Goal: Transaction & Acquisition: Purchase product/service

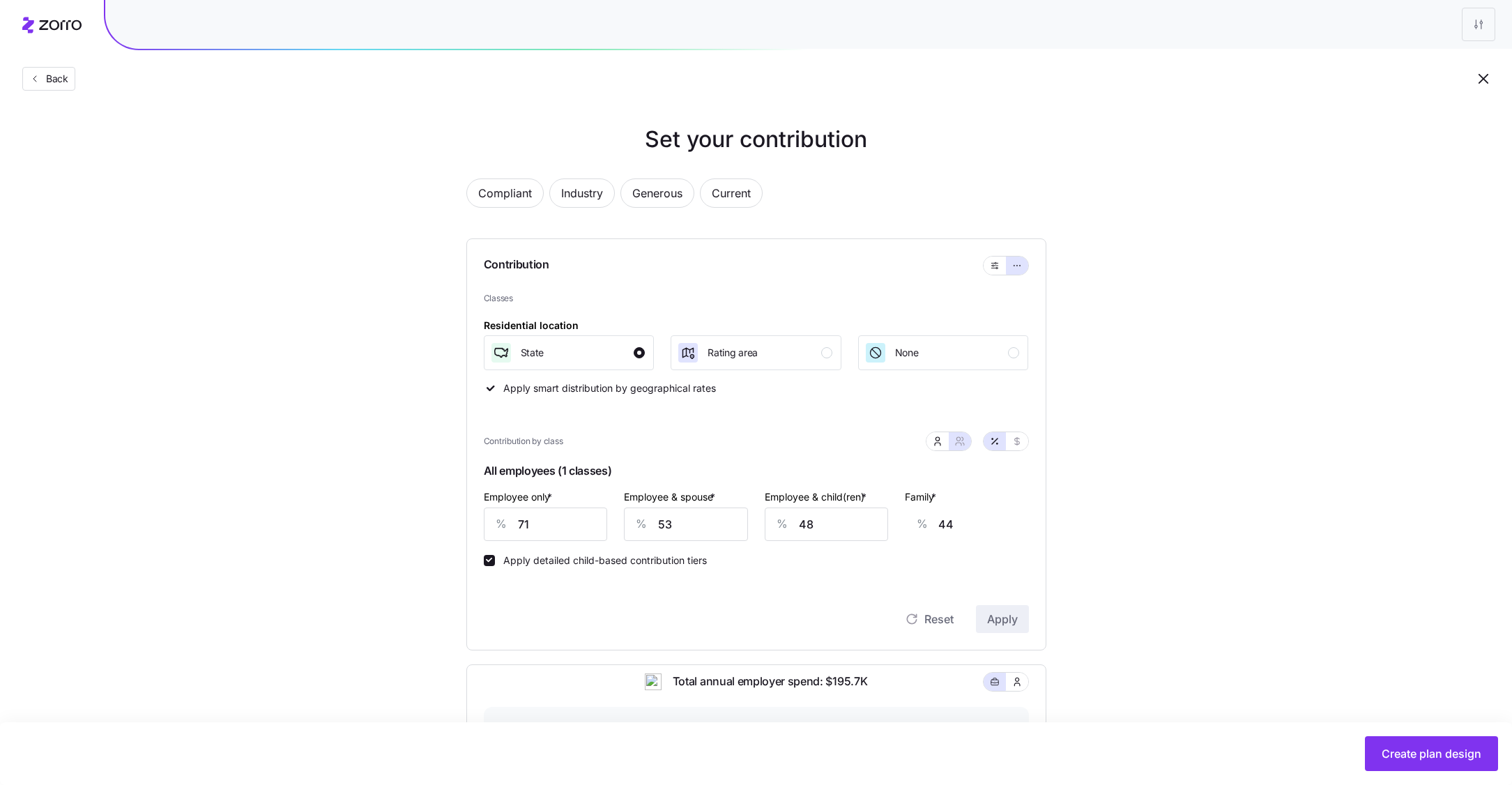
scroll to position [379, 0]
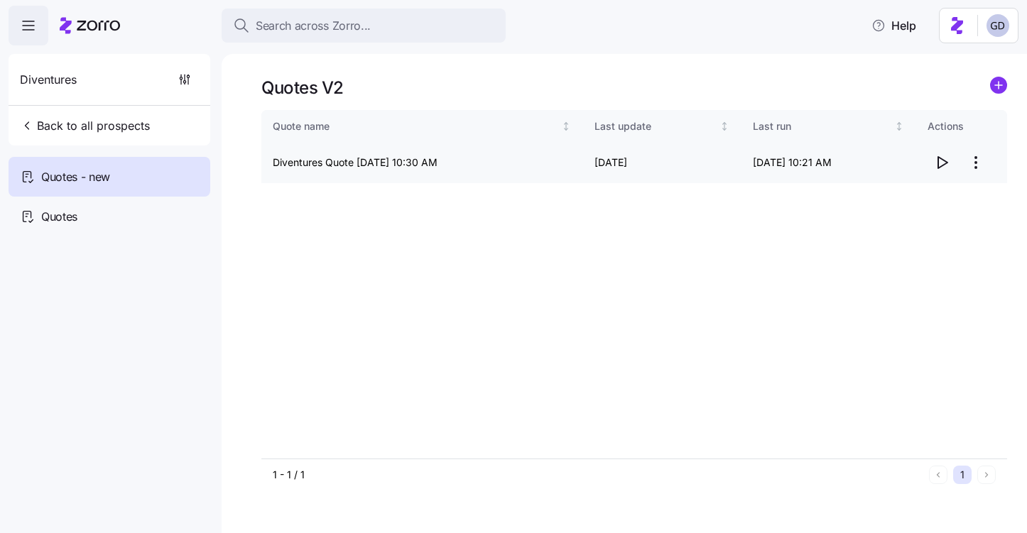
click at [941, 159] on icon "button" at bounding box center [942, 162] width 9 height 11
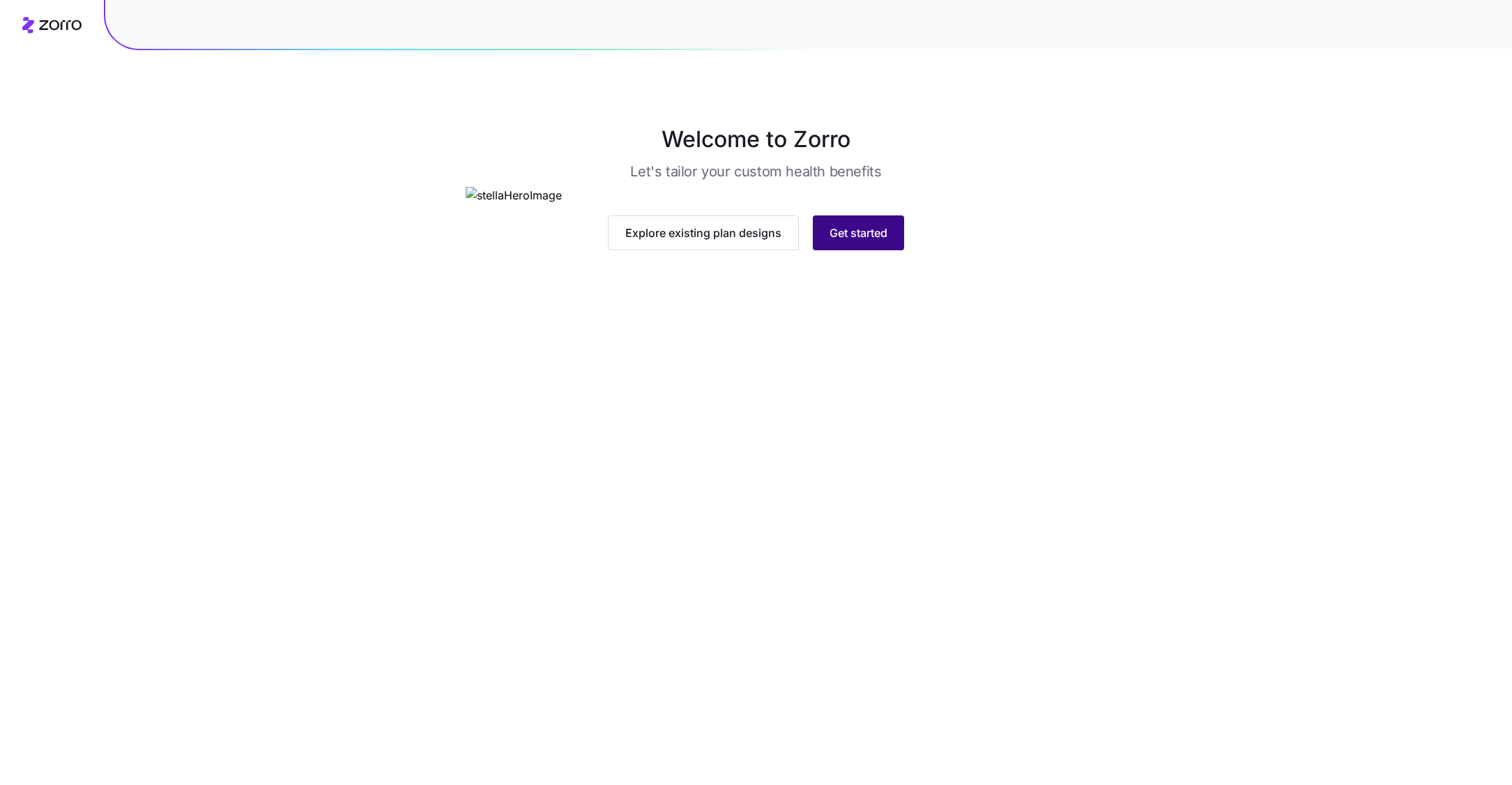
click at [856, 250] on button "Get started" at bounding box center [858, 233] width 91 height 35
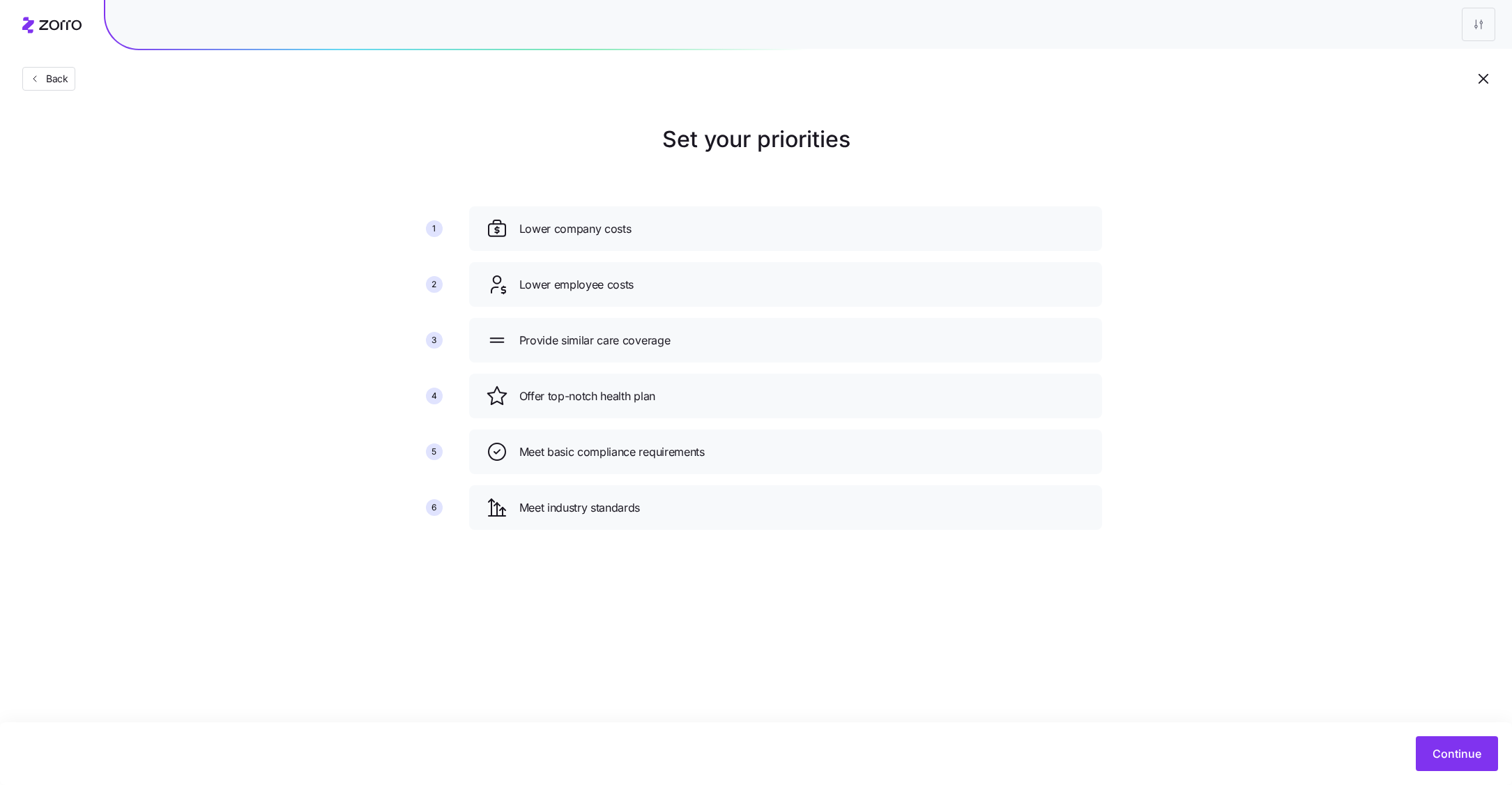
click at [1205, 319] on div "Set your priorities 1 2 3 4 5 6 Lower company costs Lower employee costs Provid…" at bounding box center [756, 332] width 1512 height 418
click at [1199, 456] on div "Set your priorities 1 2 3 4 5 6 Lower company costs Lower employee costs Provid…" at bounding box center [756, 332] width 1512 height 418
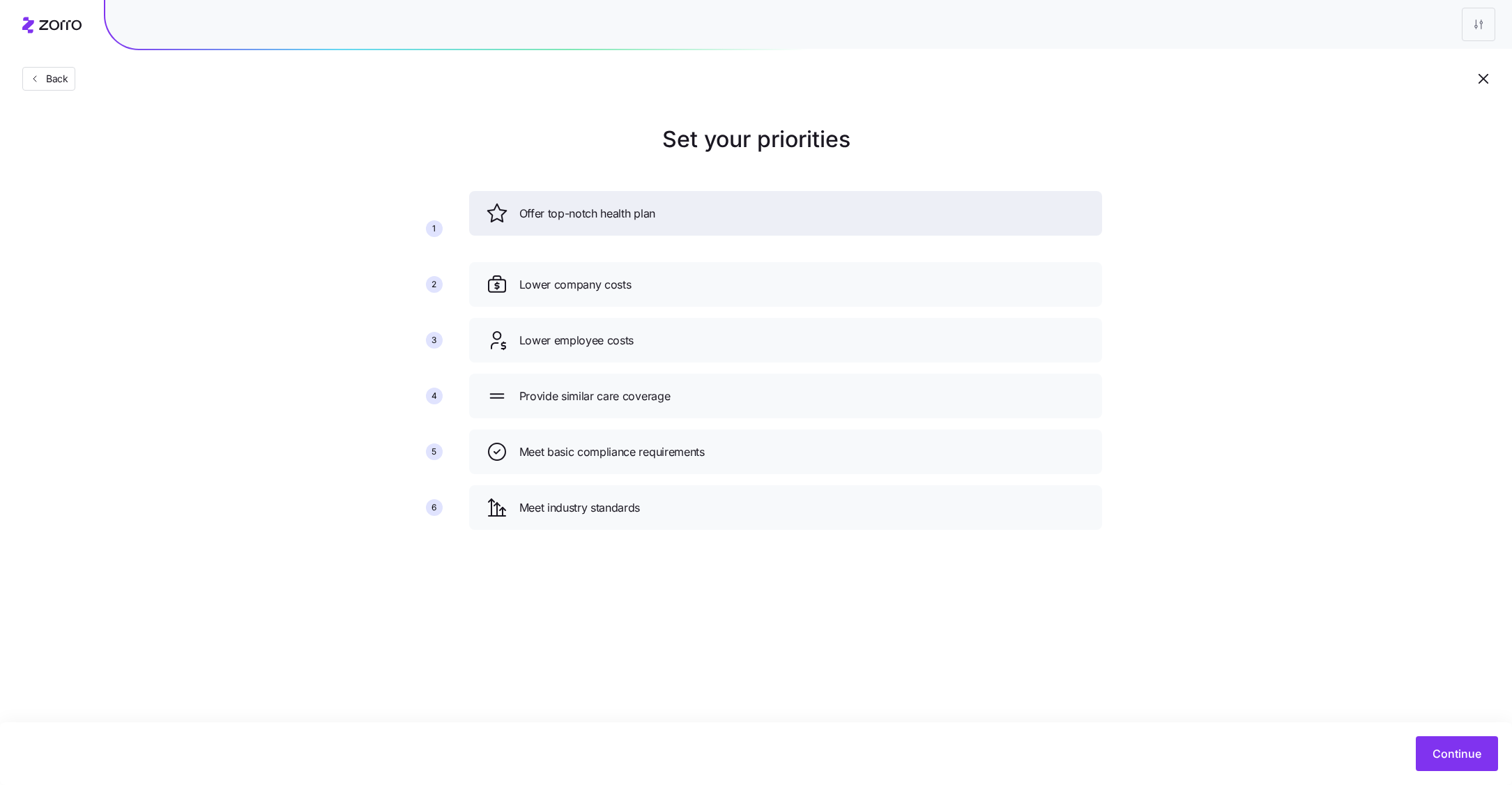
drag, startPoint x: 617, startPoint y: 408, endPoint x: 617, endPoint y: 222, distance: 186.0
click at [617, 222] on div "Offer top-notch health plan" at bounding box center [785, 213] width 633 height 44
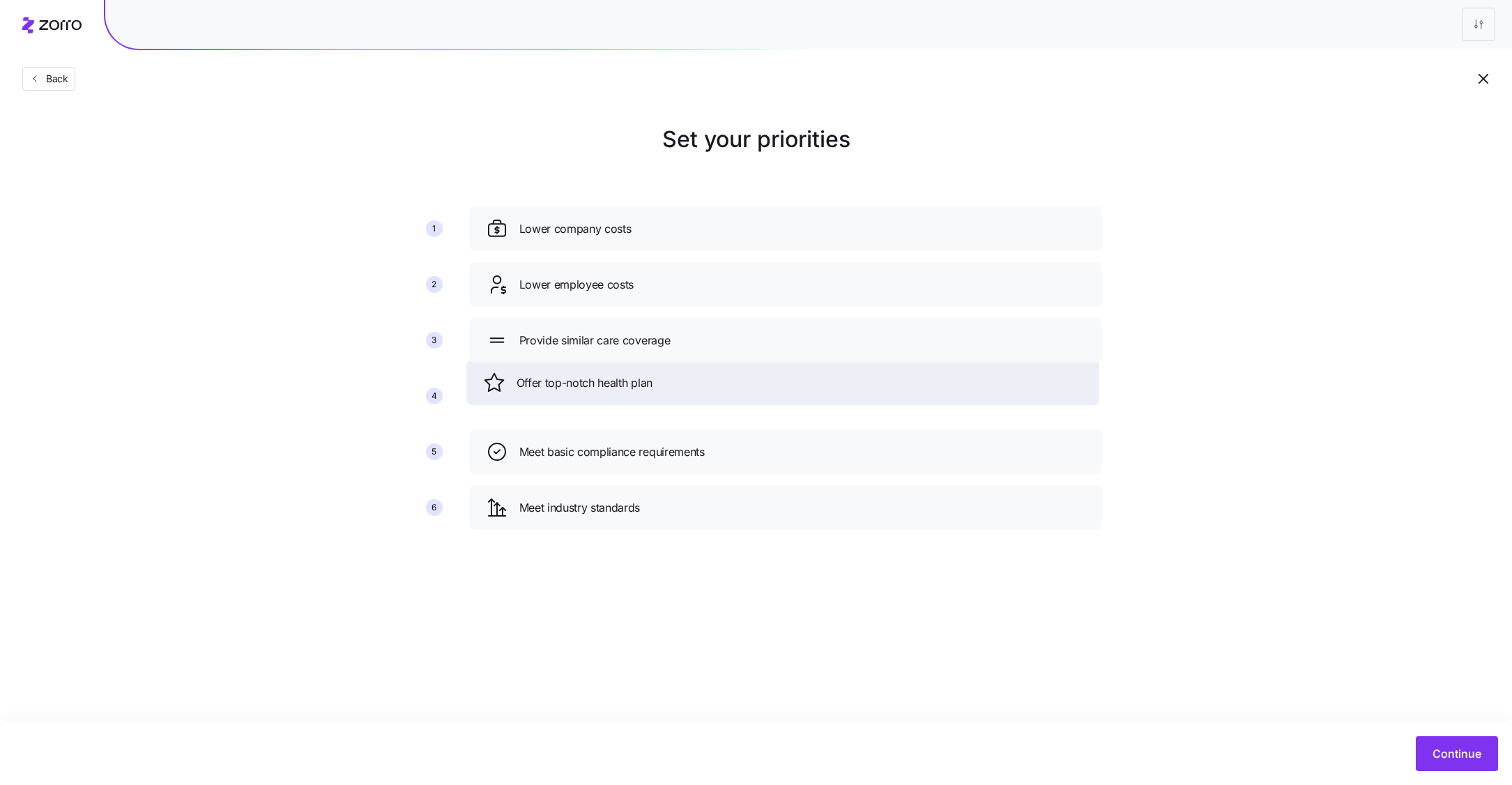
drag, startPoint x: 639, startPoint y: 238, endPoint x: 636, endPoint y: 395, distance: 157.0
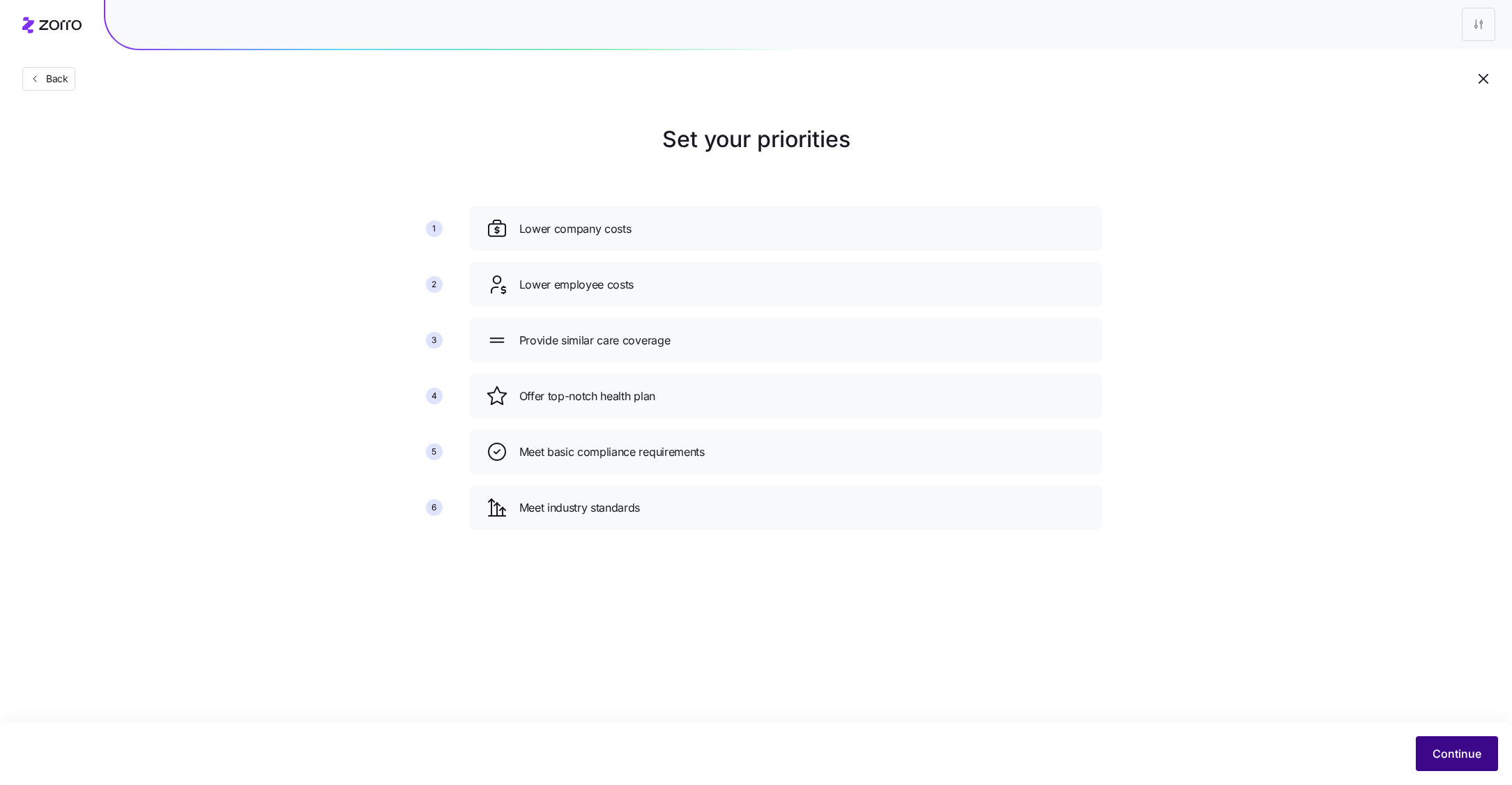
click at [1471, 761] on span "Continue" at bounding box center [1457, 753] width 49 height 17
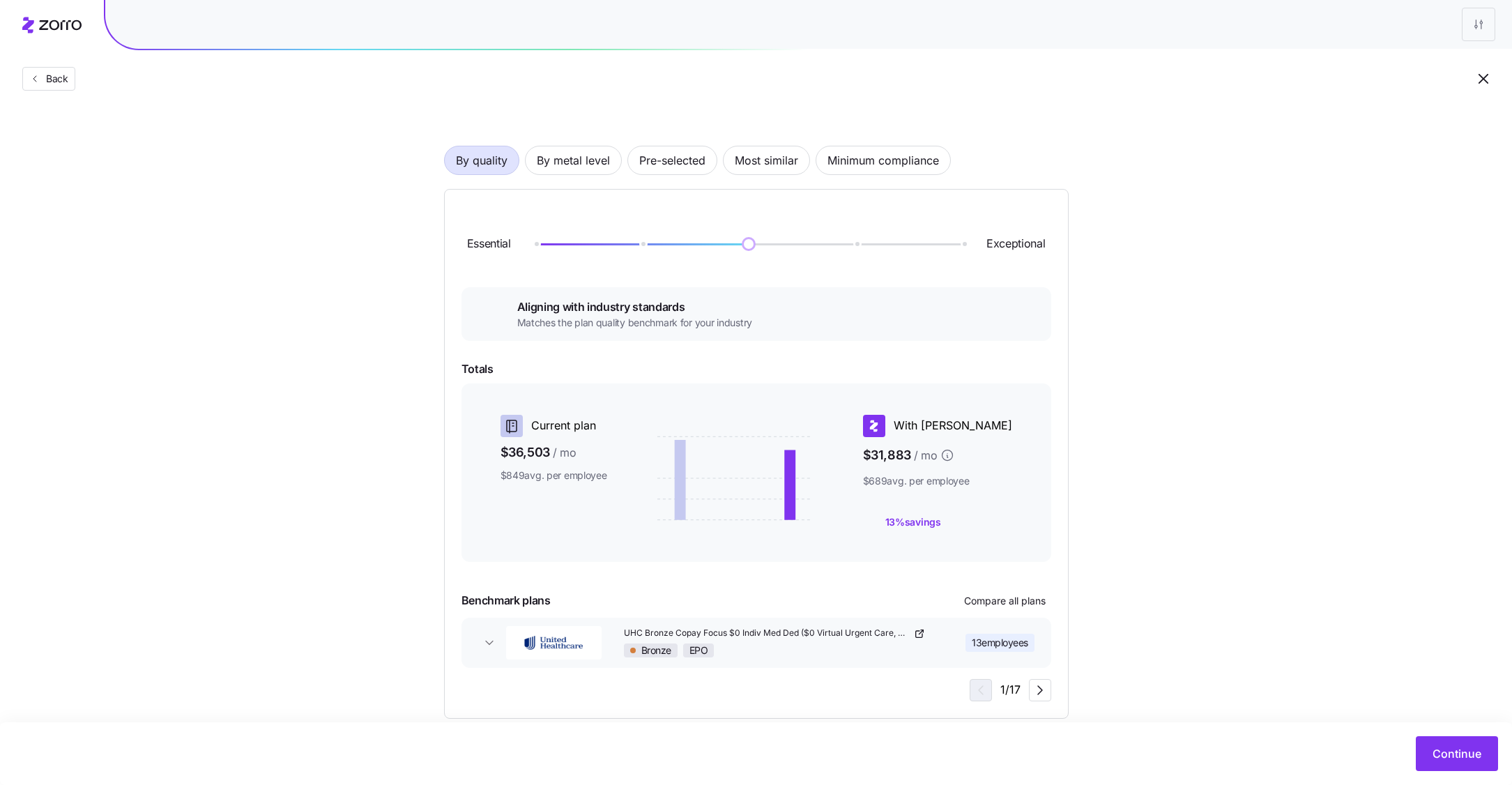
scroll to position [63, 0]
click at [574, 147] on span "By metal level" at bounding box center [573, 158] width 74 height 27
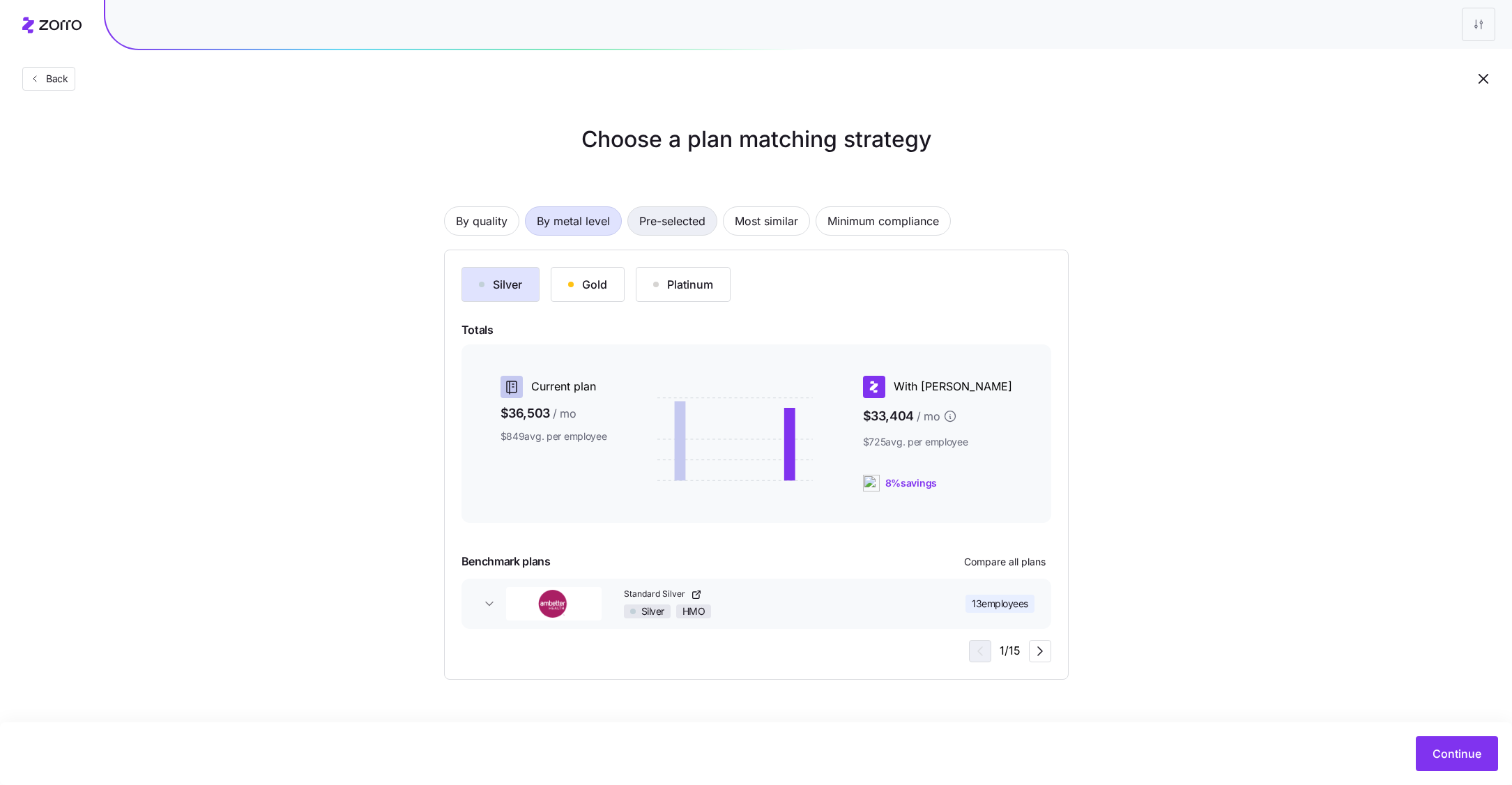
click at [682, 230] on span "Pre-selected" at bounding box center [671, 221] width 66 height 27
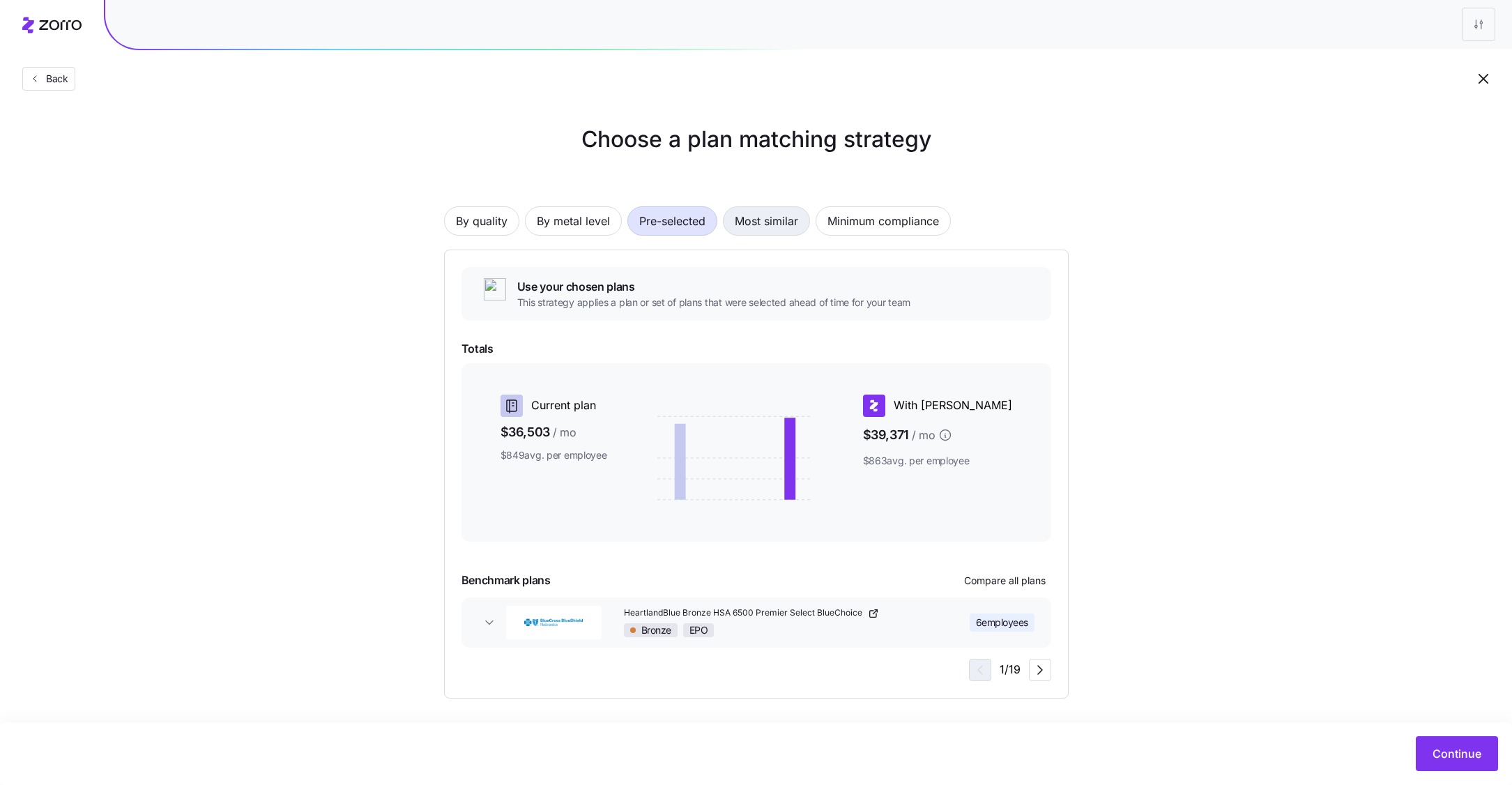
click at [757, 225] on span "Most similar" at bounding box center [766, 221] width 64 height 27
click at [873, 224] on span "Minimum compliance" at bounding box center [883, 221] width 112 height 27
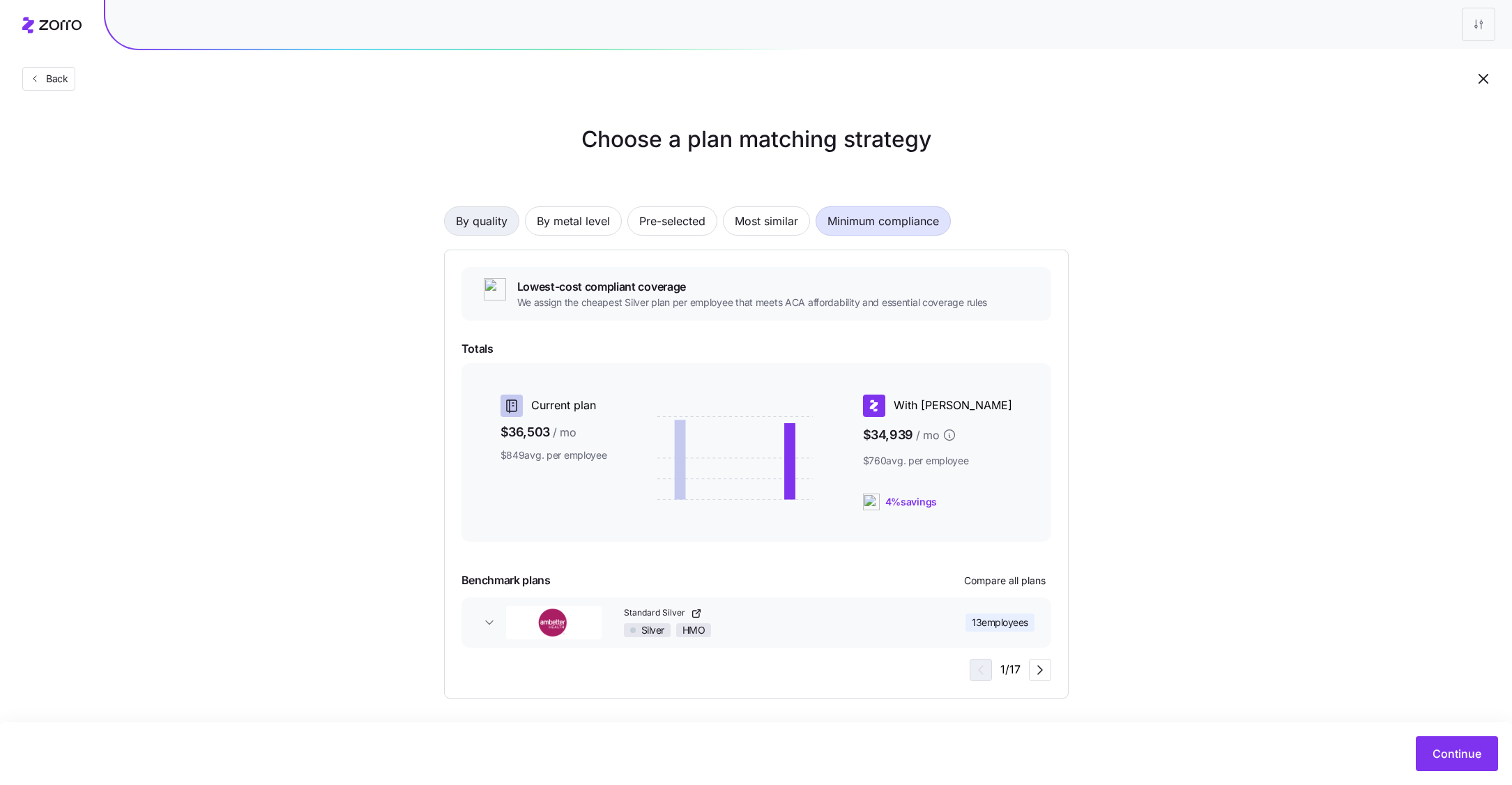
click at [505, 218] on span "By quality" at bounding box center [482, 221] width 52 height 27
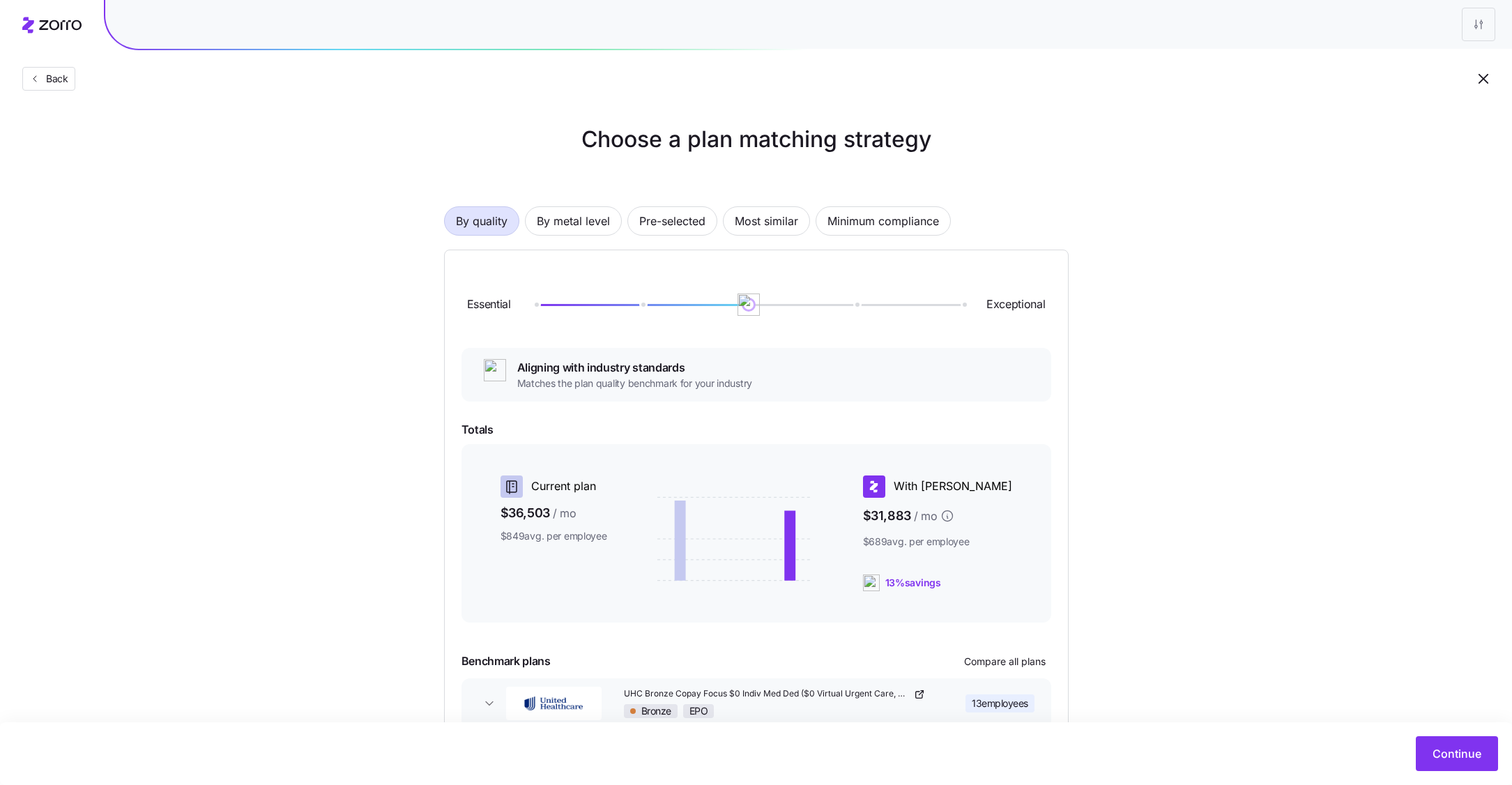
scroll to position [82, 0]
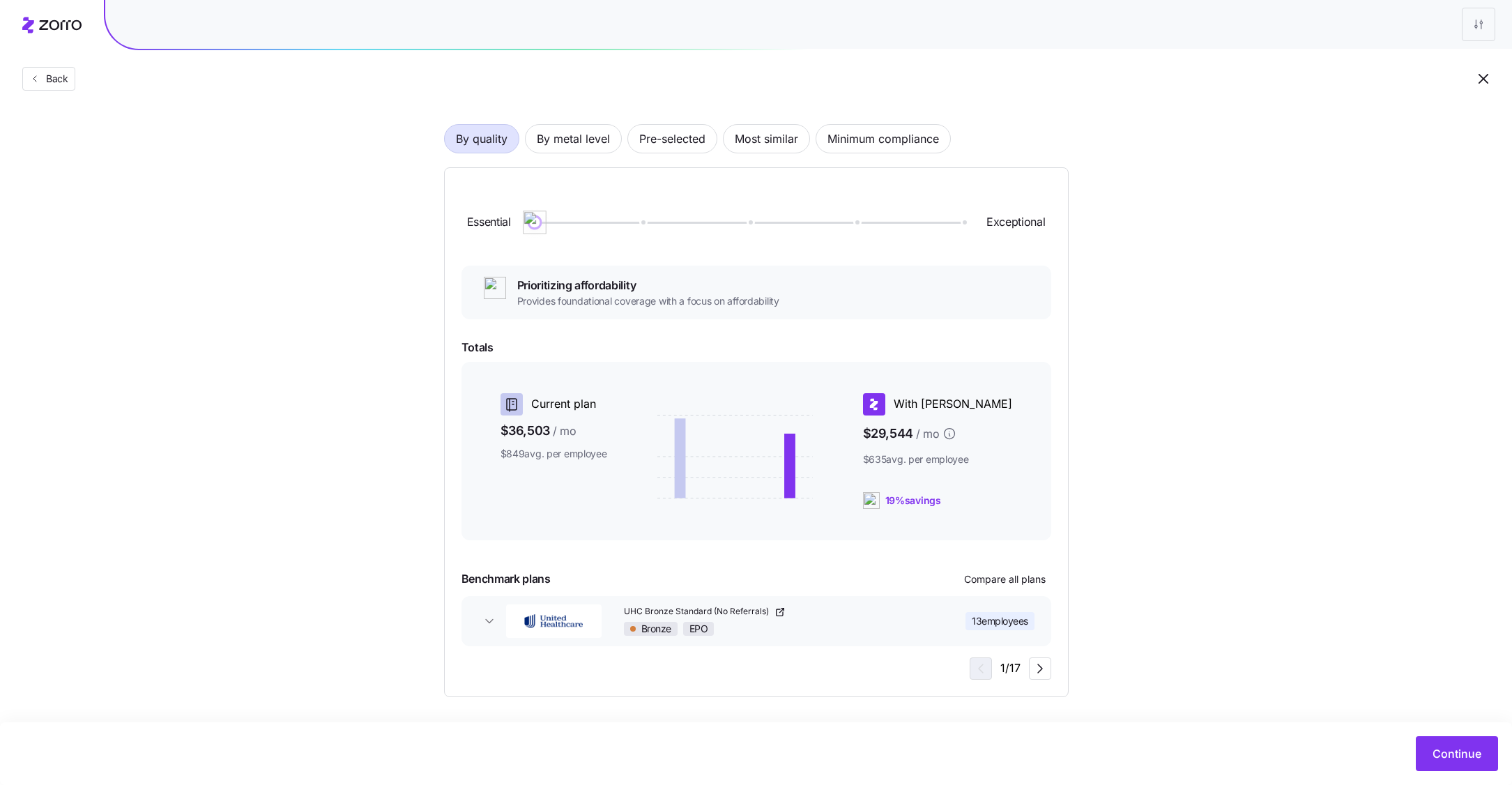
drag, startPoint x: 751, startPoint y: 223, endPoint x: 530, endPoint y: 231, distance: 221.1
click at [530, 231] on img at bounding box center [535, 222] width 24 height 24
drag, startPoint x: 531, startPoint y: 229, endPoint x: 728, endPoint y: 225, distance: 197.0
click at [728, 225] on div at bounding box center [749, 222] width 428 height 9
click at [572, 127] on span "By metal level" at bounding box center [573, 138] width 74 height 27
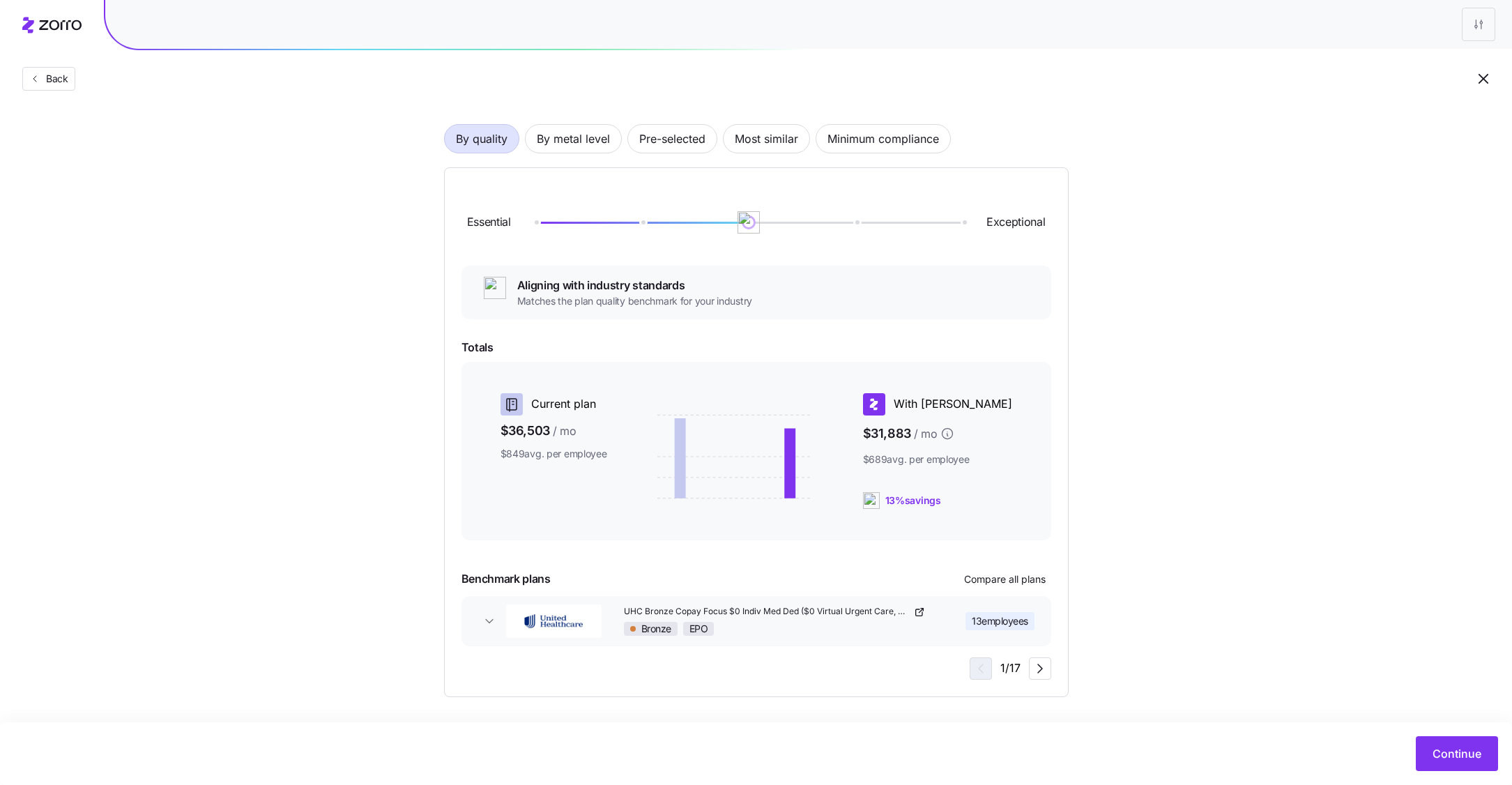
scroll to position [0, 0]
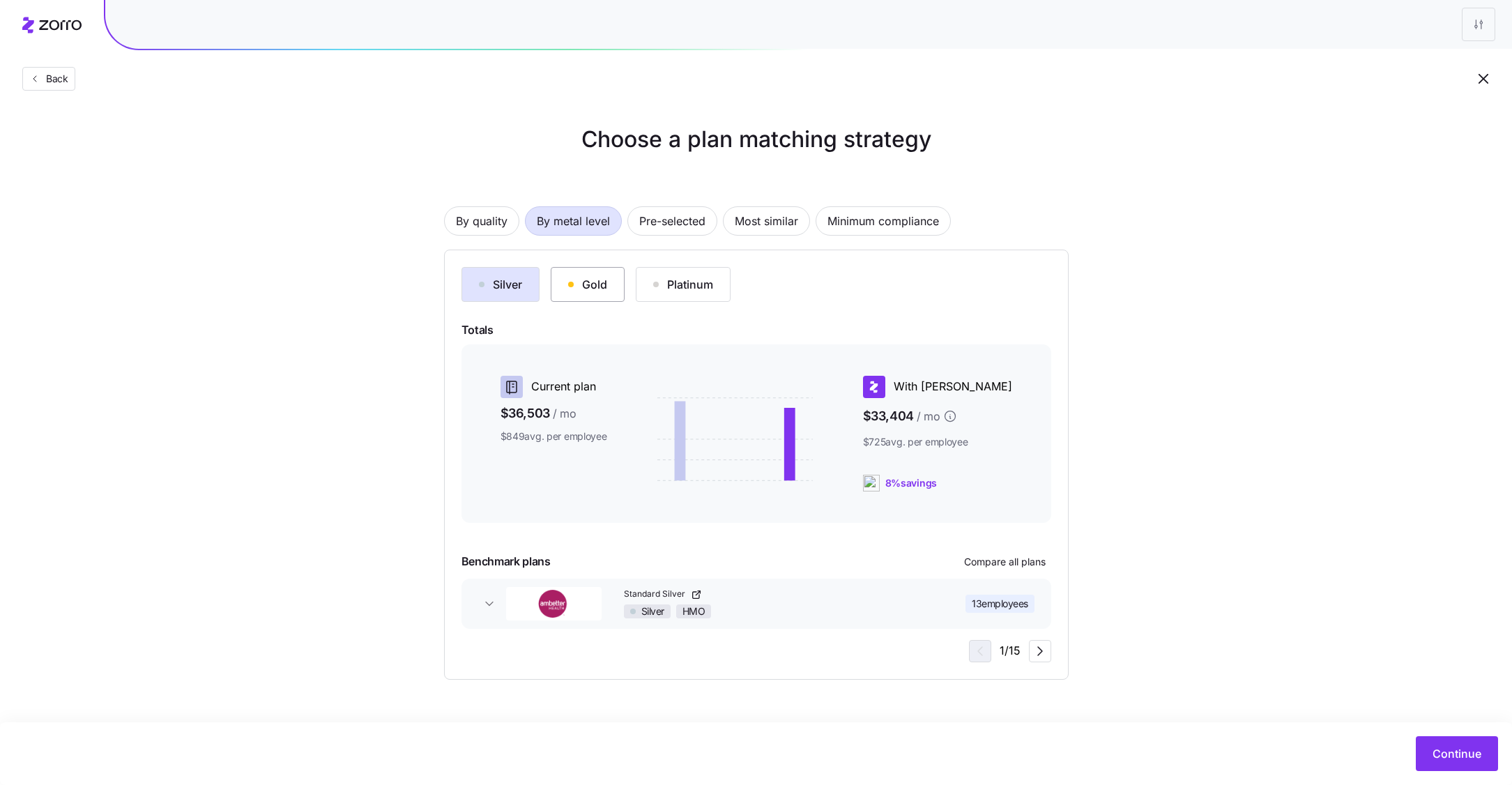
click at [568, 293] on button "Gold" at bounding box center [587, 285] width 74 height 35
click at [490, 297] on button "Silver" at bounding box center [500, 285] width 78 height 35
click at [836, 601] on div "Standard Silver Silver HMO" at bounding box center [776, 602] width 304 height 30
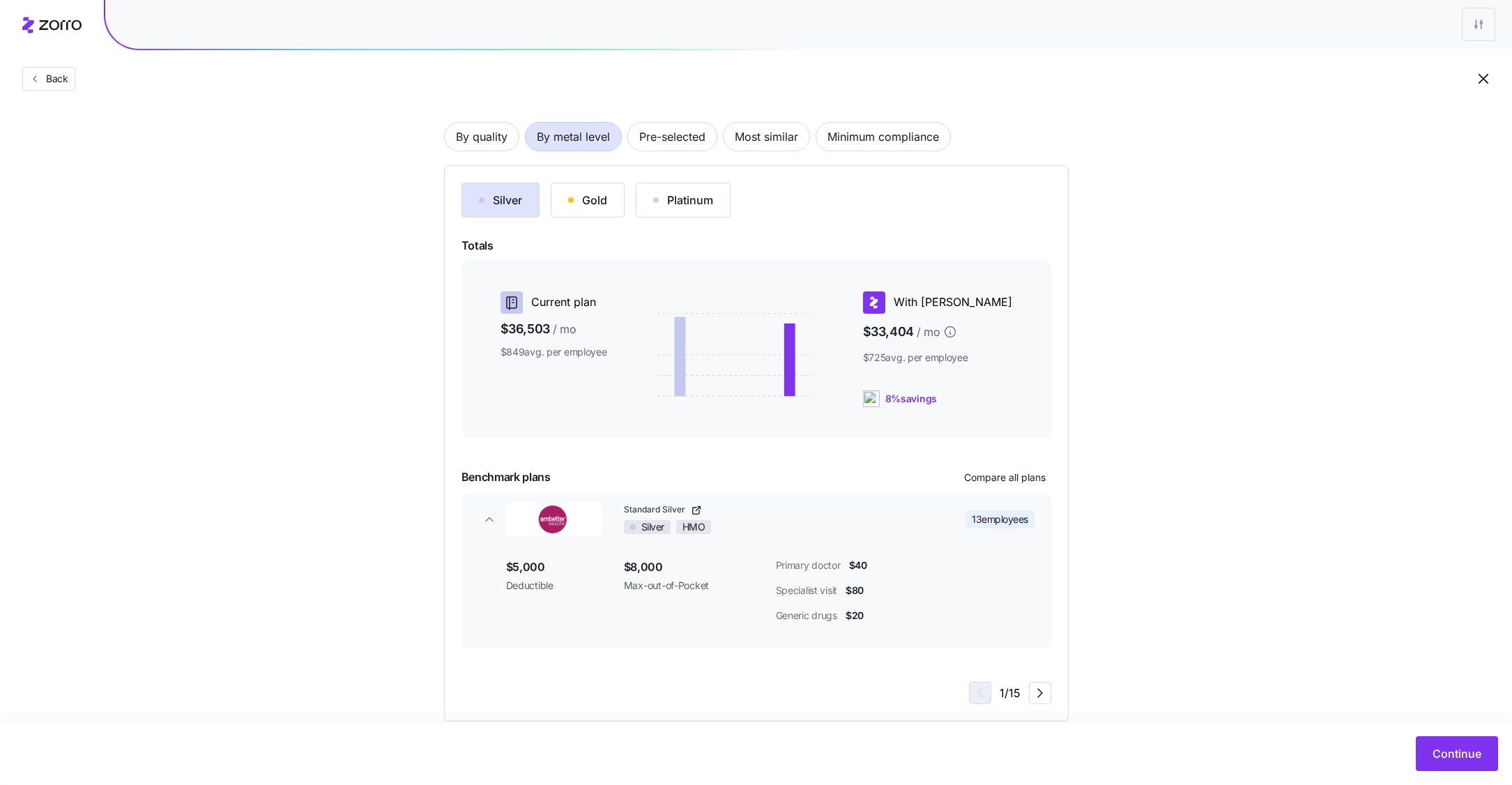
scroll to position [109, 0]
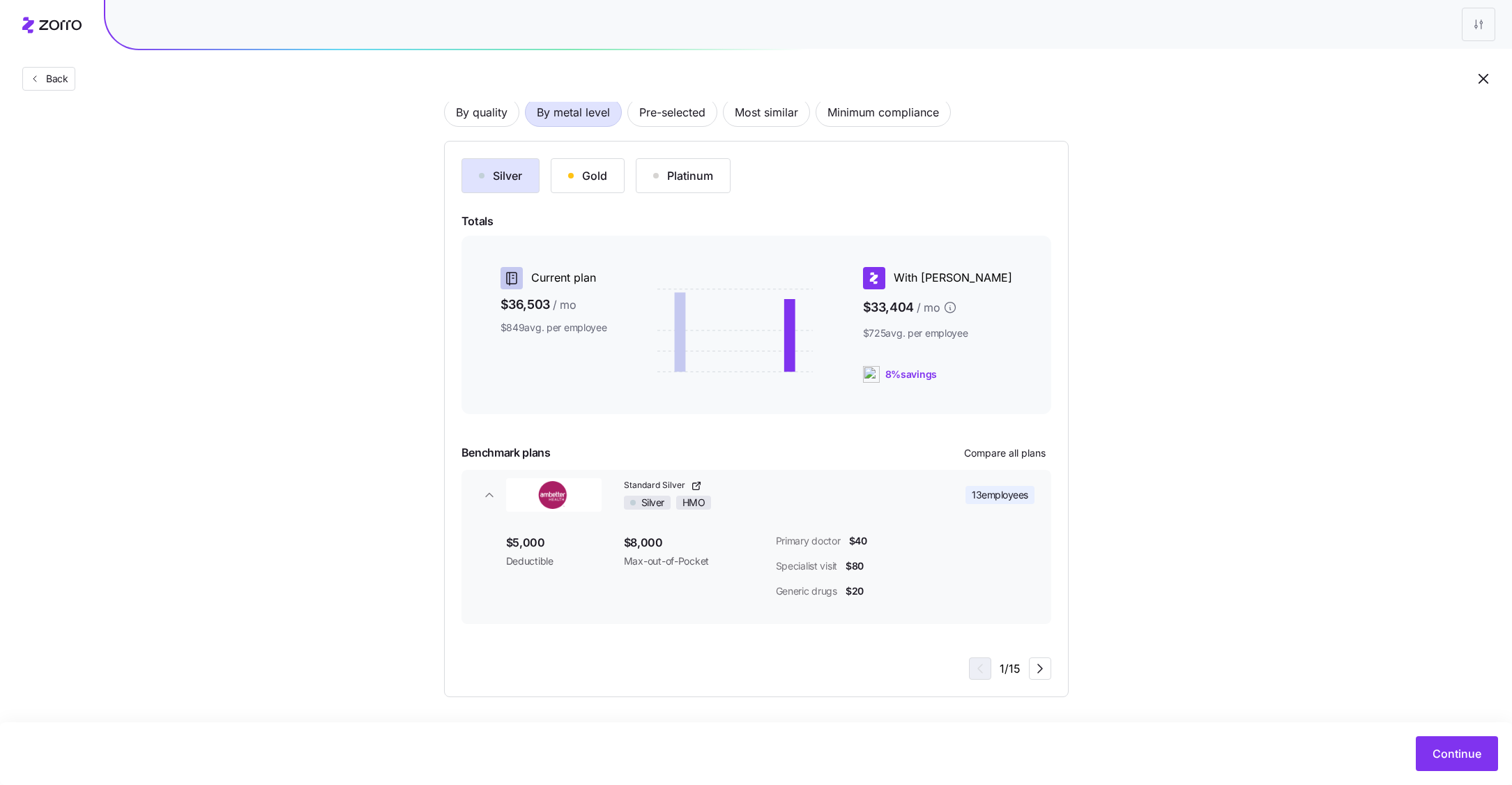
click at [662, 482] on span "Standard Silver" at bounding box center [655, 486] width 64 height 12
click at [1035, 665] on icon "button" at bounding box center [1039, 668] width 17 height 17
click at [1040, 667] on icon "button" at bounding box center [1039, 668] width 17 height 17
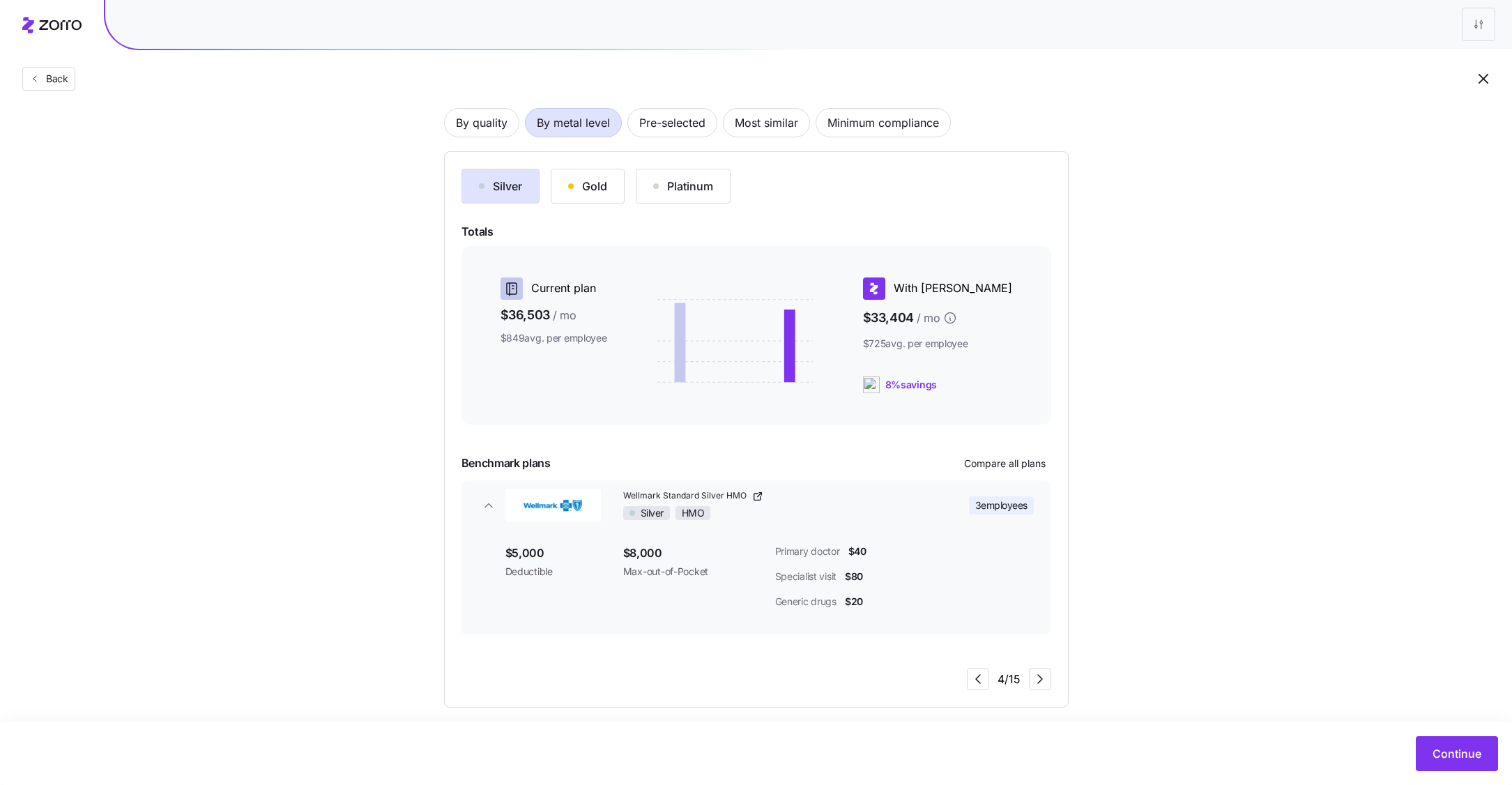
scroll to position [105, 0]
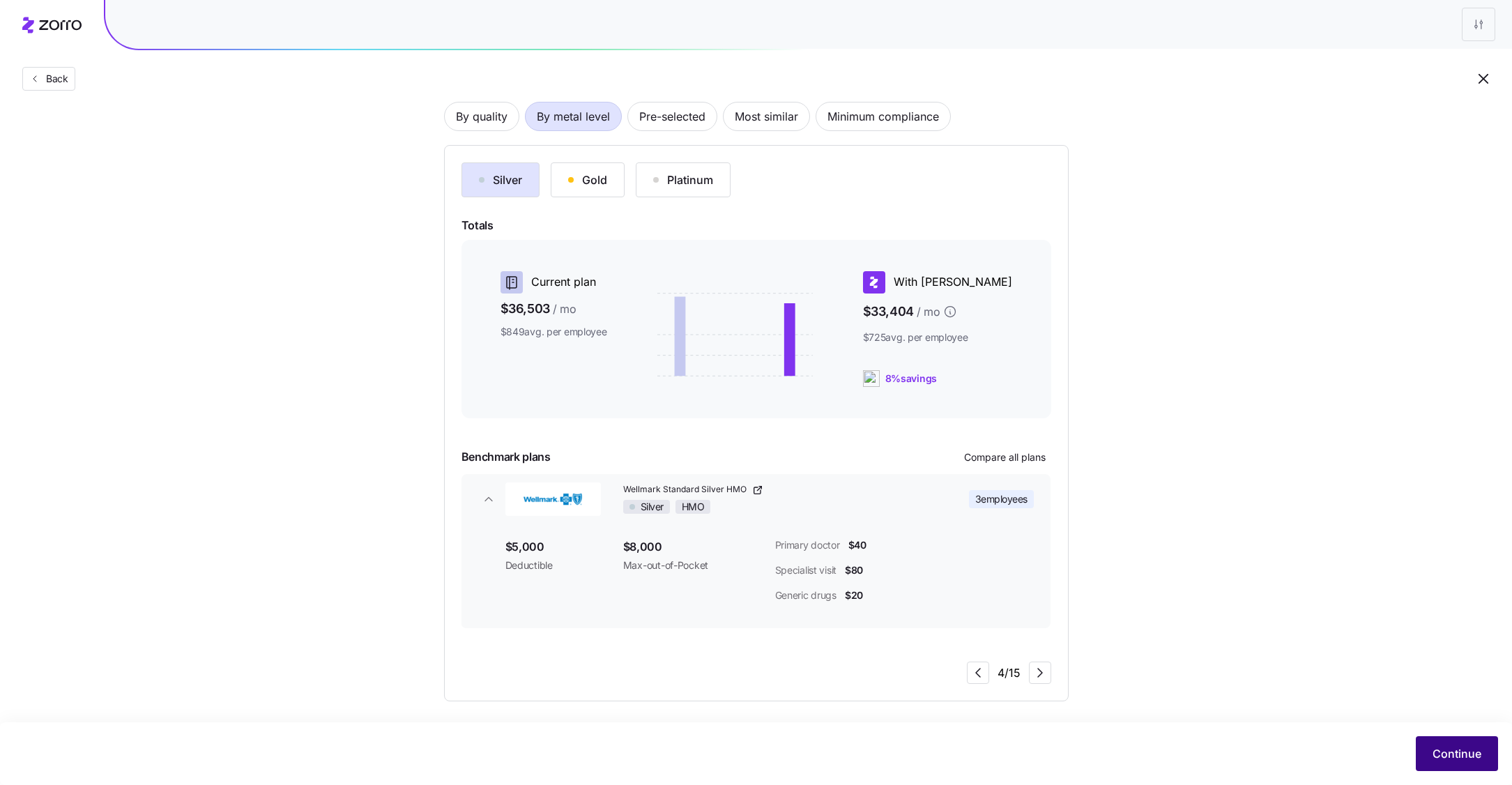
click at [1470, 758] on span "Continue" at bounding box center [1457, 753] width 49 height 17
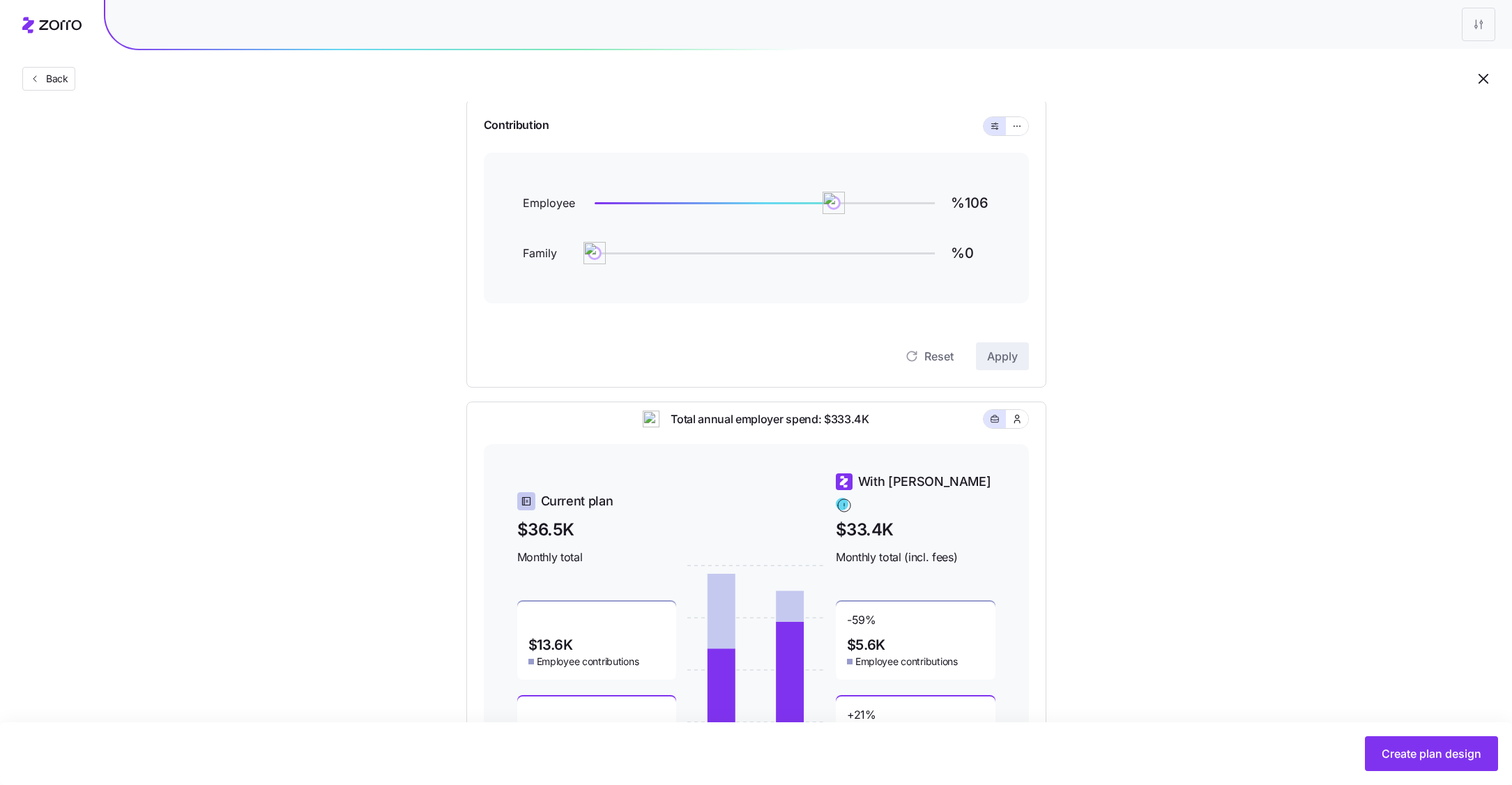
scroll to position [127, 0]
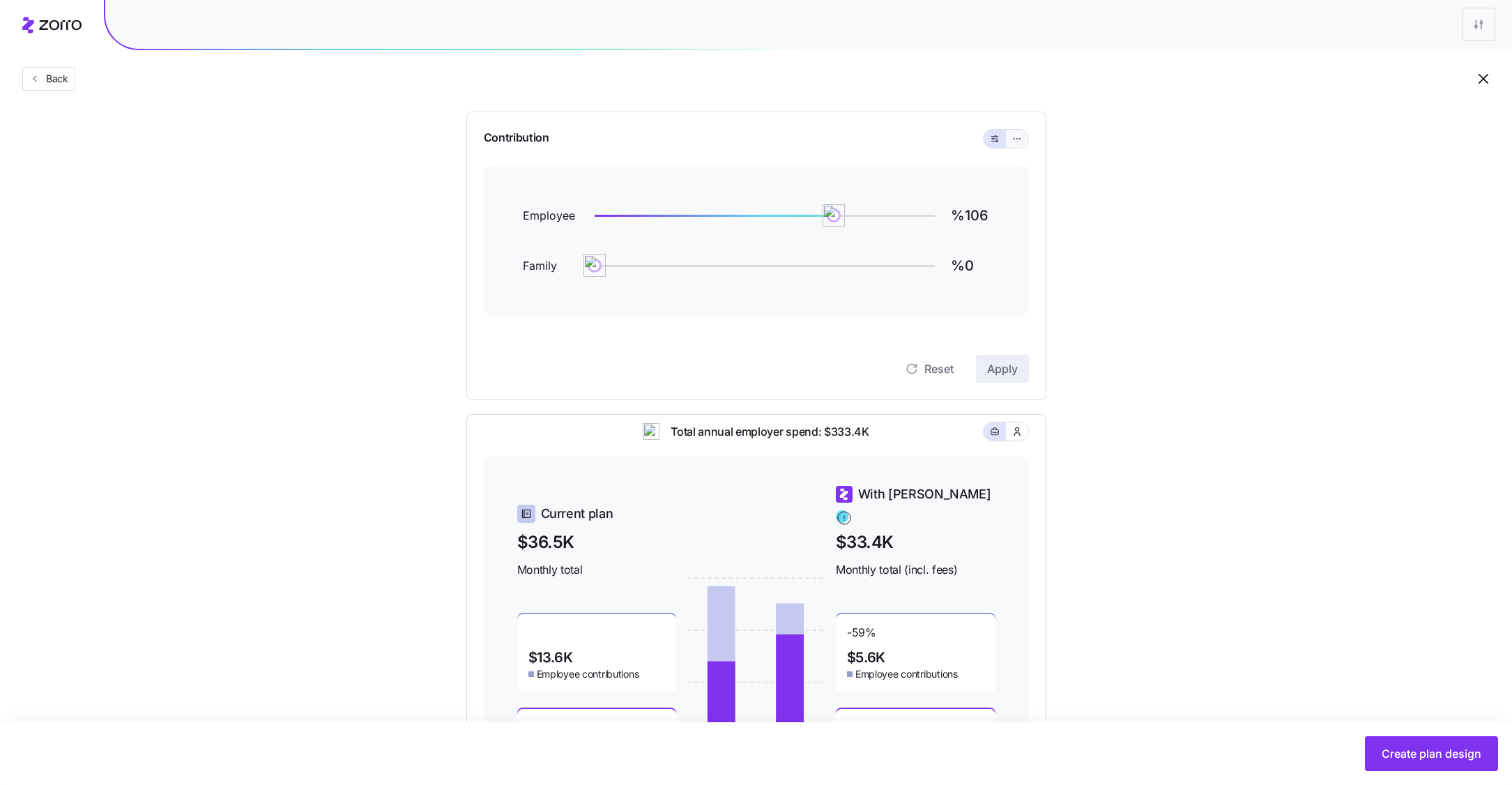
click at [1017, 142] on icon "button" at bounding box center [1017, 138] width 10 height 17
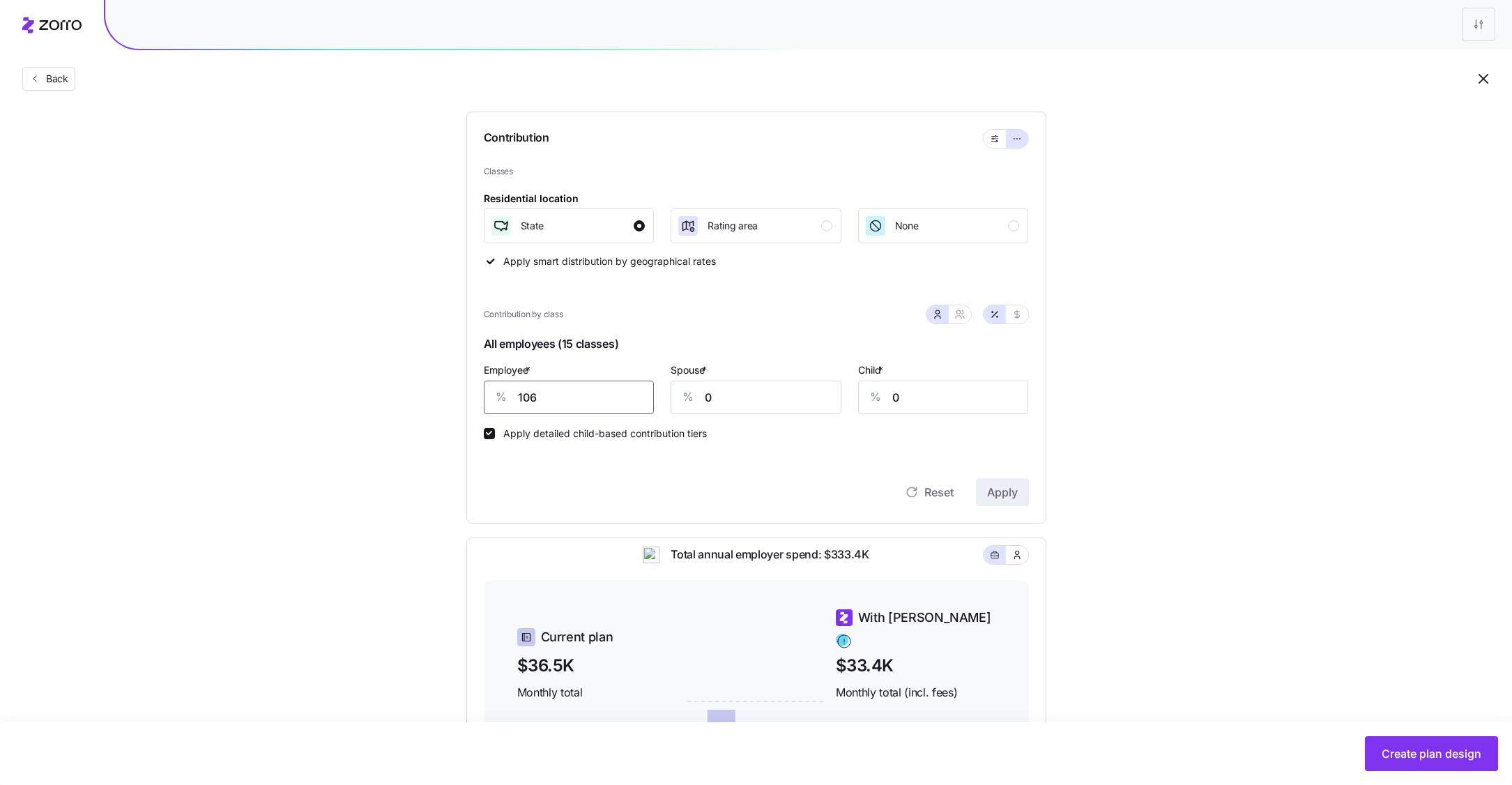
click at [571, 397] on input "106" at bounding box center [569, 397] width 171 height 33
type input "60"
type input "20"
type input "30"
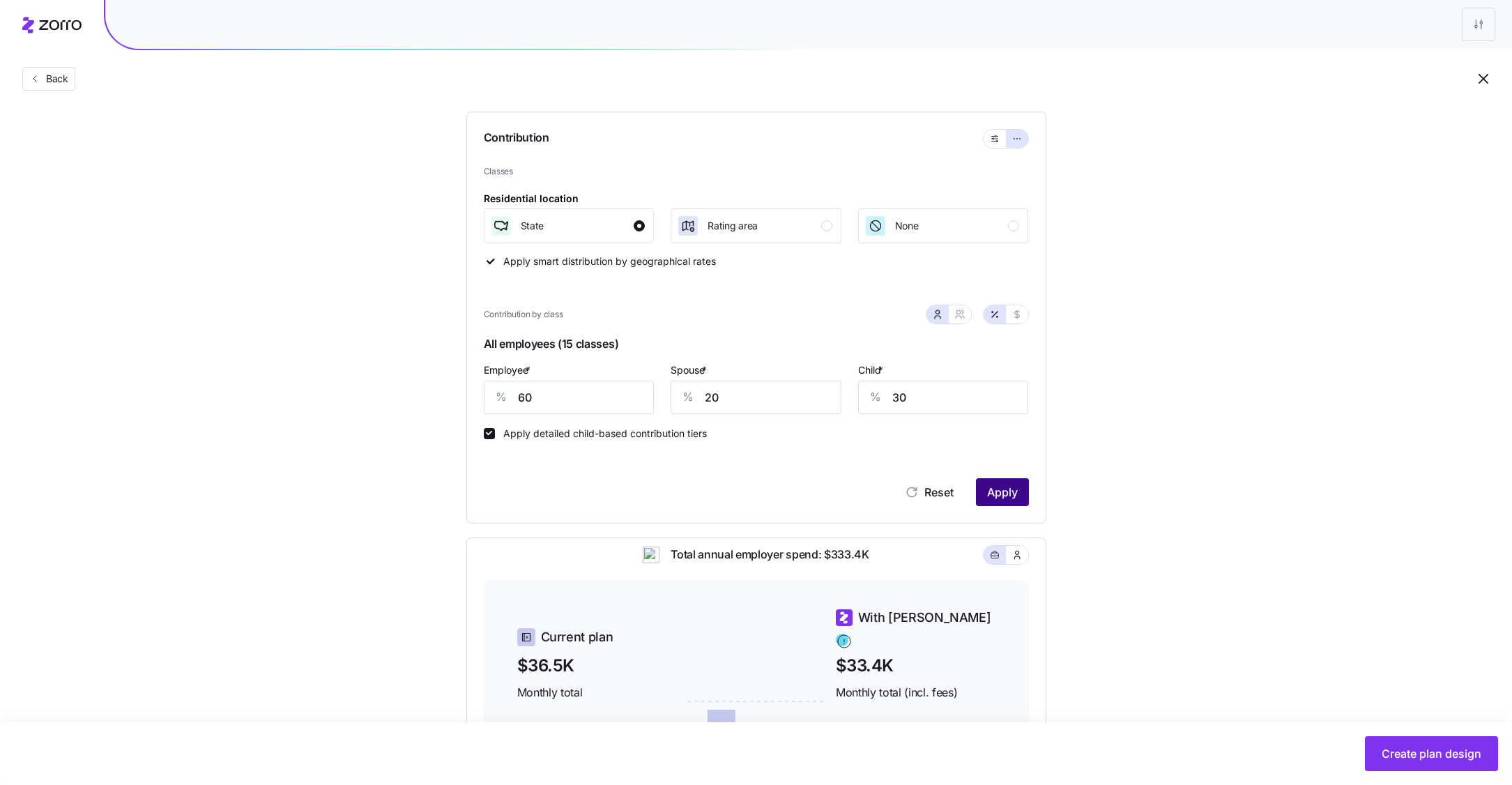
click at [1001, 485] on span "Apply" at bounding box center [1002, 492] width 30 height 17
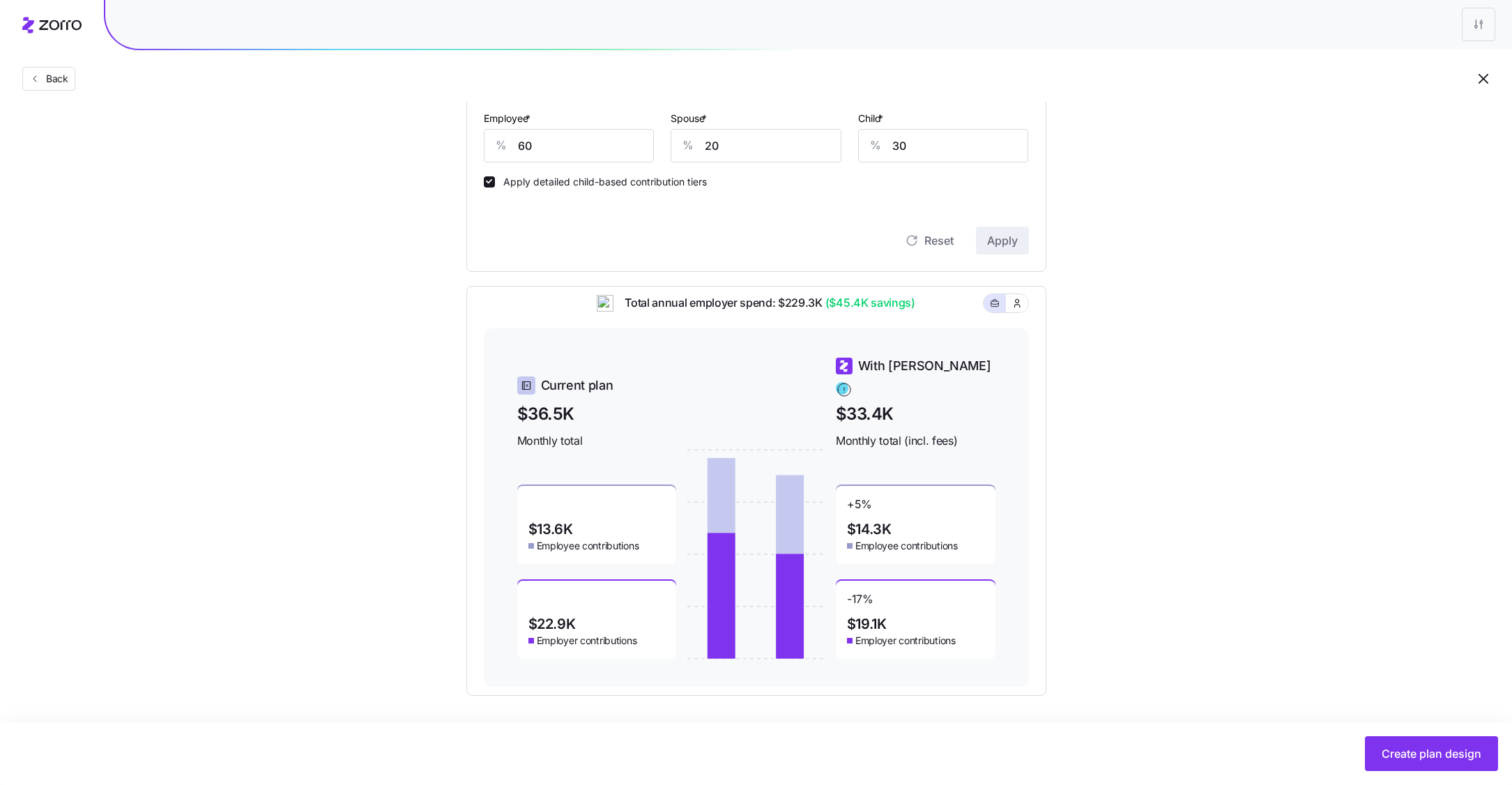
scroll to position [377, 0]
drag, startPoint x: 870, startPoint y: 499, endPoint x: 824, endPoint y: 499, distance: 46.0
click at [824, 499] on div "Current plan $36.5K Monthly total $13.6K Employee contributions $22.9K Employer…" at bounding box center [756, 508] width 478 height 302
click at [909, 508] on div "+ 5 % $14.3K Employee contributions" at bounding box center [915, 526] width 160 height 78
drag, startPoint x: 881, startPoint y: 591, endPoint x: 837, endPoint y: 591, distance: 44.0
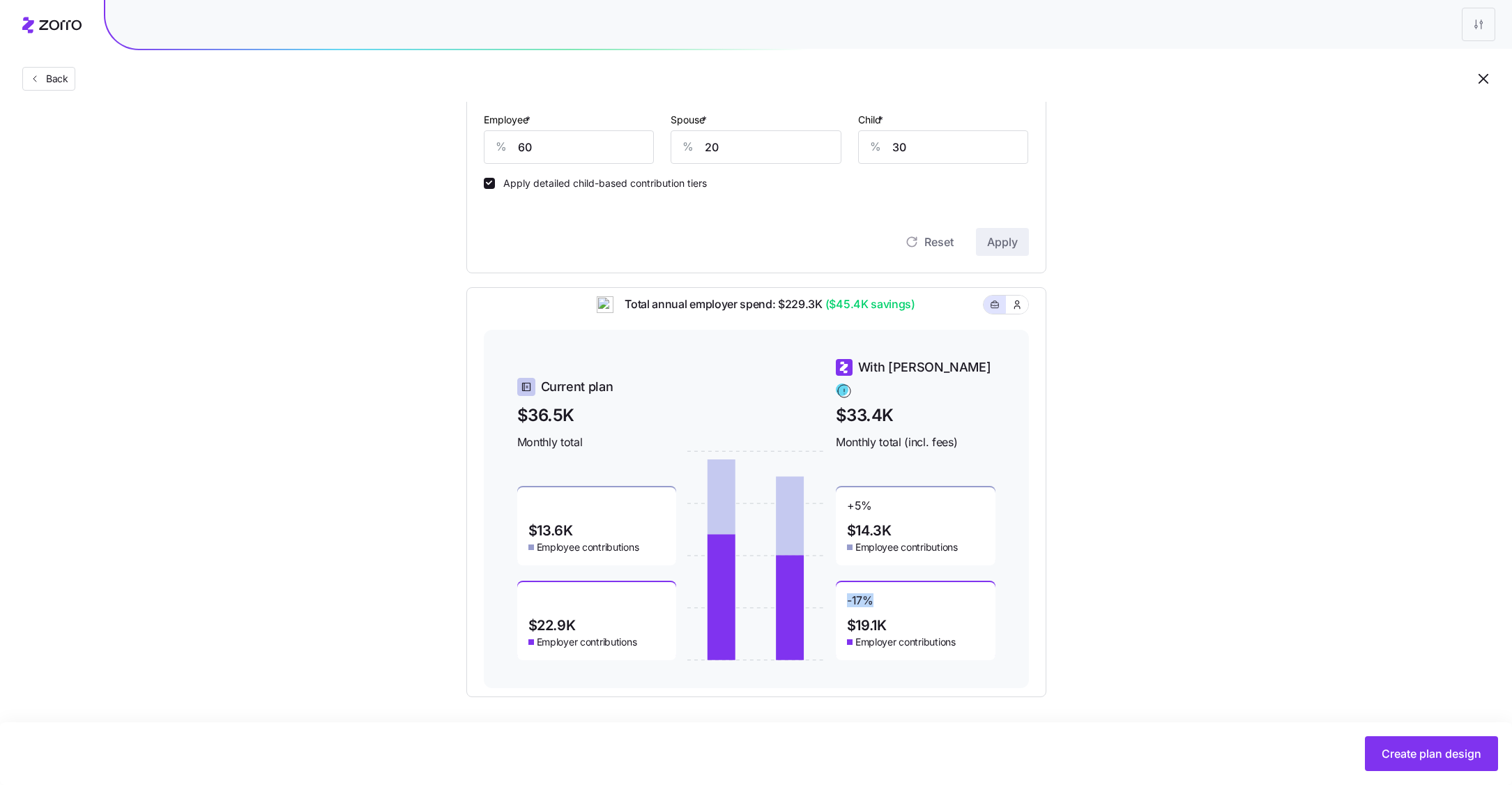
click at [837, 591] on div "-17 % $19.1K Employer contributions" at bounding box center [915, 621] width 160 height 78
click at [919, 609] on div "-17 % $19.1K Employer contributions" at bounding box center [915, 621] width 160 height 78
drag, startPoint x: 911, startPoint y: 316, endPoint x: 800, endPoint y: 316, distance: 111.0
click at [800, 313] on span "Total annual employer spend: $229.3K ($45.4K savings)" at bounding box center [763, 304] width 301 height 18
click at [944, 316] on div "Total annual employer spend: $229.3K ($45.4K savings)" at bounding box center [756, 312] width 545 height 34
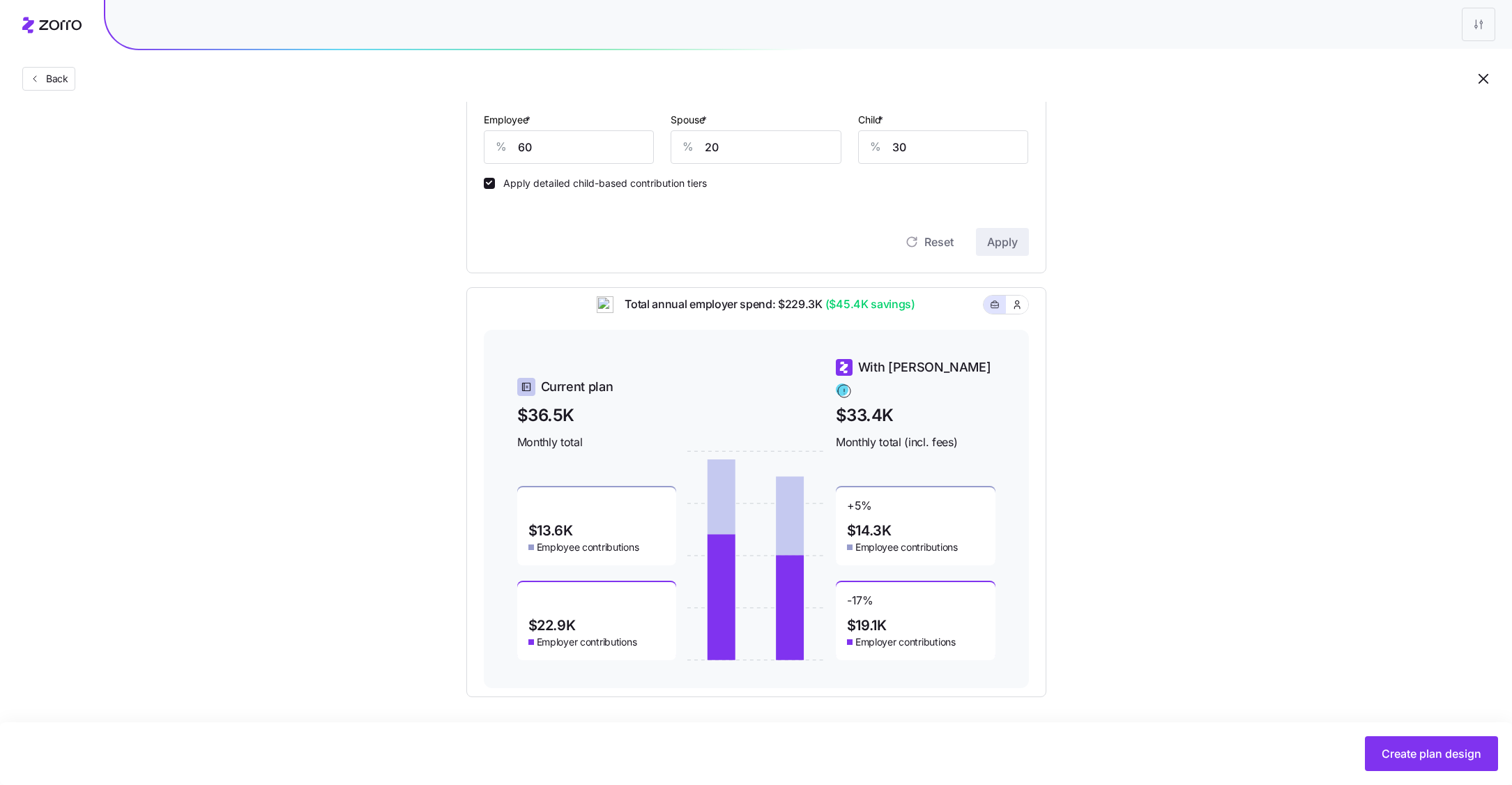
scroll to position [246, 0]
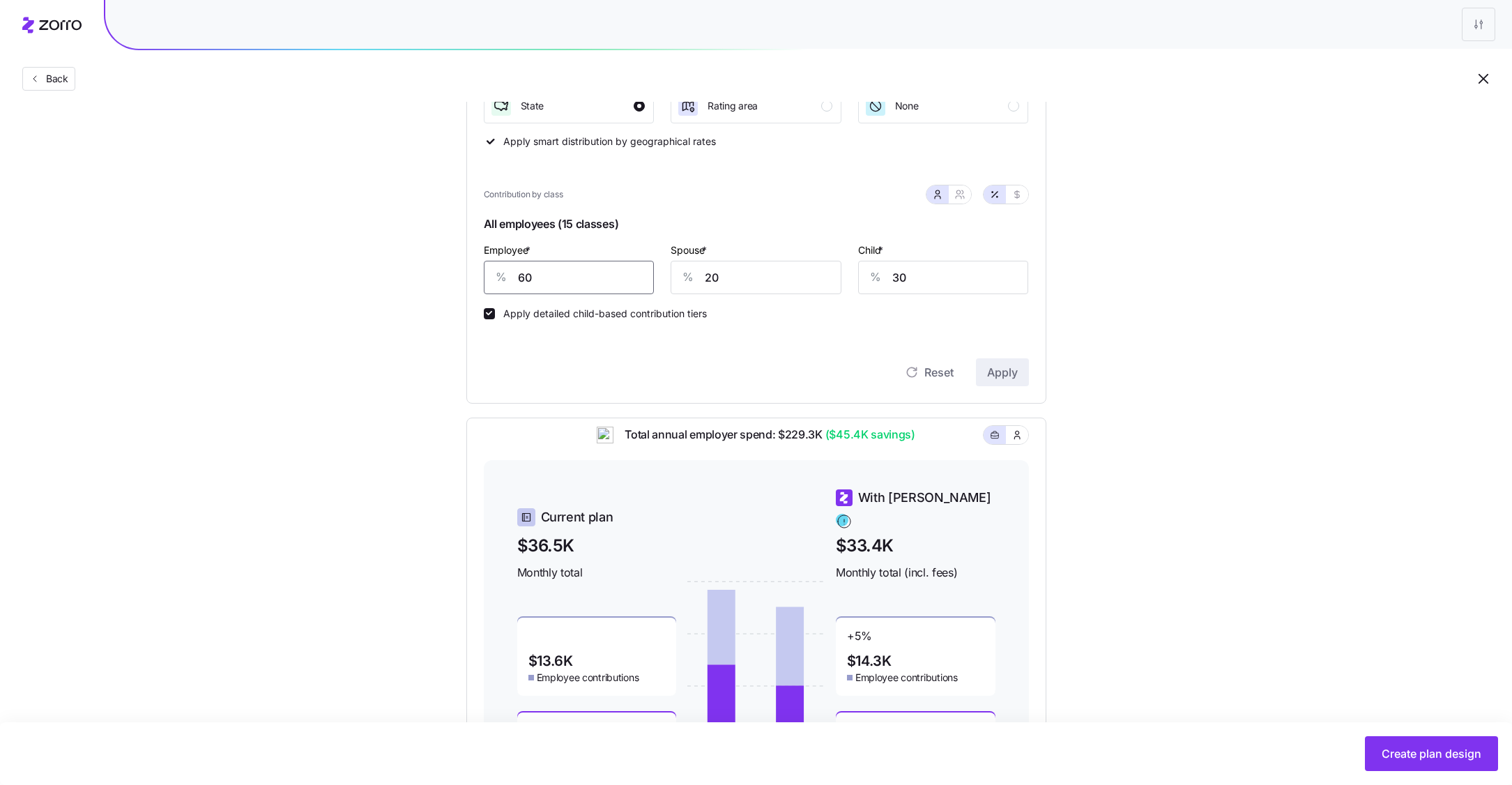
click at [616, 263] on input "60" at bounding box center [569, 278] width 171 height 33
click at [995, 374] on span "Apply" at bounding box center [1002, 372] width 30 height 17
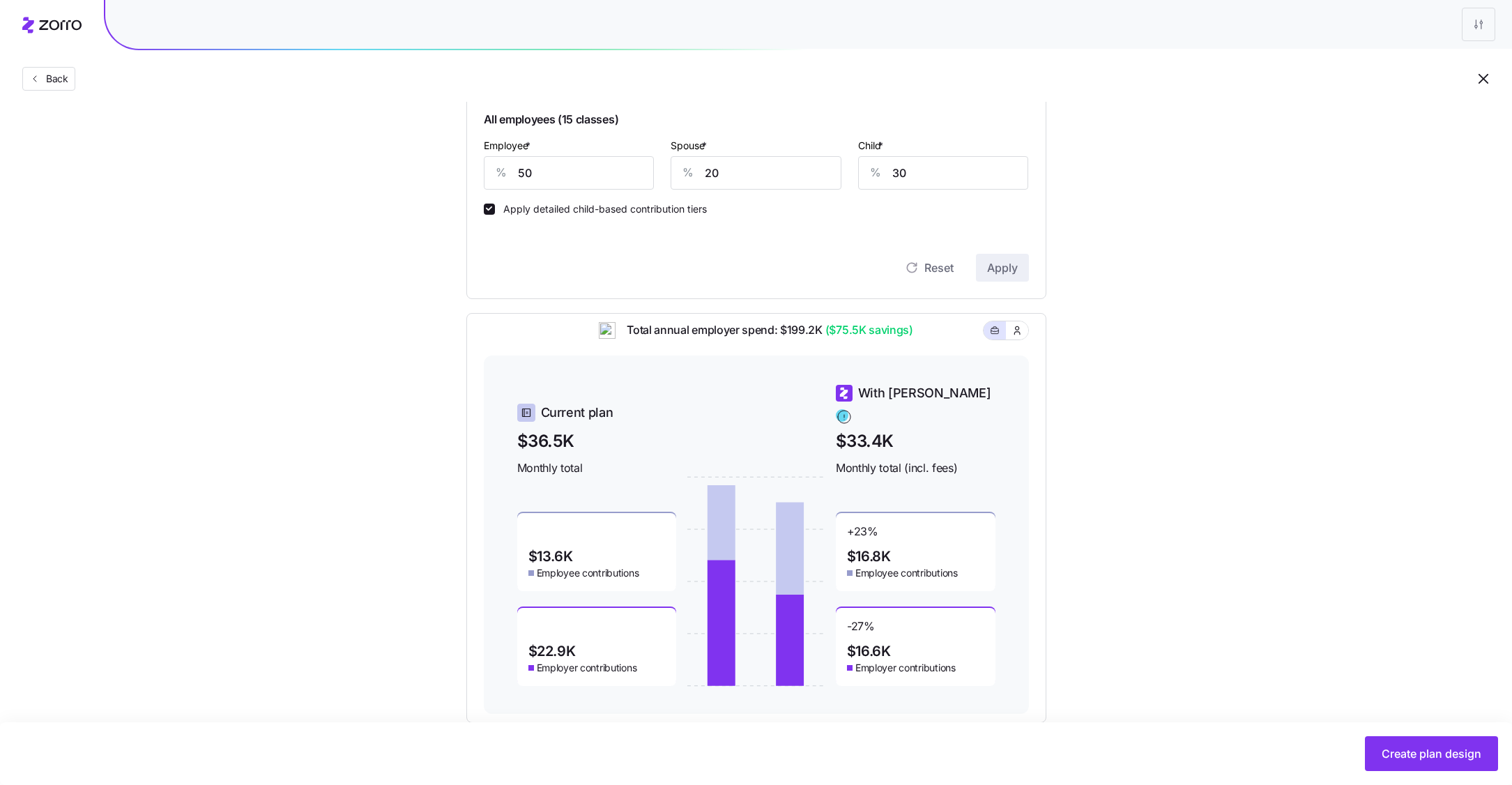
scroll to position [266, 0]
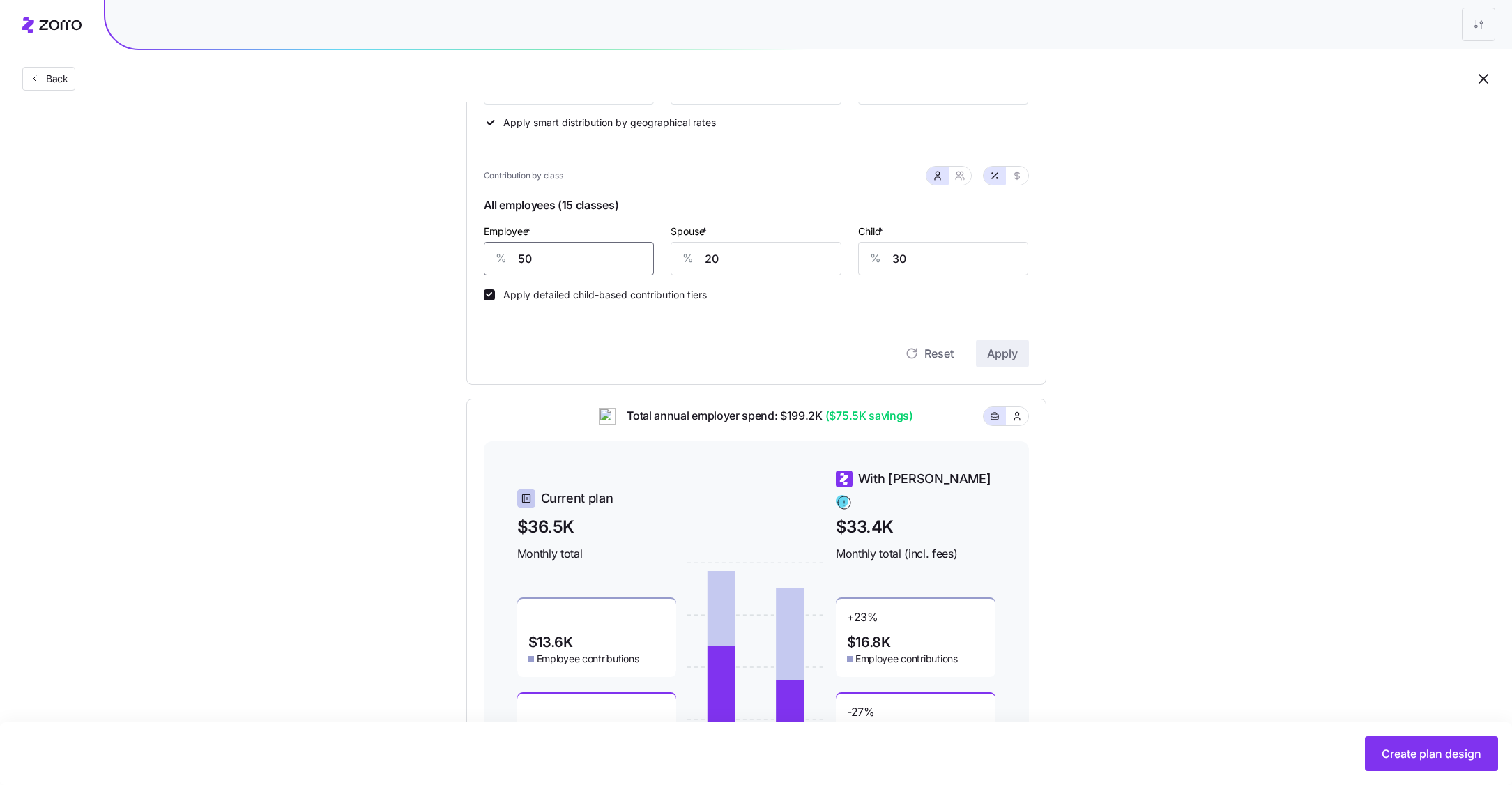
click at [570, 259] on input "50" at bounding box center [569, 258] width 171 height 33
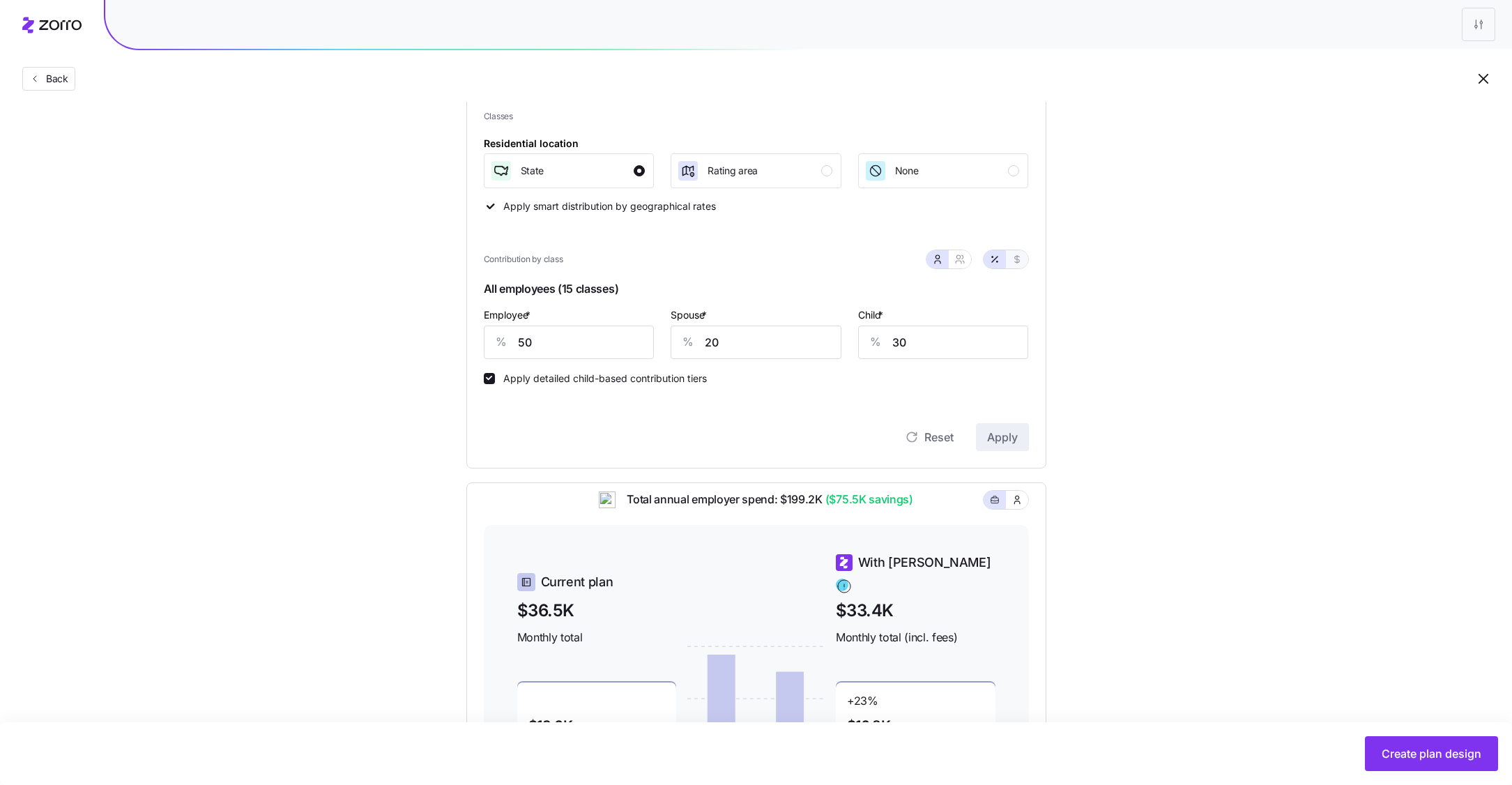
click at [1015, 261] on icon "button" at bounding box center [1017, 259] width 11 height 11
type input "275"
type input "110"
type input "89"
click at [750, 344] on input "110" at bounding box center [756, 342] width 171 height 33
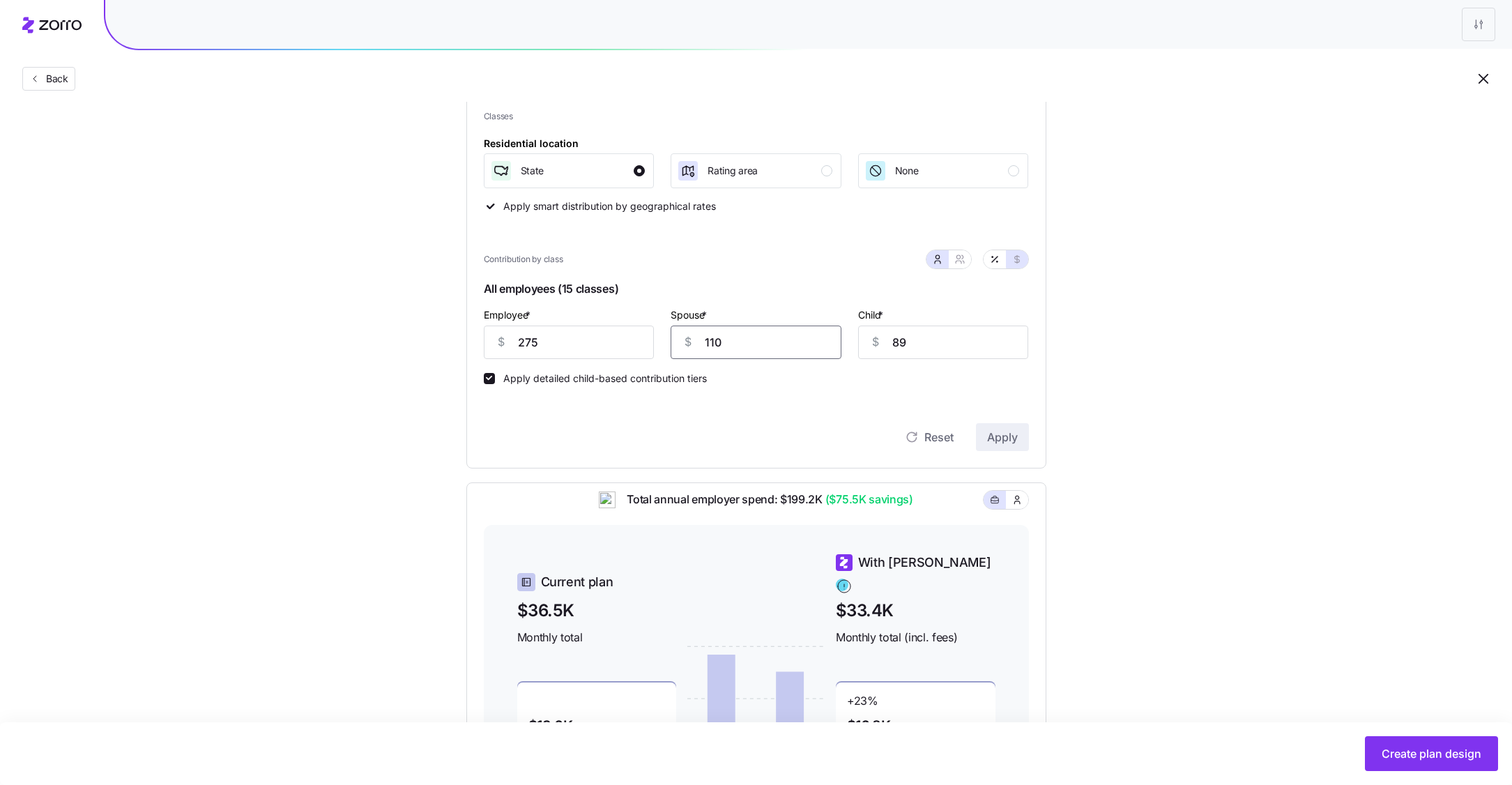
click at [750, 344] on input "110" at bounding box center [756, 342] width 171 height 33
type input "275"
click at [997, 265] on button "button" at bounding box center [994, 259] width 23 height 18
type input "50"
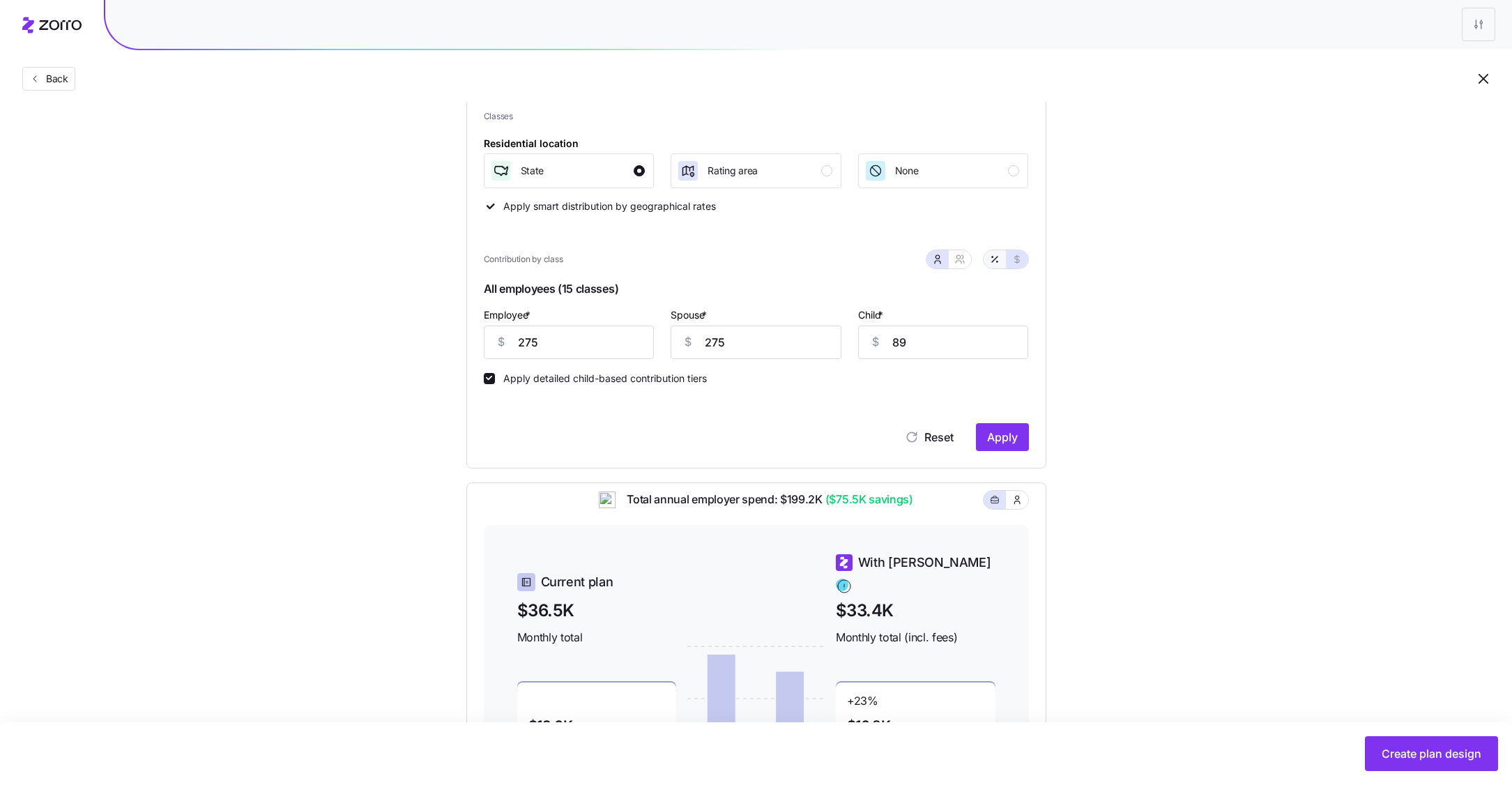
type input "30"
click at [1026, 266] on div at bounding box center [1005, 259] width 44 height 18
click at [1017, 263] on icon "button" at bounding box center [1017, 259] width 11 height 11
type input "275"
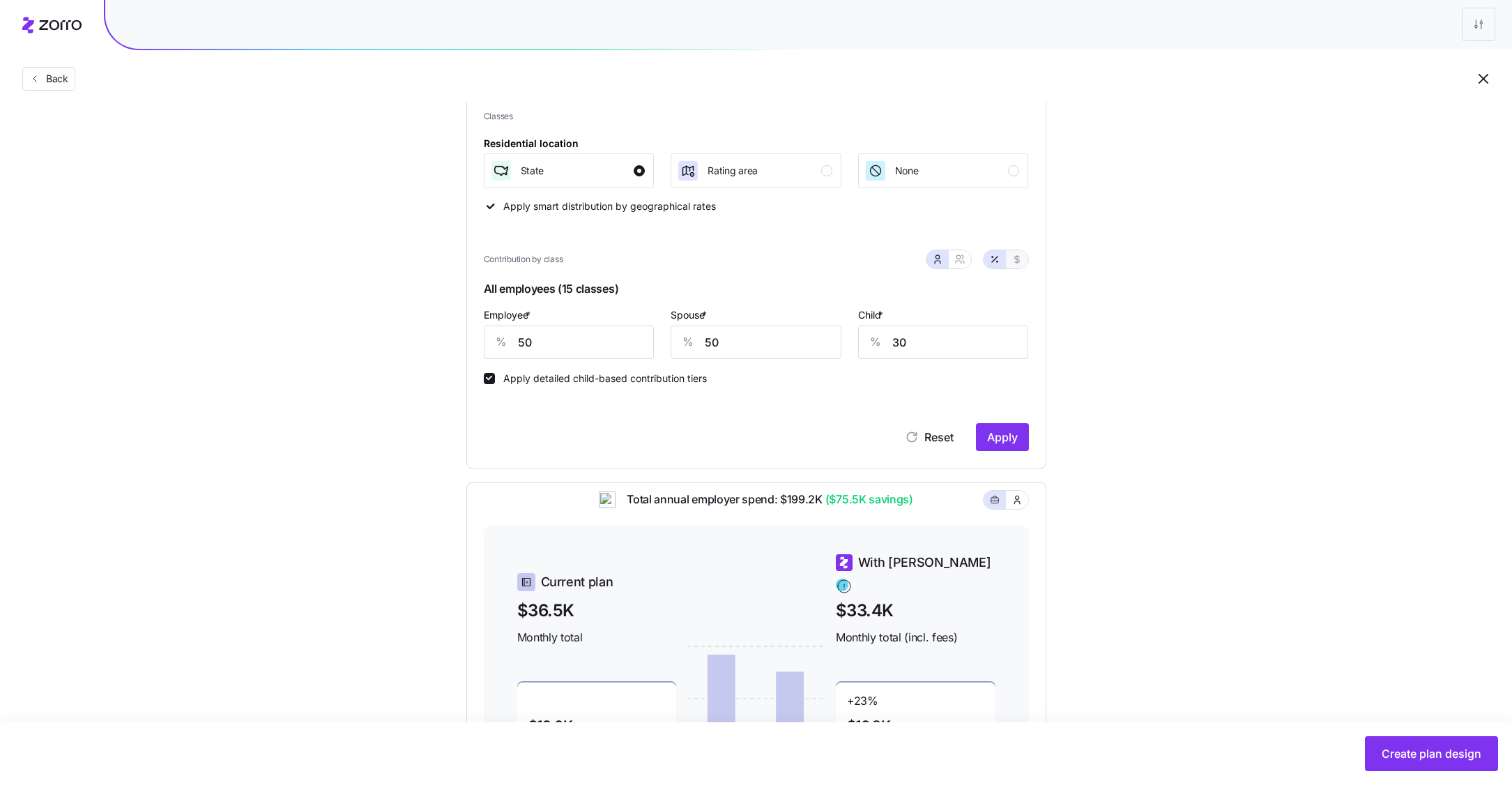
type input "89"
click at [962, 262] on icon "button" at bounding box center [959, 259] width 11 height 11
type input "550"
type input "416"
click at [679, 342] on input "550" at bounding box center [686, 342] width 124 height 33
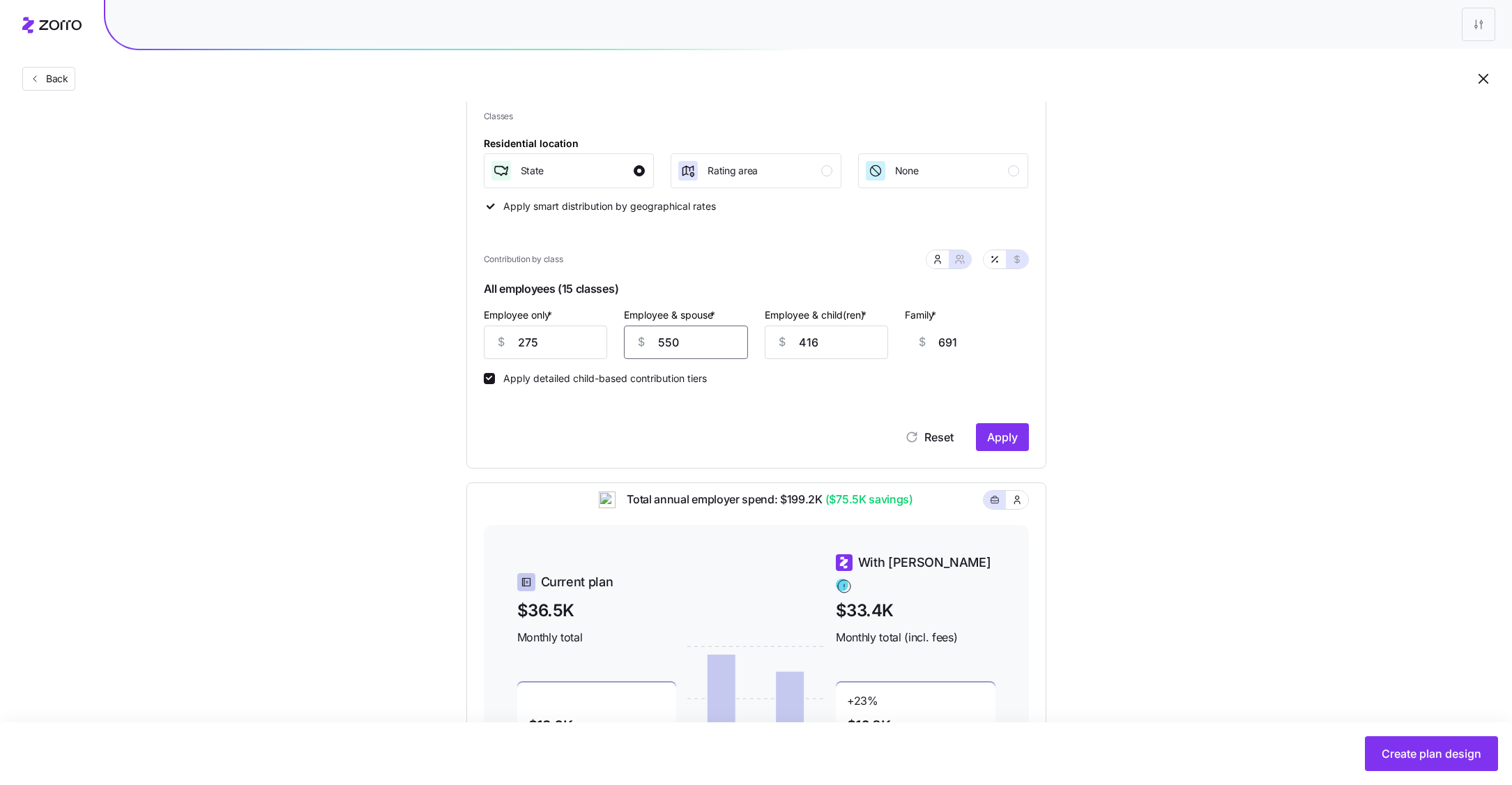
click at [679, 342] on input "550" at bounding box center [686, 342] width 124 height 33
click at [539, 340] on input "275" at bounding box center [546, 342] width 124 height 33
type input "4"
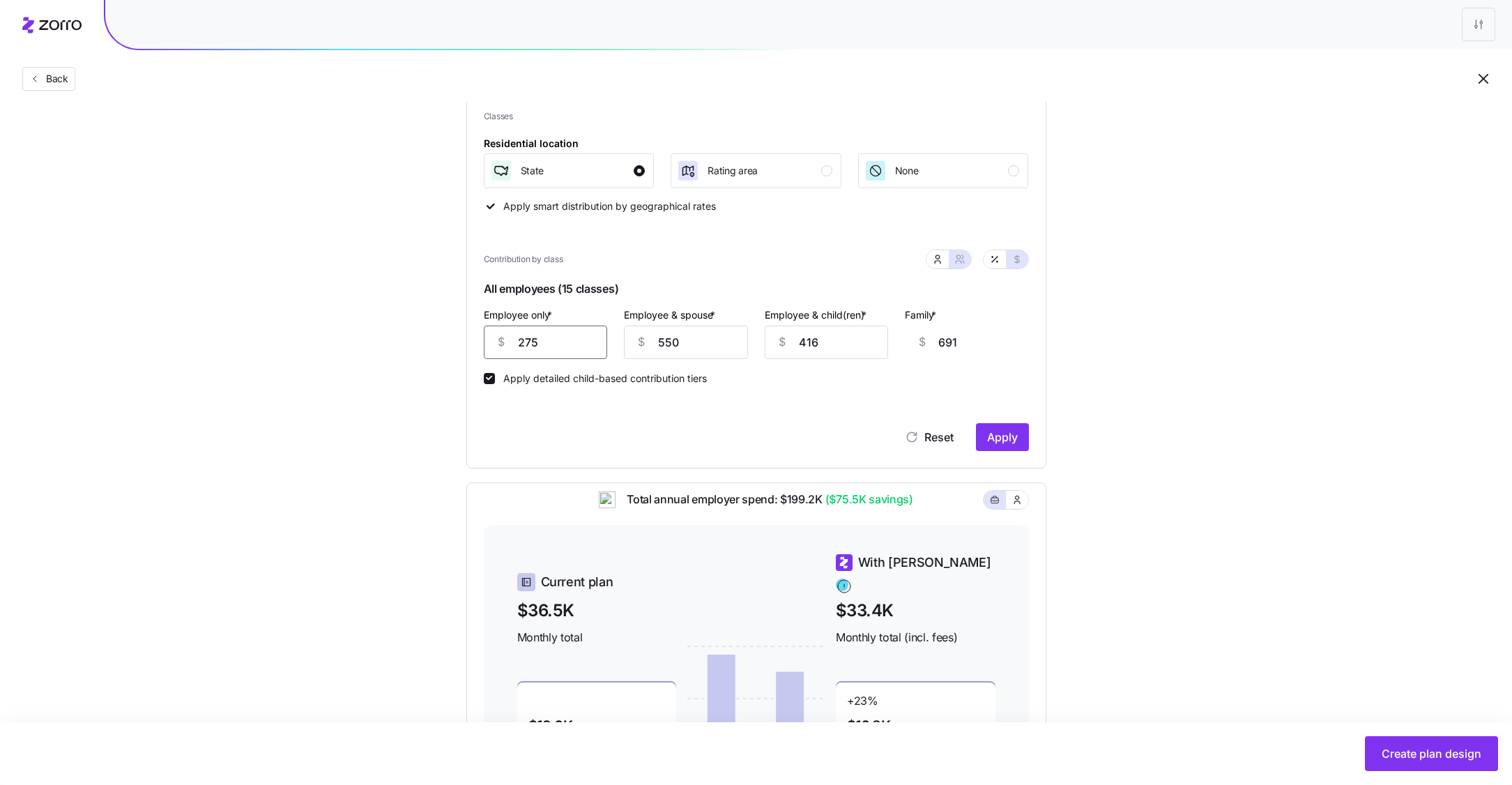
type input "962"
type input "40"
type input "926"
type input "400"
type input "566"
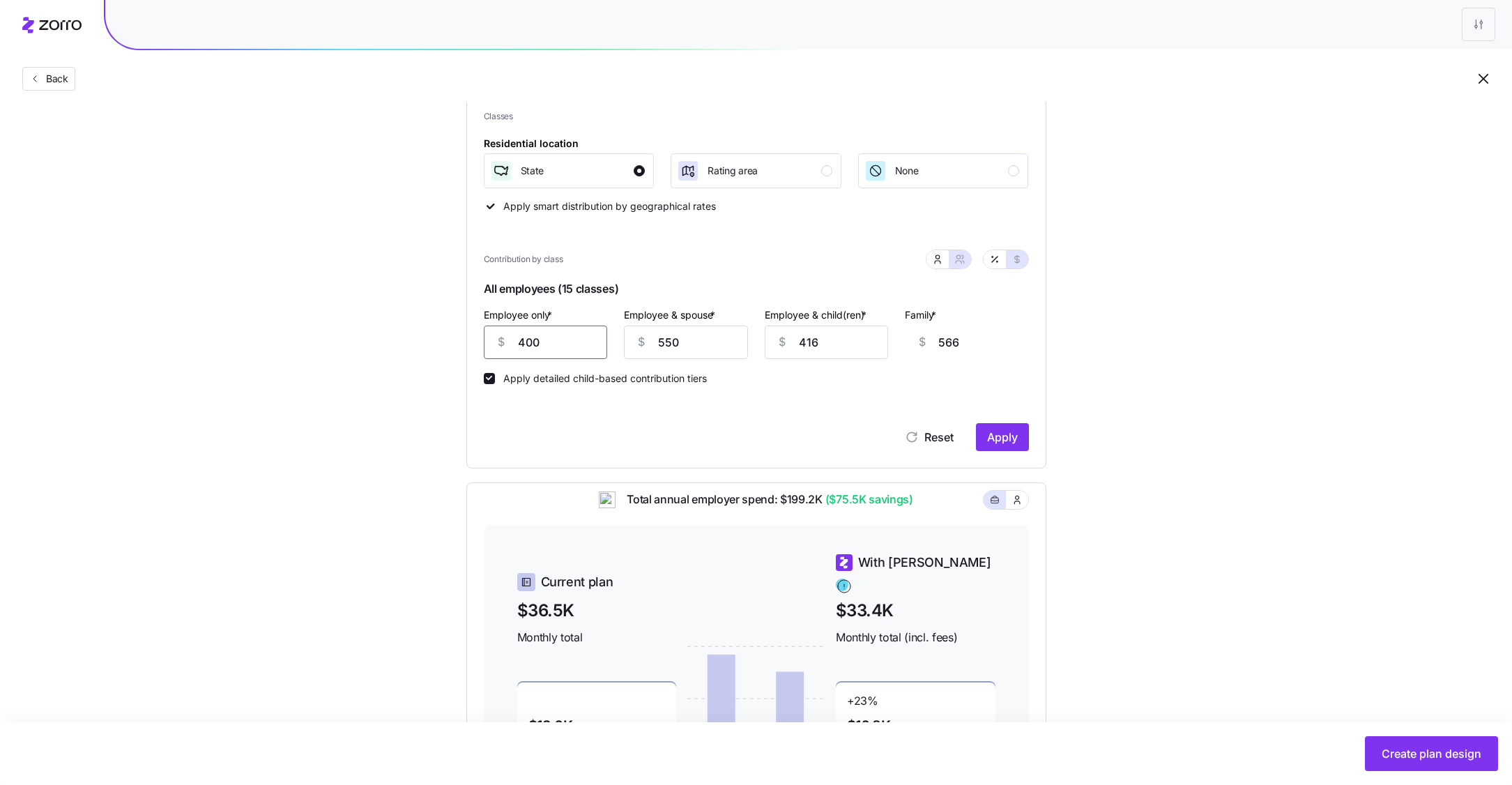
type input "400"
type input "4"
type input "20"
type input "40"
type input "56"
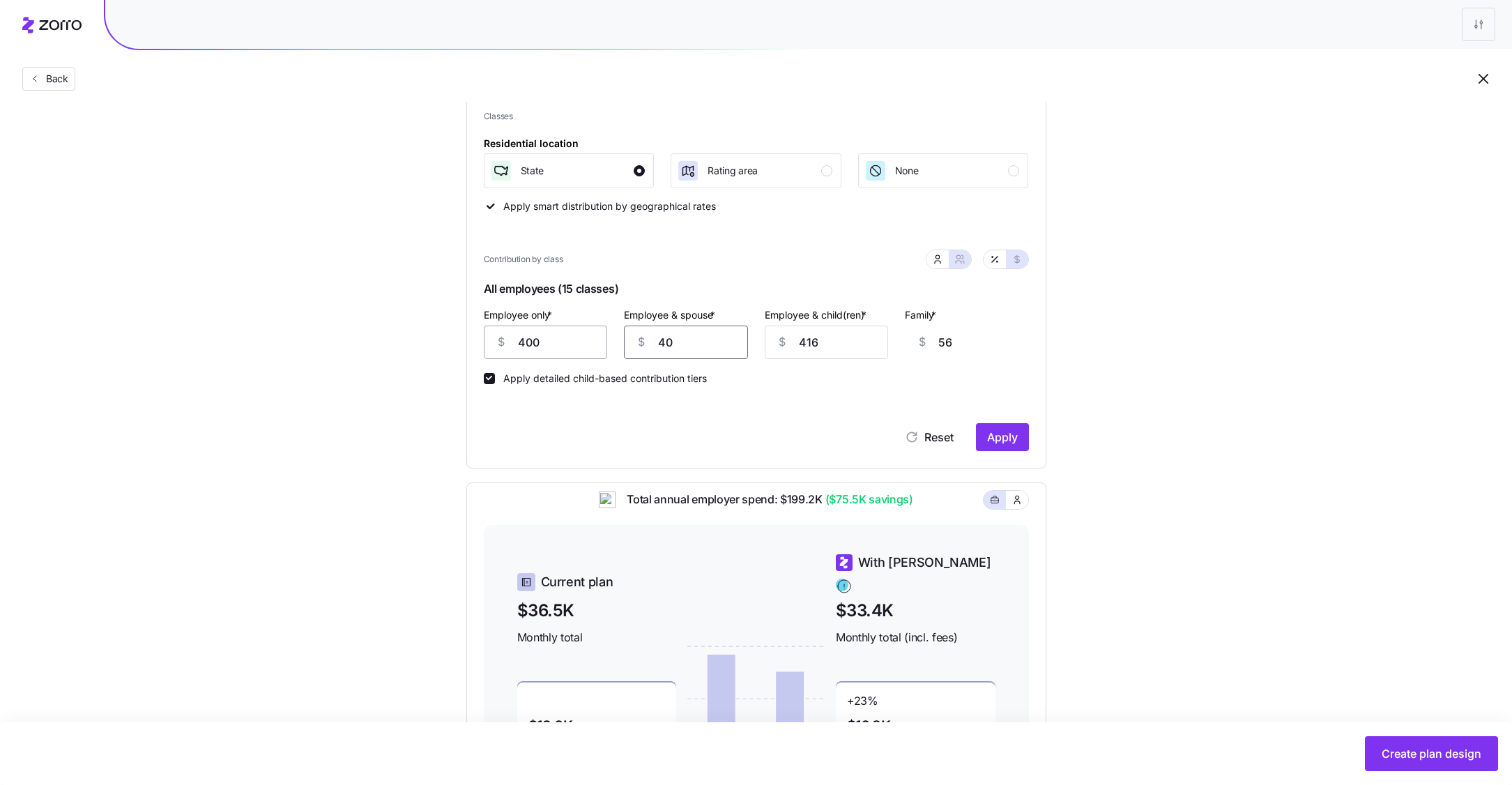
type input "400"
type input "416"
type input "400"
type input "4"
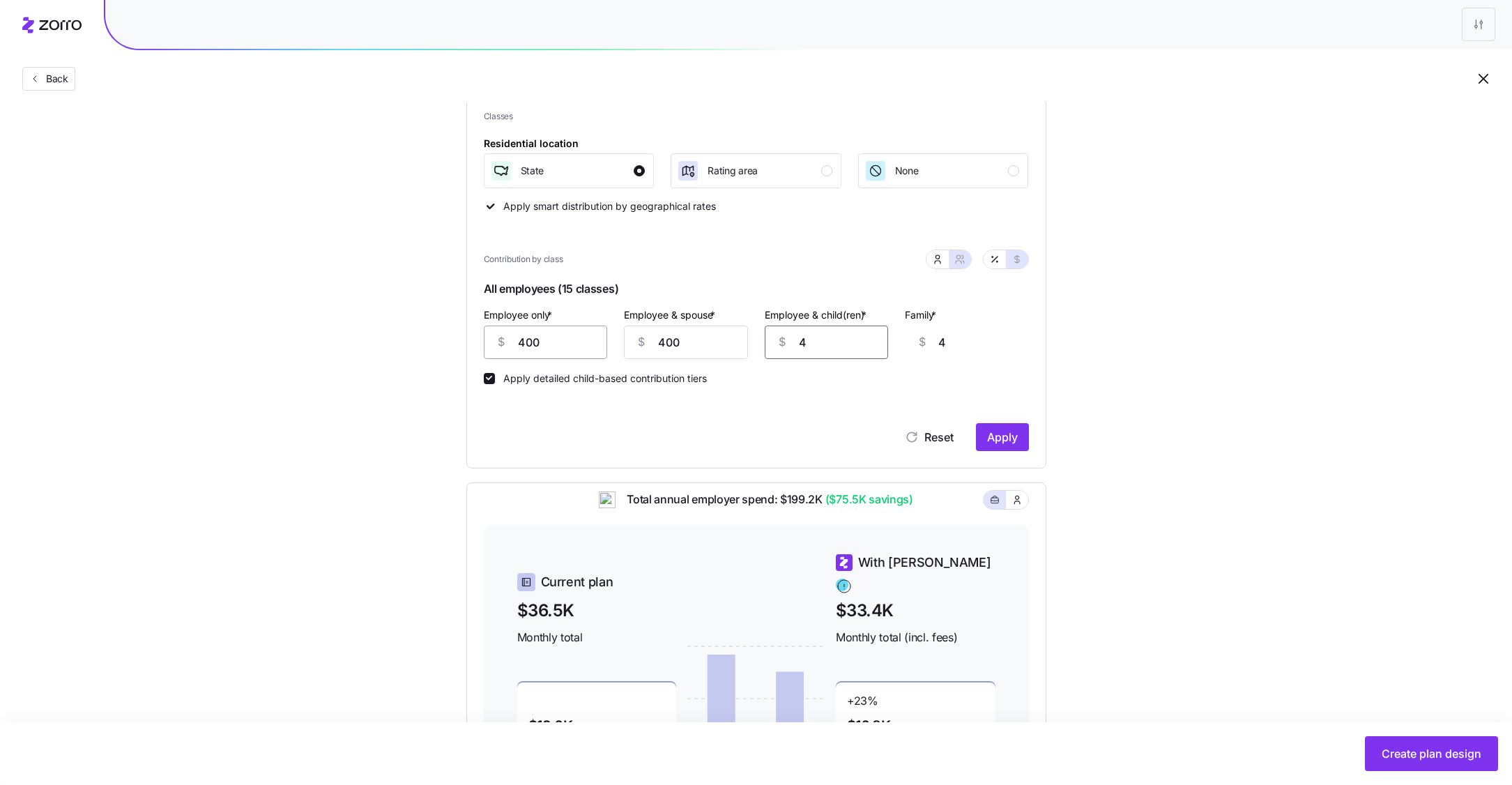
type input "40"
type input "400"
type input "4000"
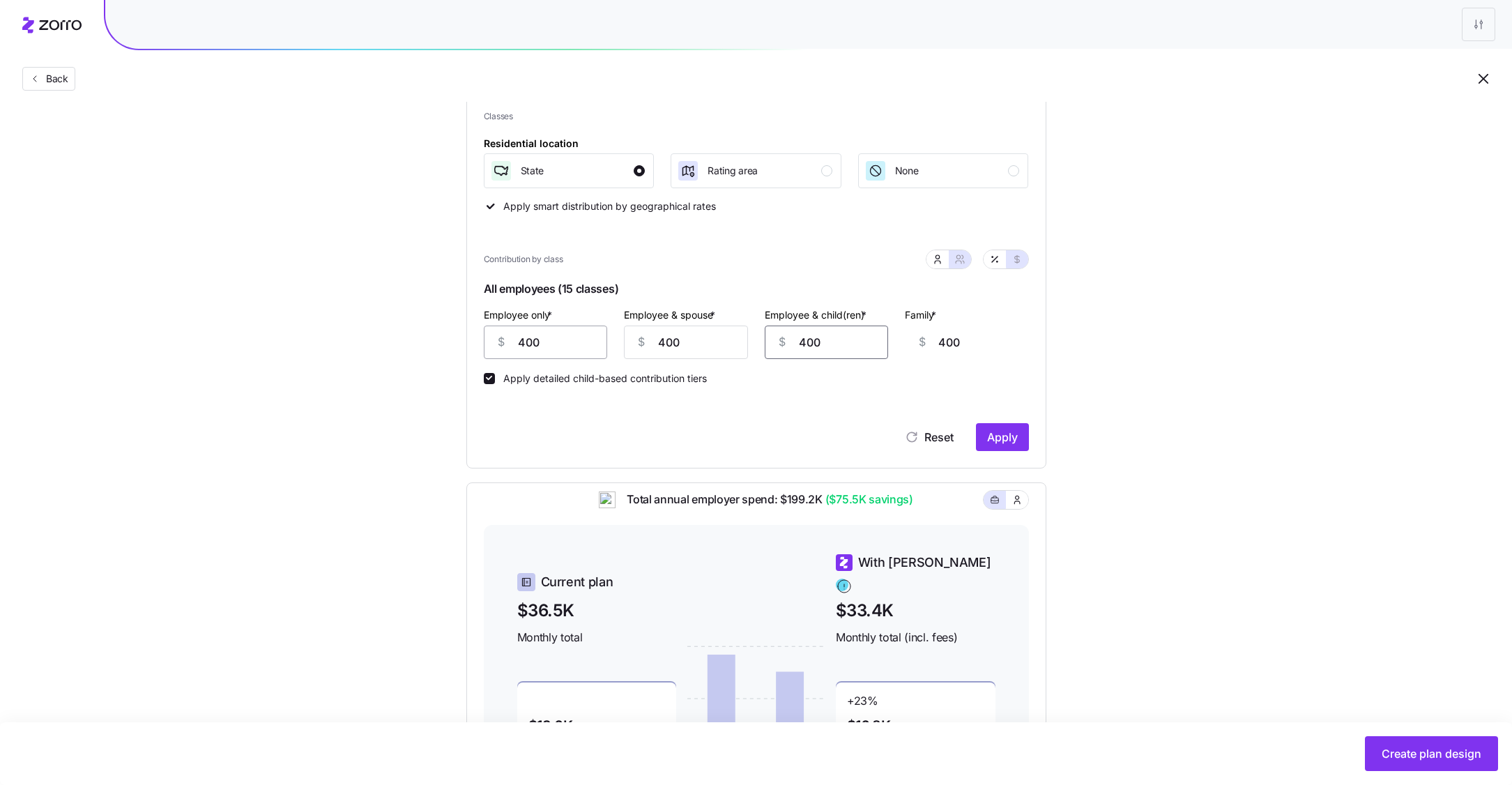
type input "4000"
type input "400"
click at [1002, 446] on button "Apply" at bounding box center [1002, 437] width 53 height 27
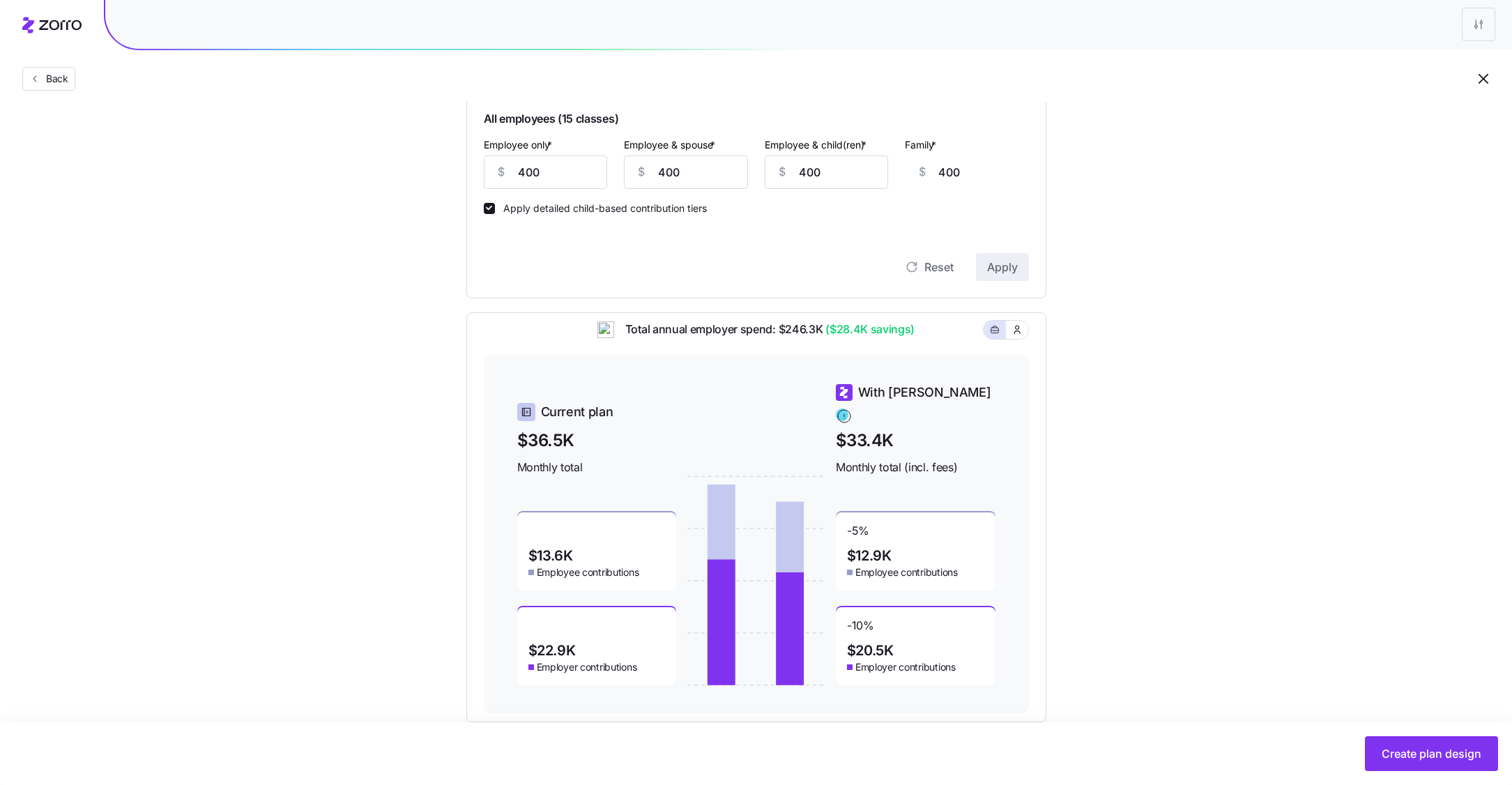
scroll to position [379, 0]
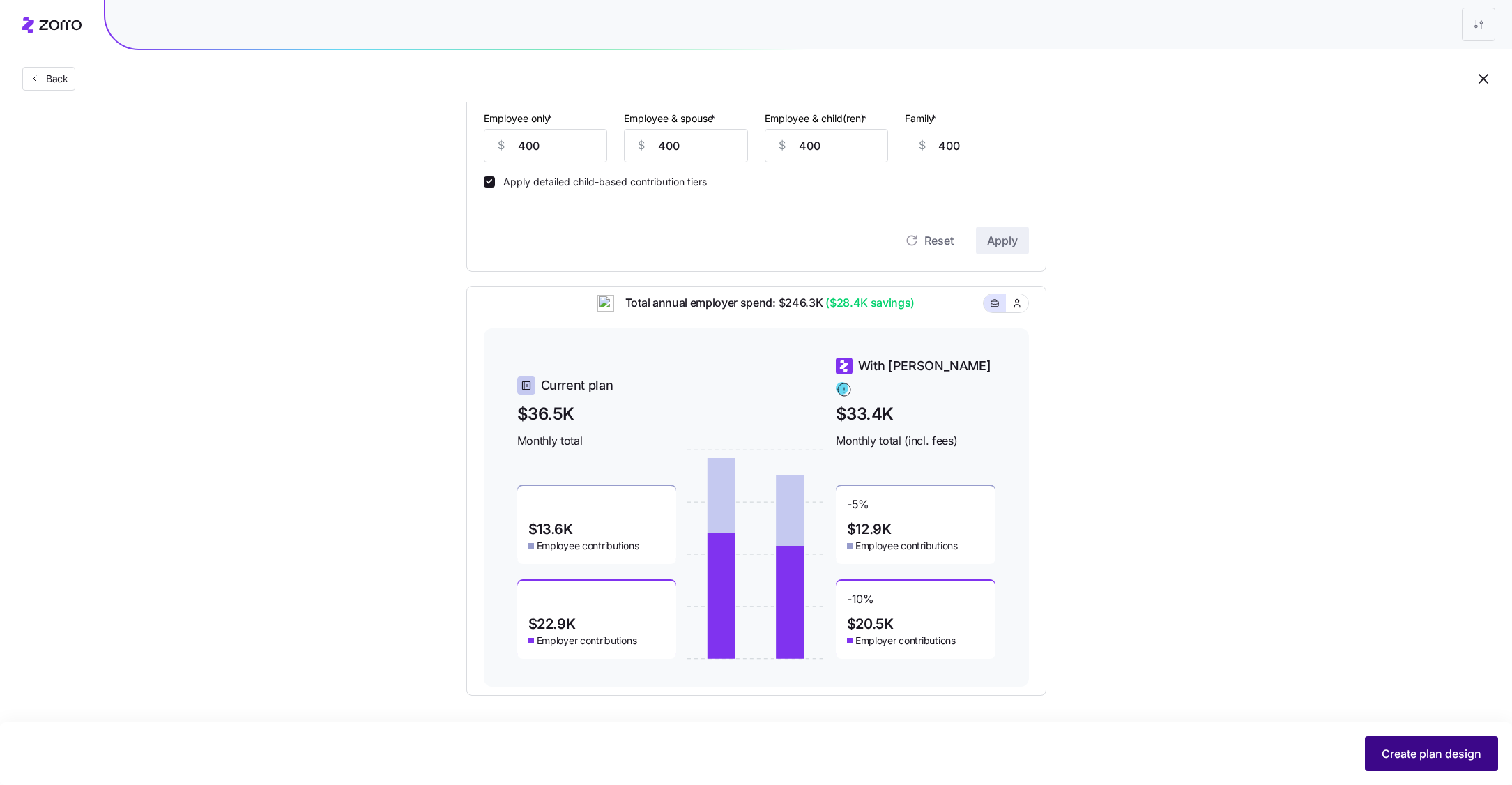
click at [1424, 745] on button "Create plan design" at bounding box center [1432, 754] width 133 height 35
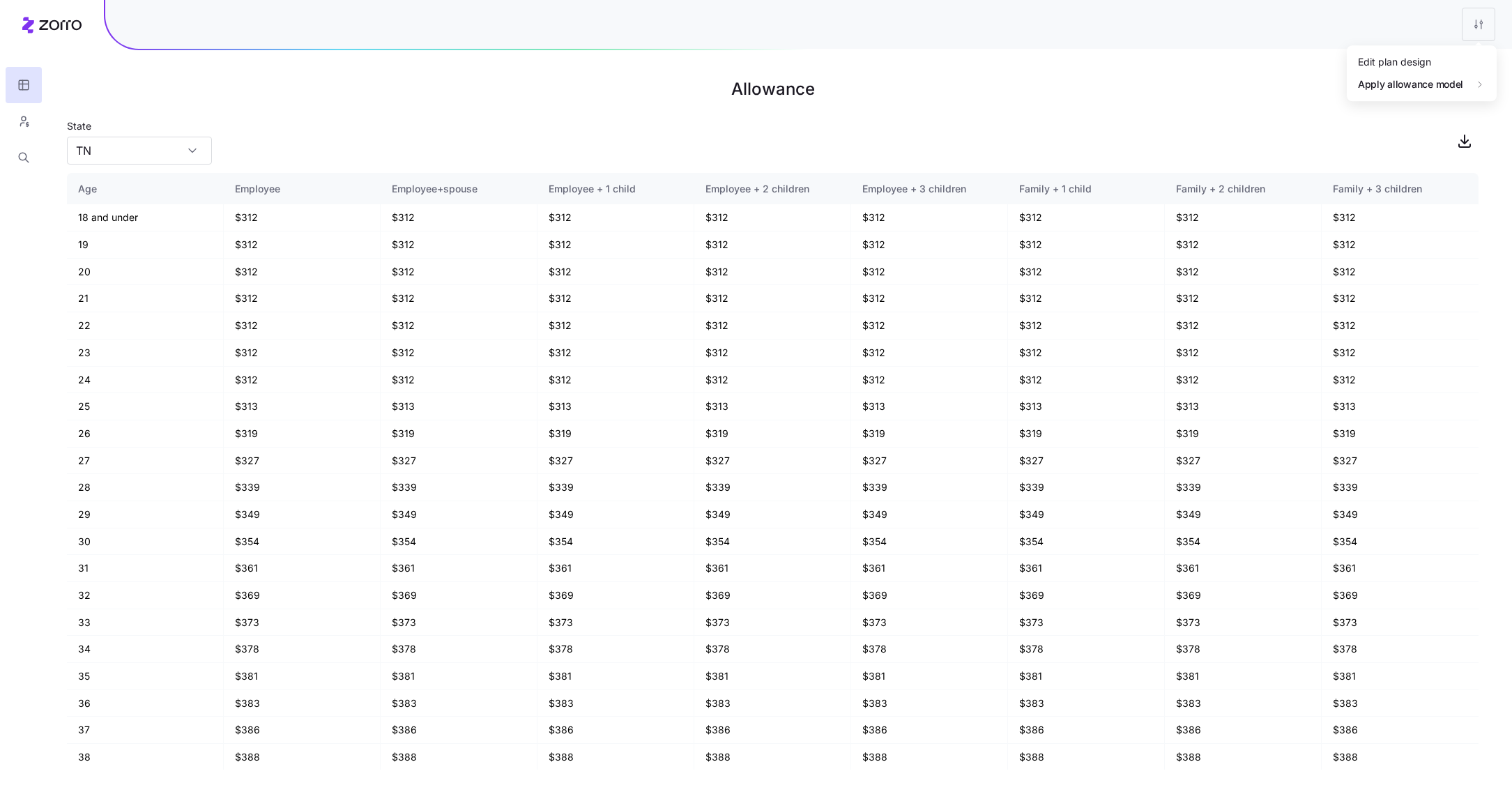
click at [1481, 21] on html "Allowance State TN Age Employee Employee+spouse Employee + 1 child Employee + 2…" at bounding box center [756, 392] width 1512 height 785
click at [1442, 50] on div "Edit plan design Apply allowance model" at bounding box center [1421, 73] width 150 height 56
click at [1440, 54] on div "Edit plan design" at bounding box center [1421, 62] width 138 height 23
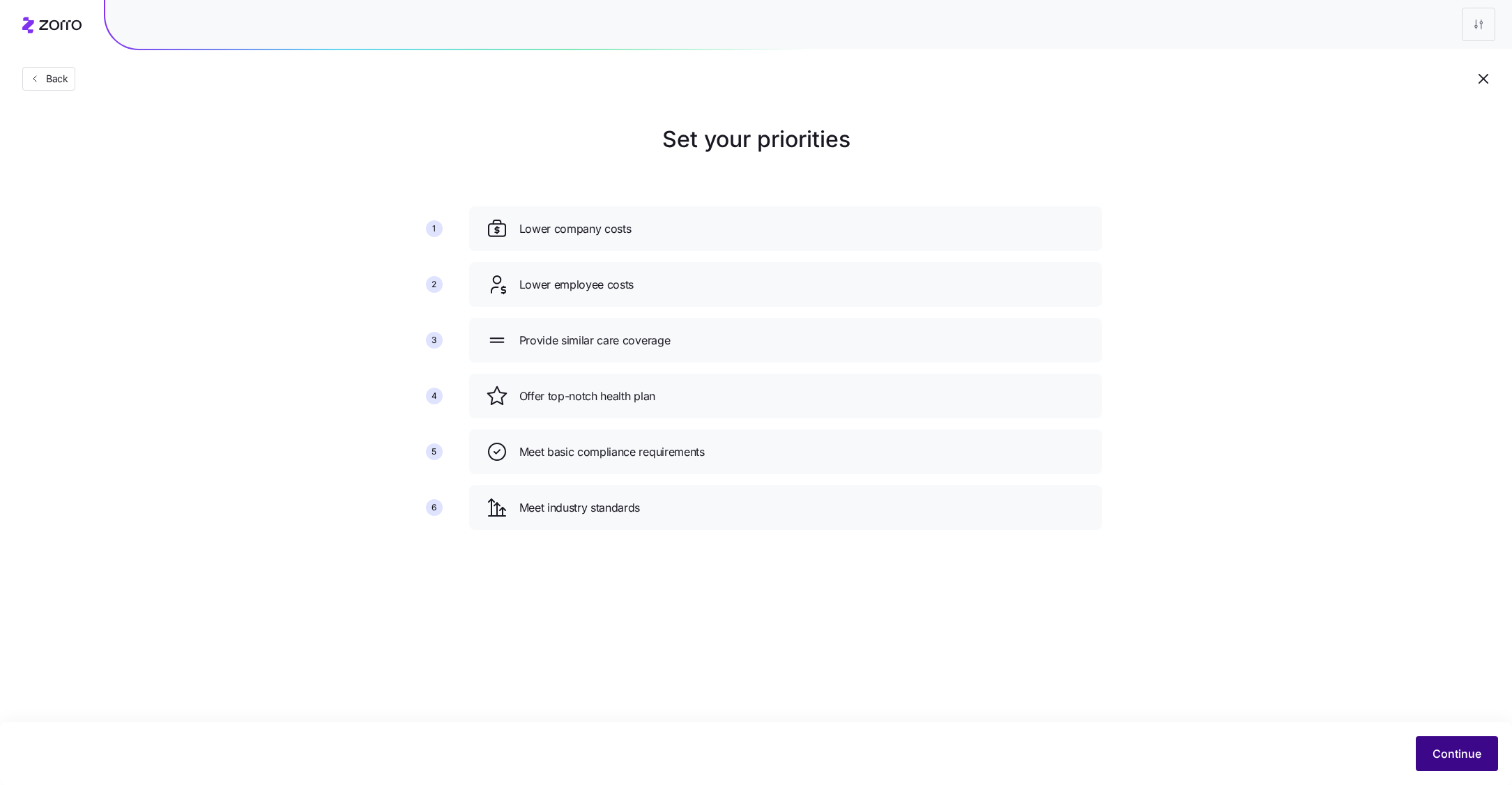
click at [1473, 759] on span "Continue" at bounding box center [1457, 753] width 49 height 17
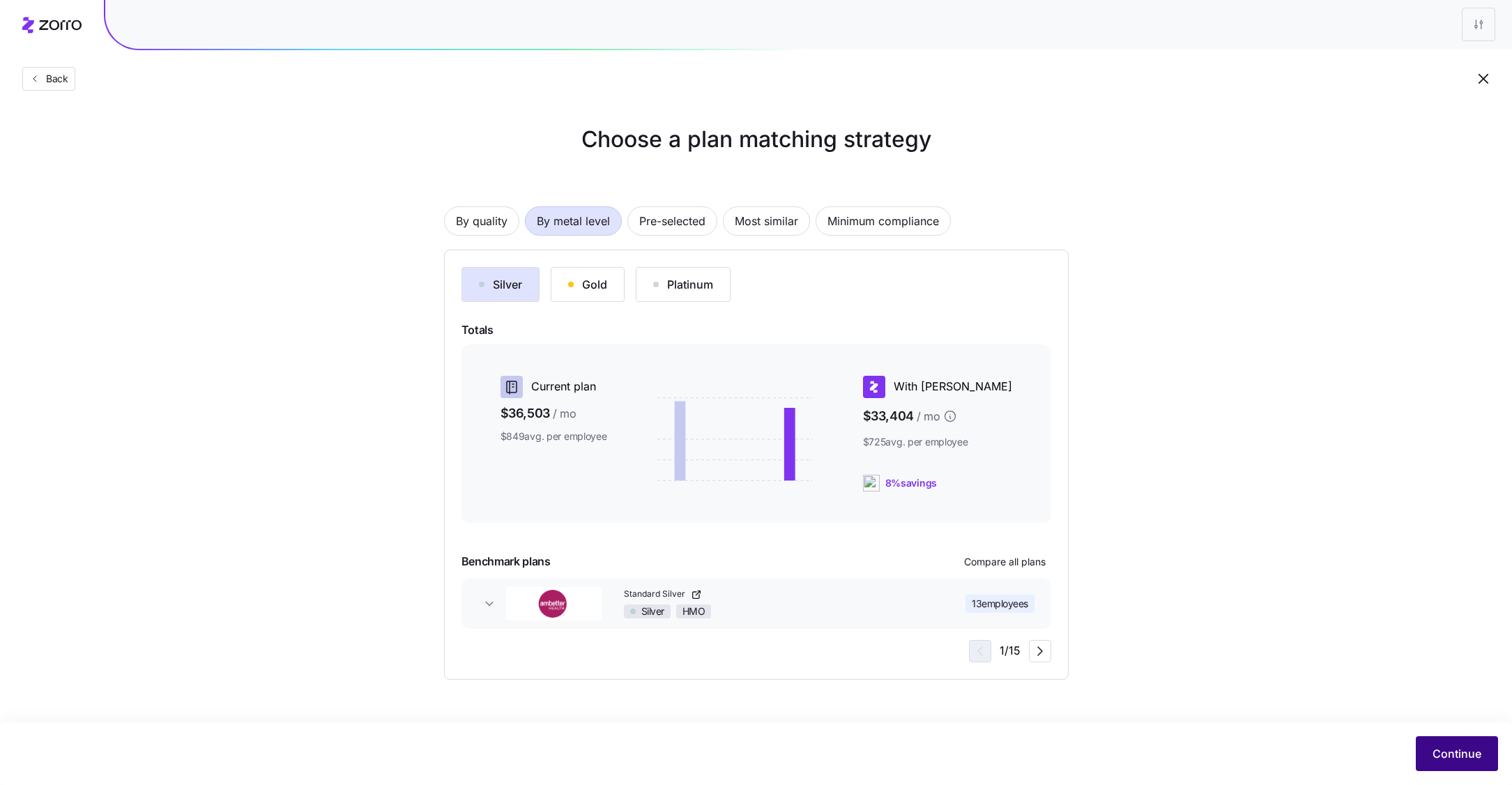
click at [1453, 751] on span "Continue" at bounding box center [1457, 753] width 49 height 17
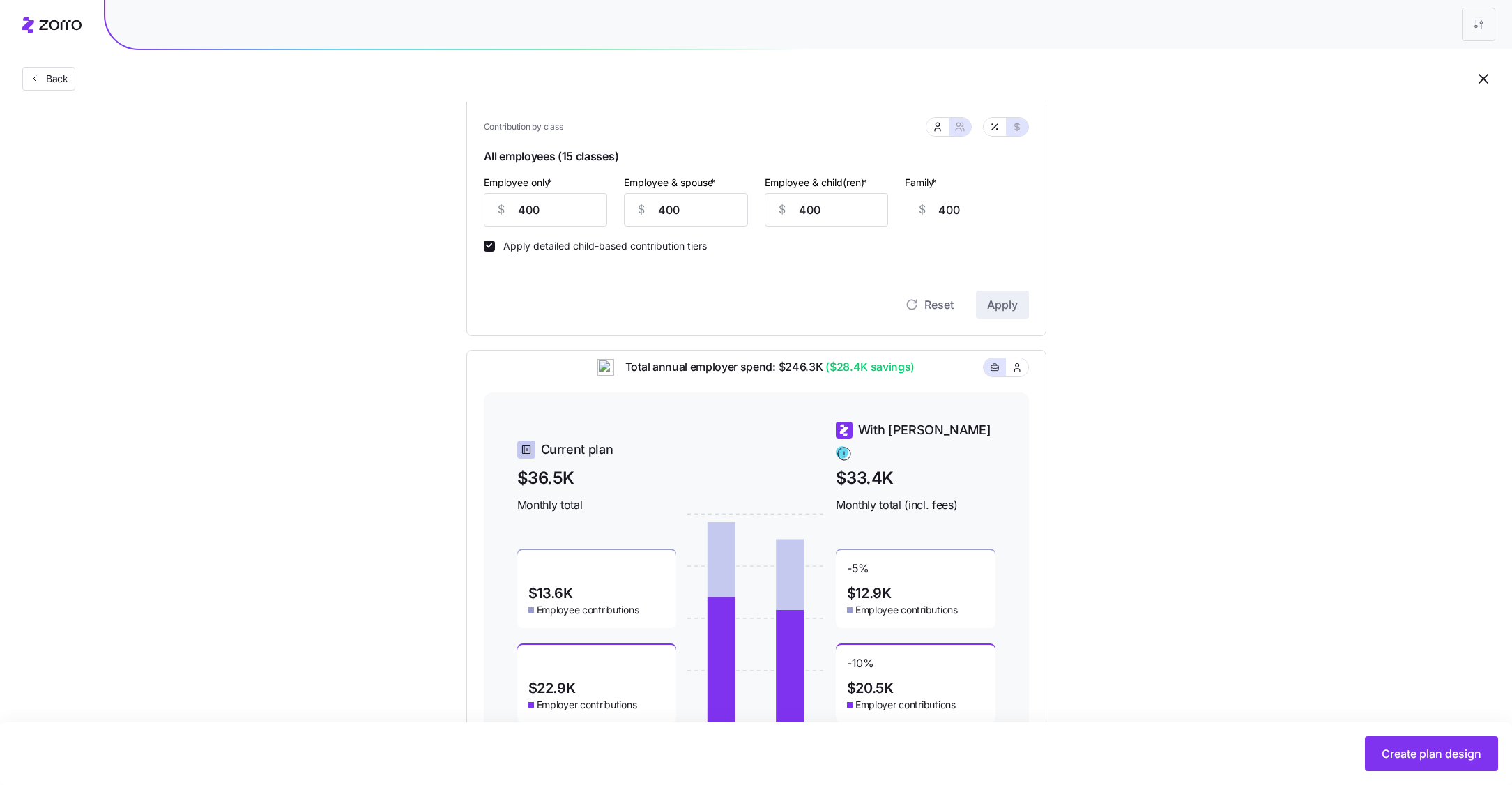
scroll to position [379, 0]
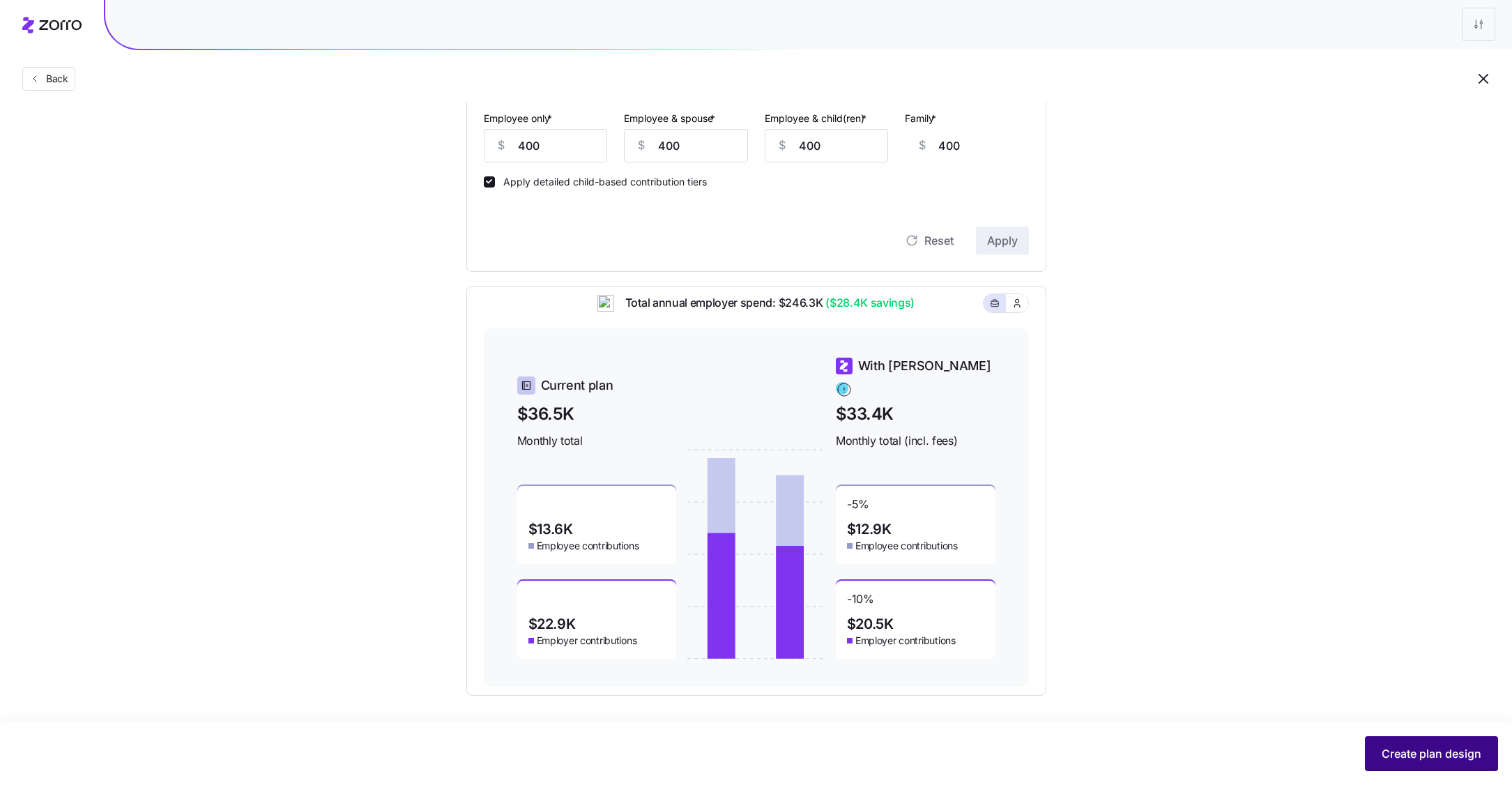
click at [1446, 744] on button "Create plan design" at bounding box center [1432, 754] width 133 height 35
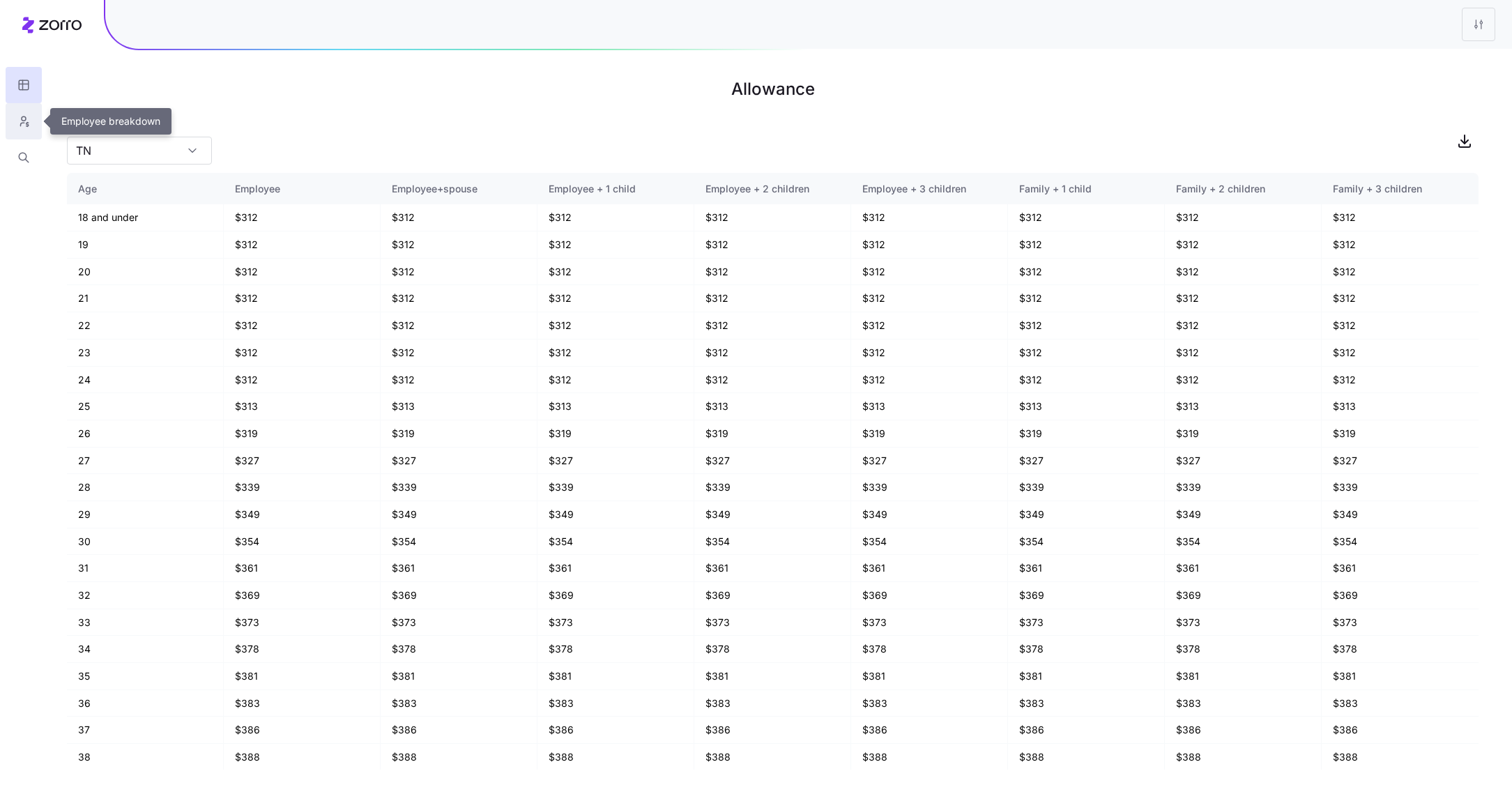
click at [11, 123] on button "button" at bounding box center [24, 121] width 36 height 36
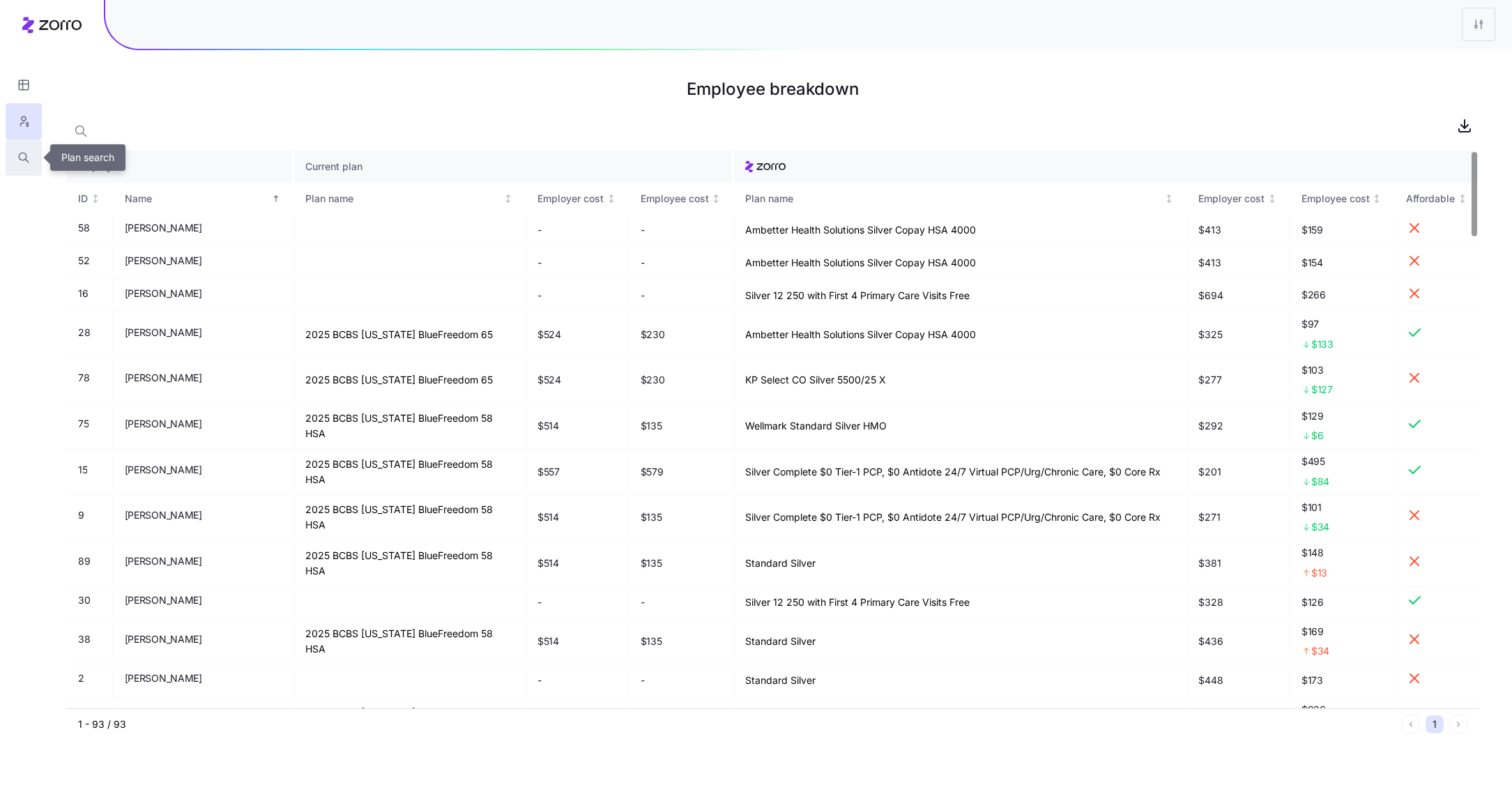
click at [16, 158] on button "button" at bounding box center [24, 157] width 36 height 36
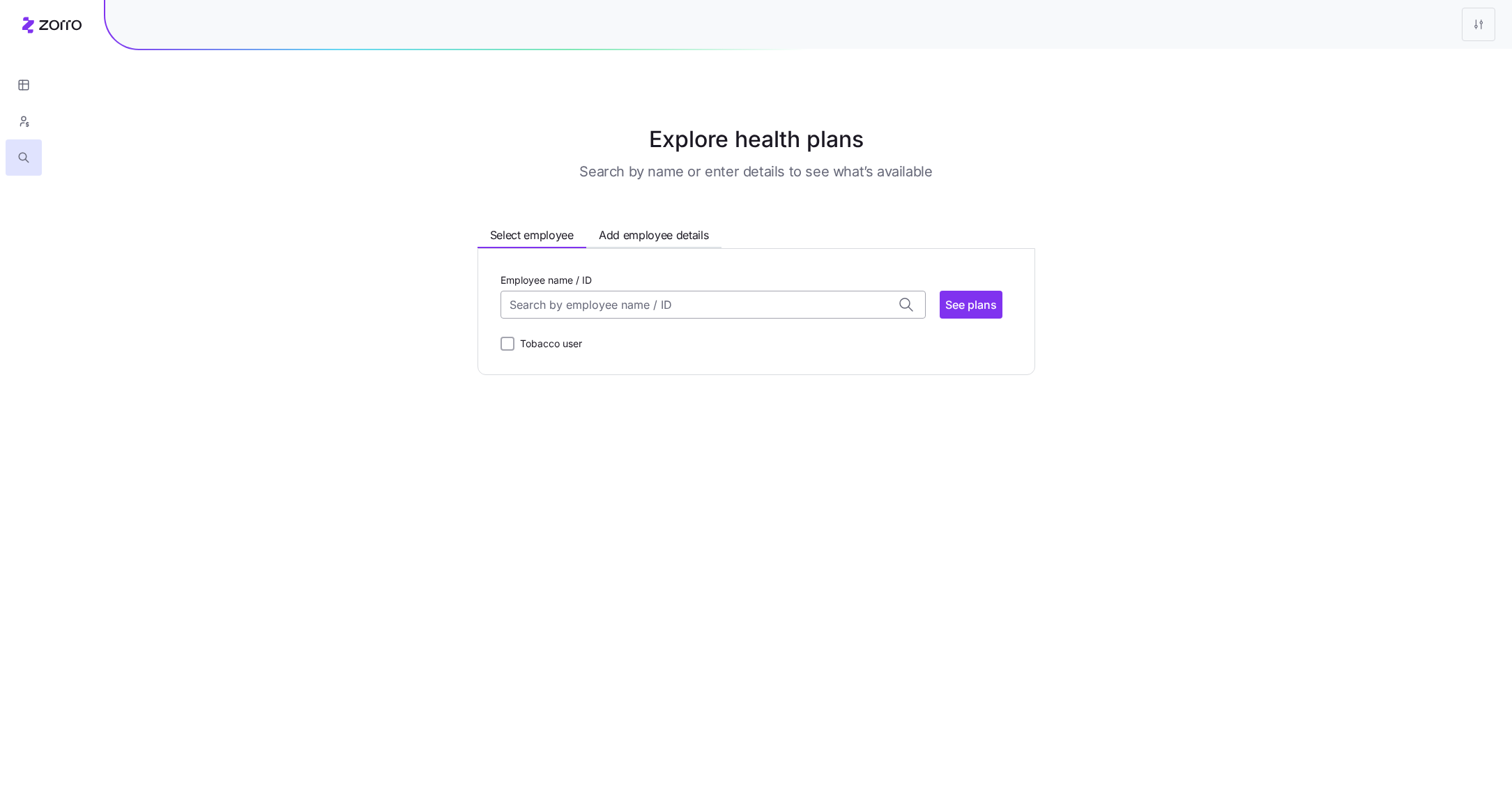
click at [629, 304] on input "Employee name / ID" at bounding box center [712, 304] width 425 height 27
click at [624, 345] on span "Andrea Frias Vellon (25)" at bounding box center [567, 342] width 113 height 18
click at [957, 300] on span "See plans" at bounding box center [970, 304] width 52 height 17
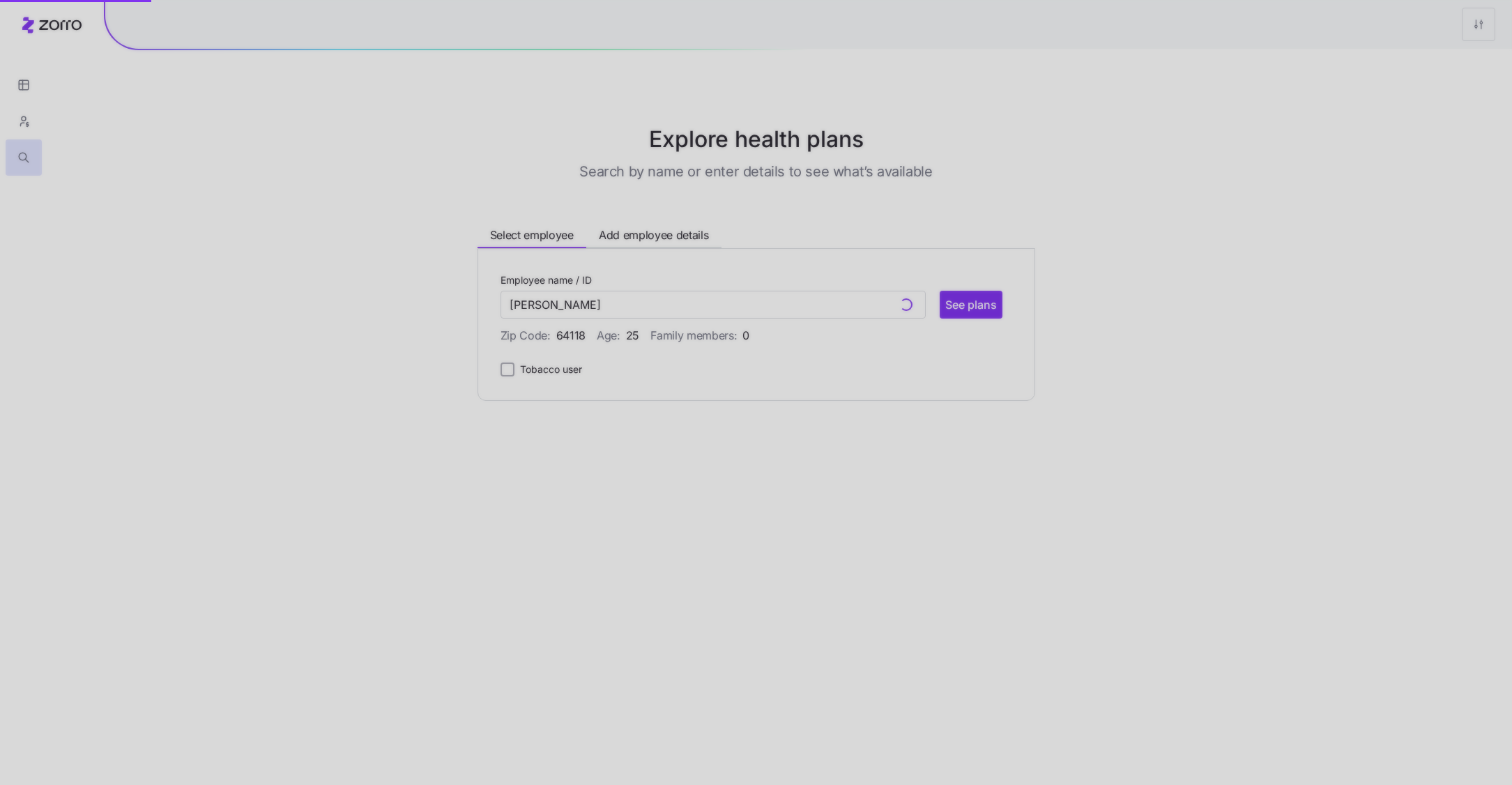
type input "Andrea Frias Vellon (ID: 28)"
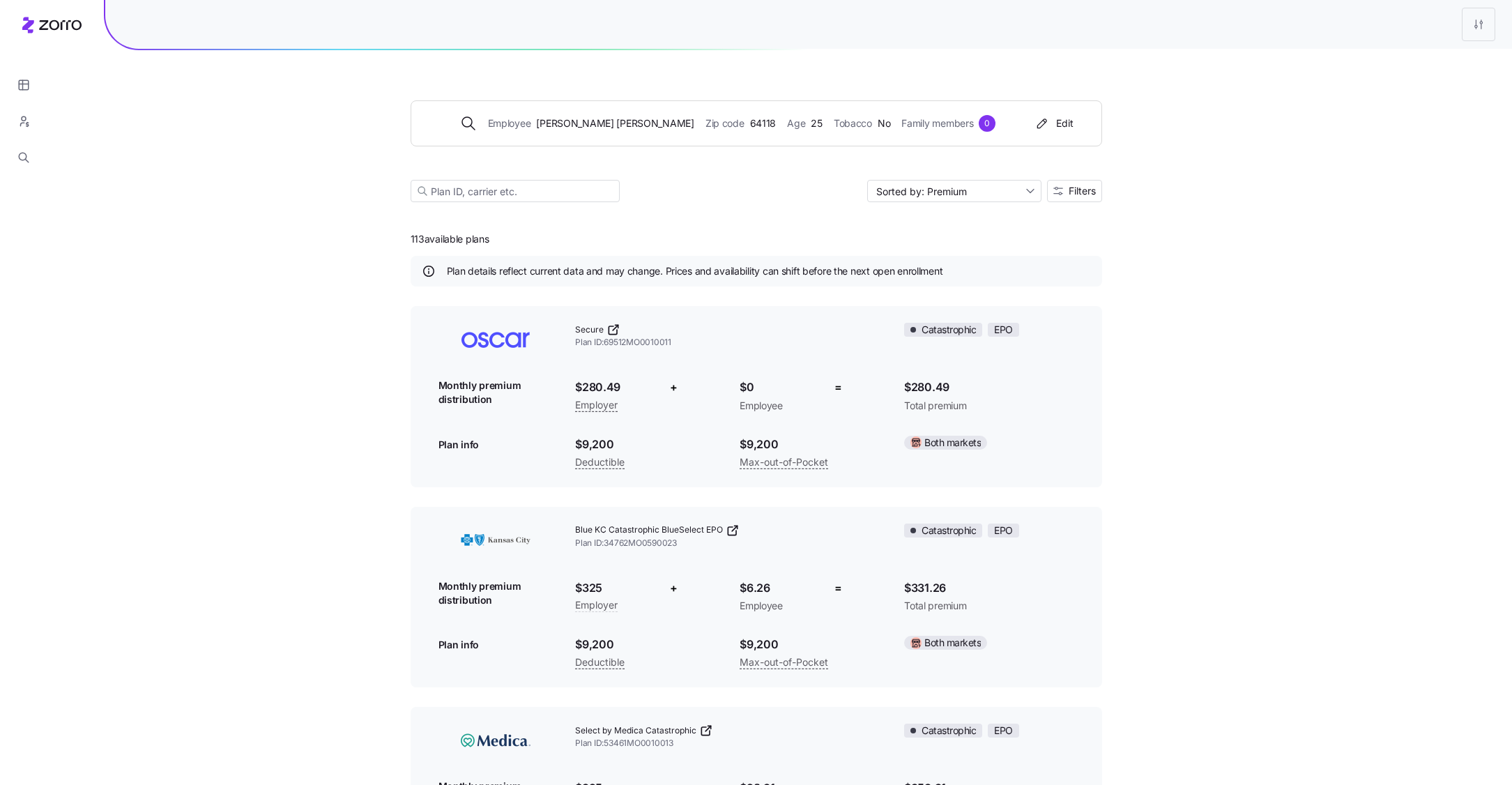
drag, startPoint x: 403, startPoint y: 239, endPoint x: 540, endPoint y: 239, distance: 137.0
click at [540, 239] on div "Employee Andrea Frias Zip code 64118 Age 25 Tobacco No Family members 0 Edit So…" at bounding box center [756, 644] width 1512 height 1288
click at [540, 239] on div "113 available plans Plan details reflect current data and may change. Prices an…" at bounding box center [756, 754] width 692 height 1070
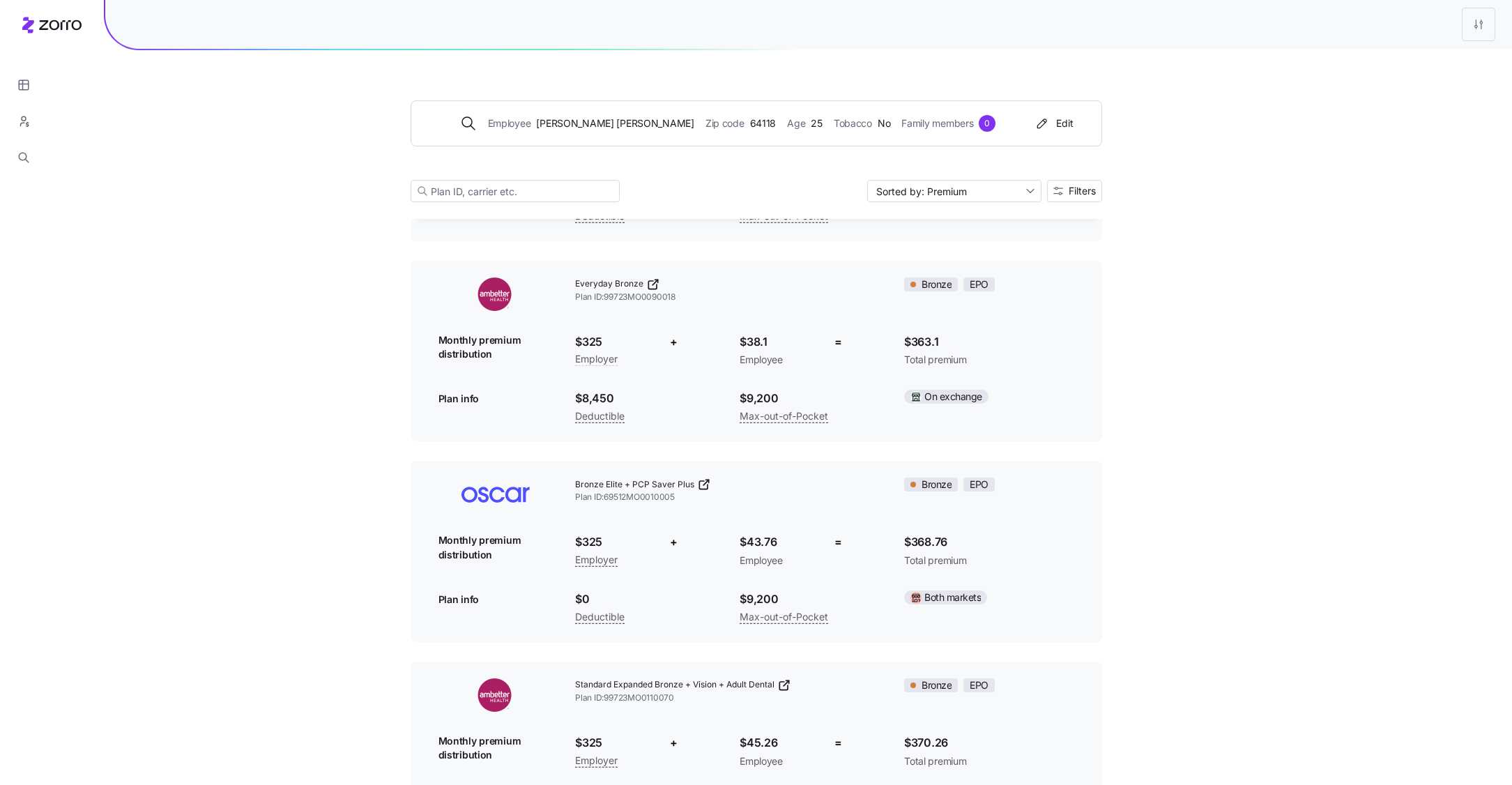
scroll to position [1247, 0]
click at [1076, 188] on span "Filters" at bounding box center [1082, 191] width 27 height 10
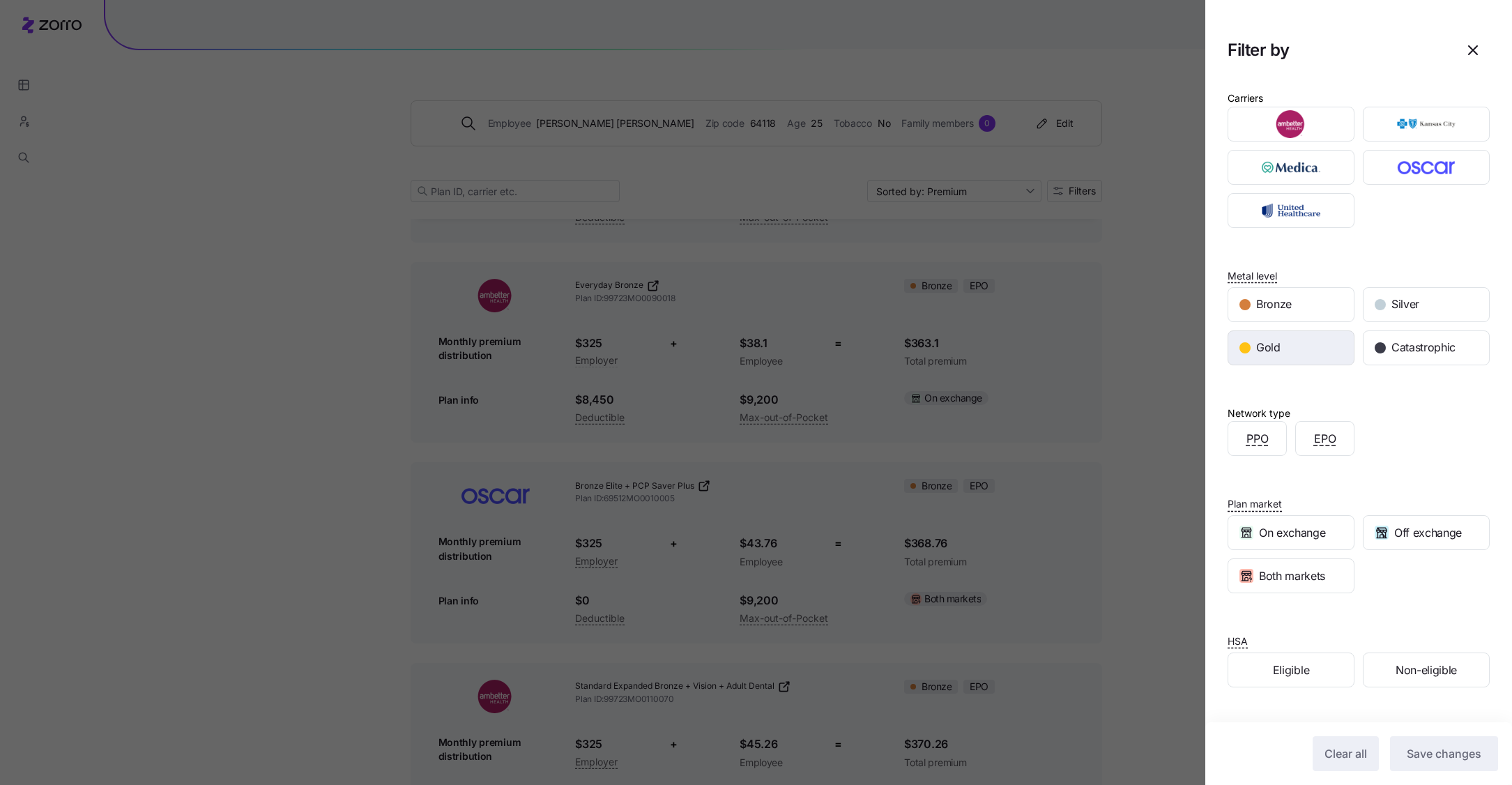
click at [1258, 361] on div "Gold" at bounding box center [1290, 347] width 126 height 33
click at [1434, 749] on span "Save changes" at bounding box center [1443, 753] width 75 height 17
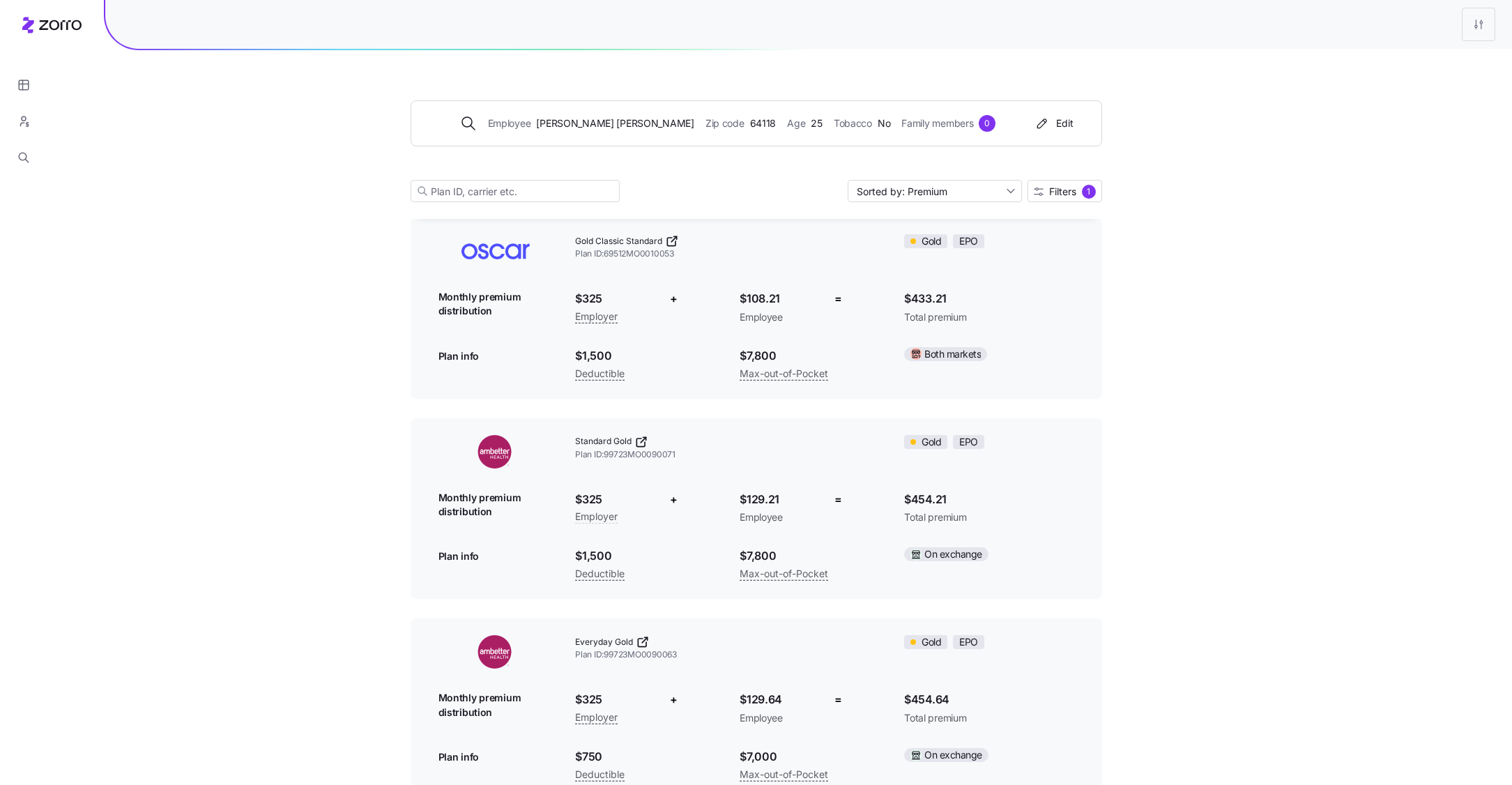
scroll to position [87, 0]
click at [23, 121] on icon "button" at bounding box center [24, 119] width 4 height 4
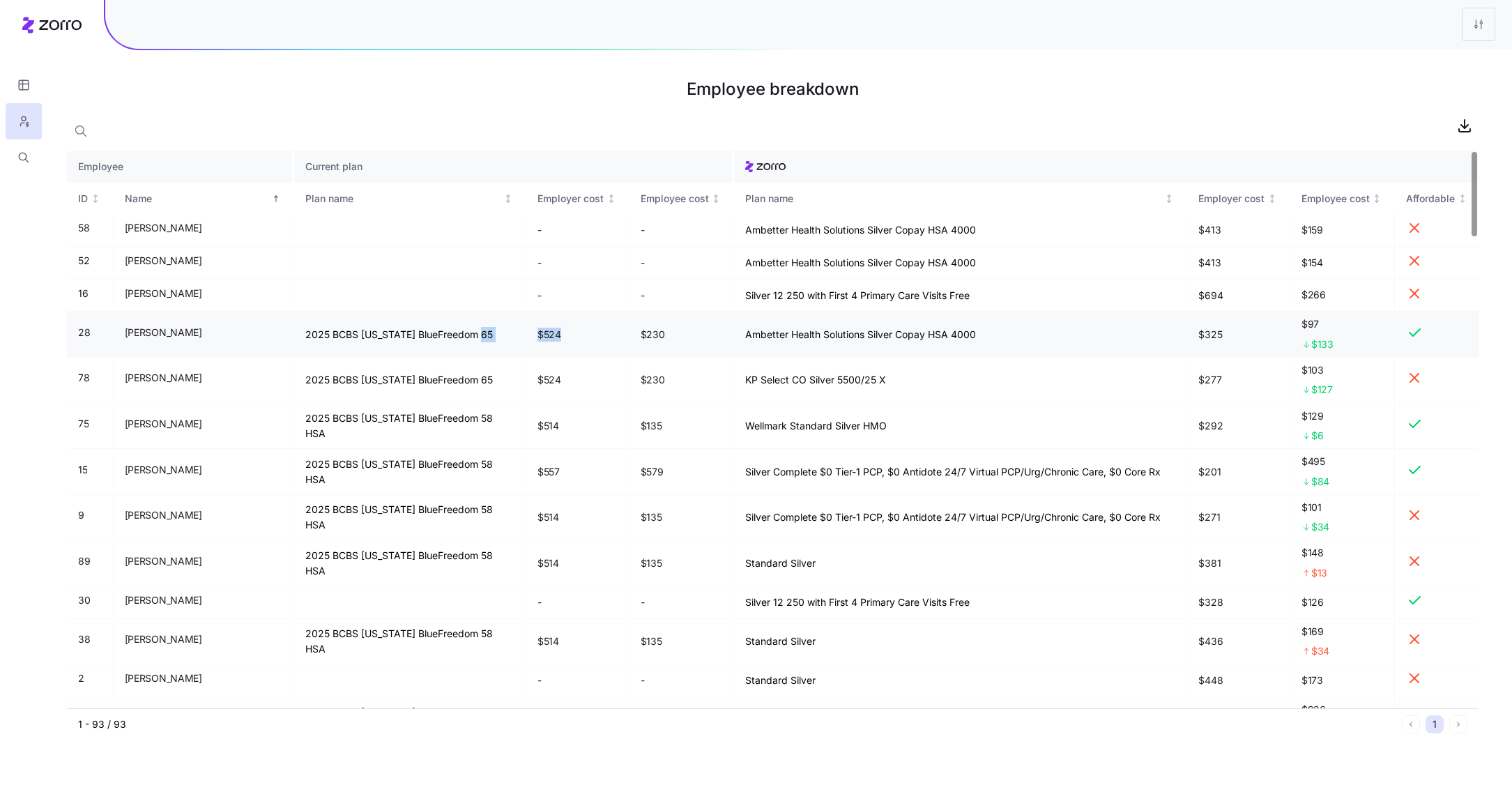
drag, startPoint x: 538, startPoint y: 336, endPoint x: 475, endPoint y: 336, distance: 63.0
click at [475, 336] on tr "28 Andrea Frias Vellon 2025 BCBS Nebraska BlueFreedom 65 $524 $230 Ambetter Hea…" at bounding box center [772, 334] width 1411 height 46
click at [530, 340] on td "$524" at bounding box center [577, 334] width 103 height 46
click at [20, 81] on icon "button" at bounding box center [24, 85] width 13 height 14
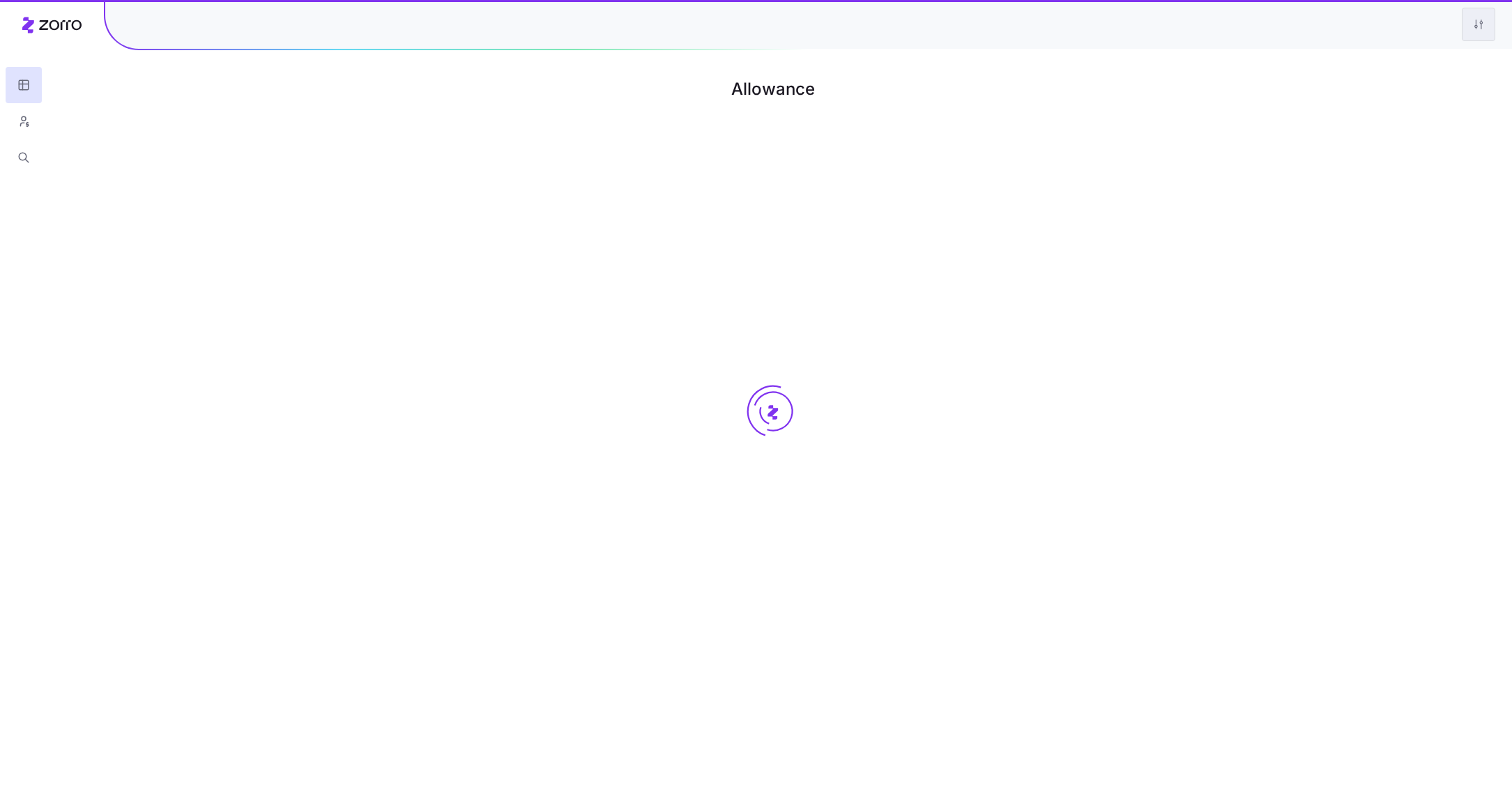
click at [1477, 33] on html "Allowance Zorro | Allowance model 10000" at bounding box center [756, 392] width 1512 height 785
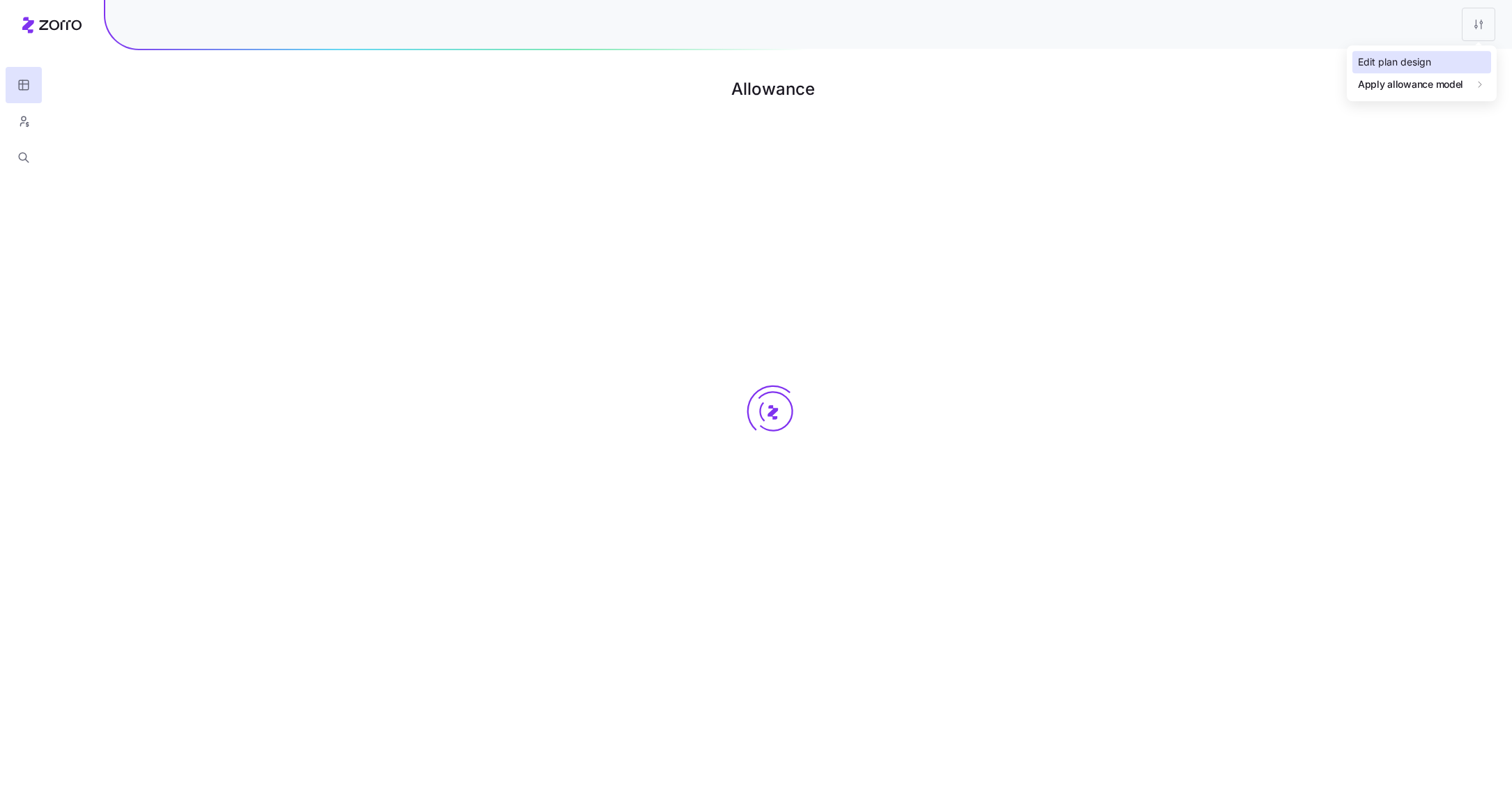
click at [1435, 59] on div "Edit plan design" at bounding box center [1421, 62] width 138 height 23
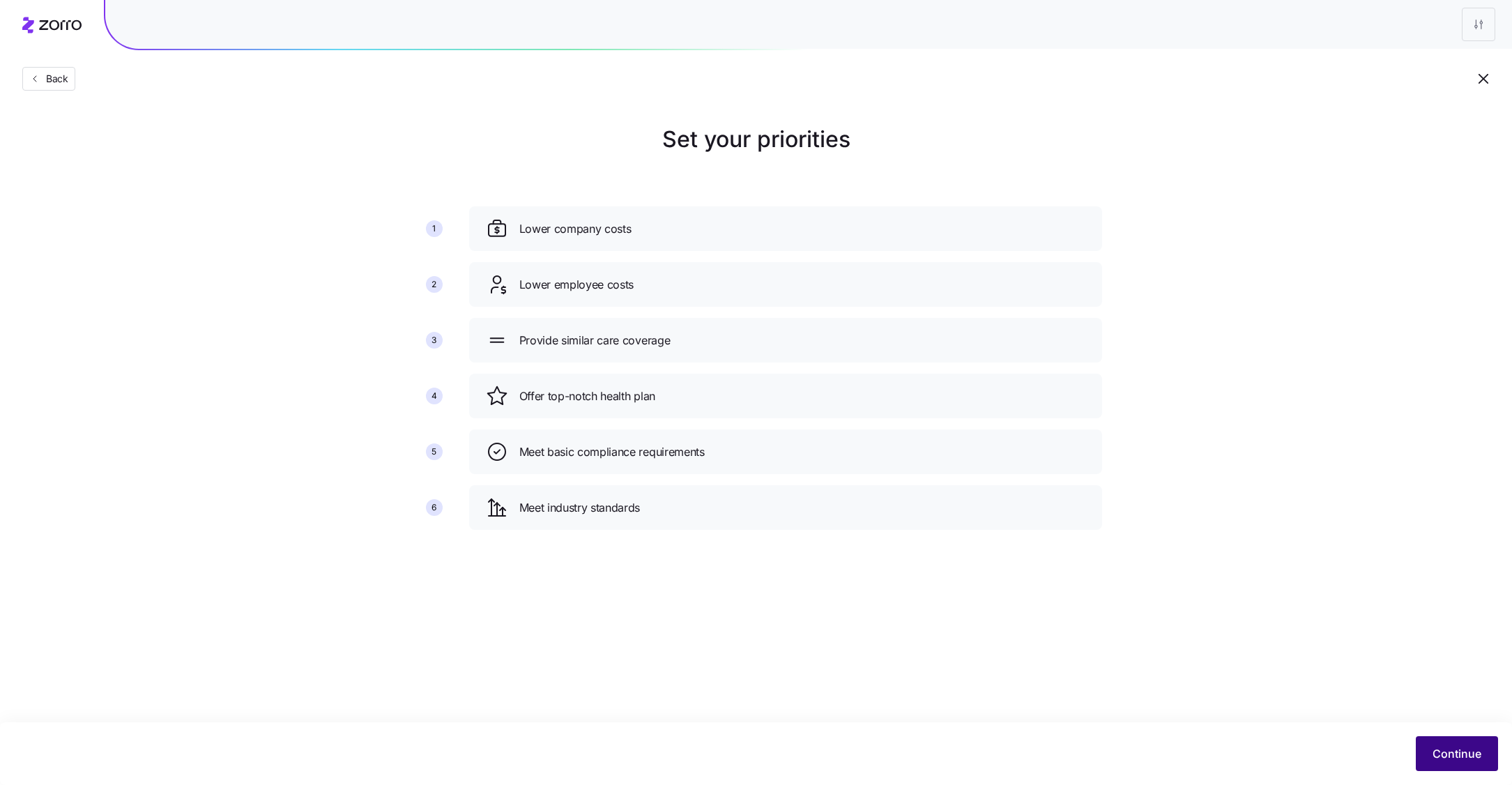
click at [1449, 750] on span "Continue" at bounding box center [1457, 753] width 49 height 17
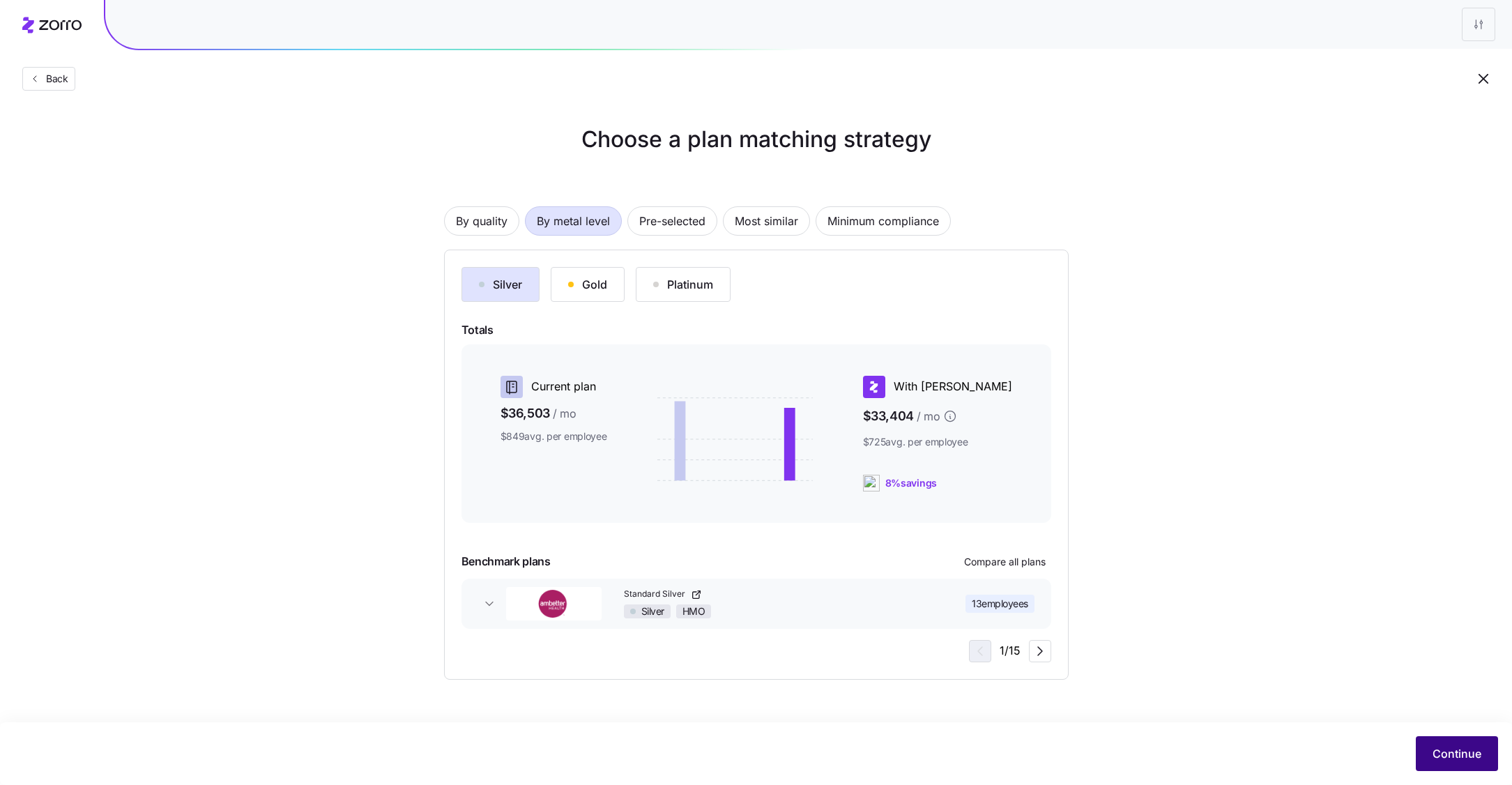
click at [1430, 750] on button "Continue" at bounding box center [1457, 754] width 82 height 35
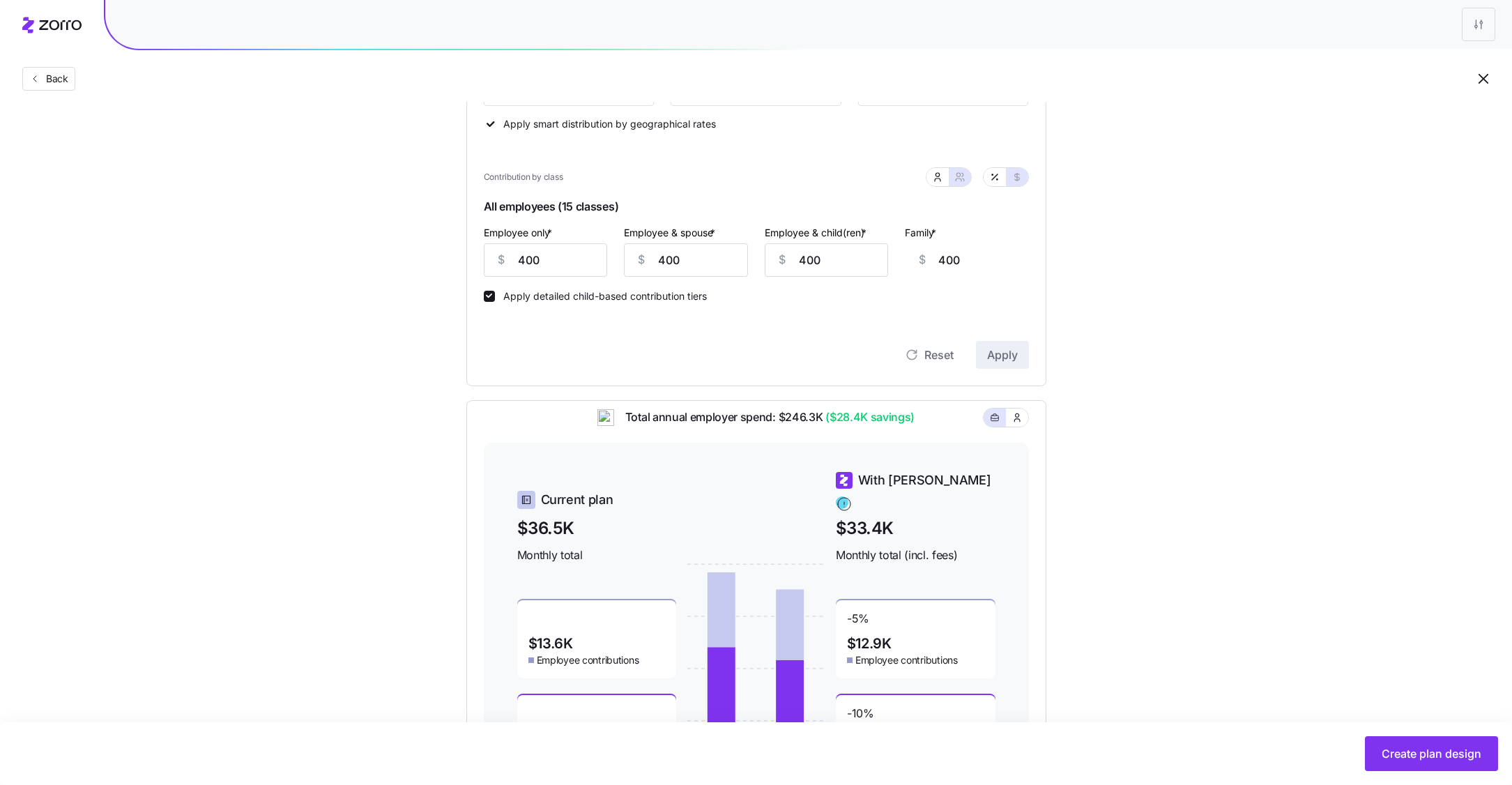
scroll to position [253, 0]
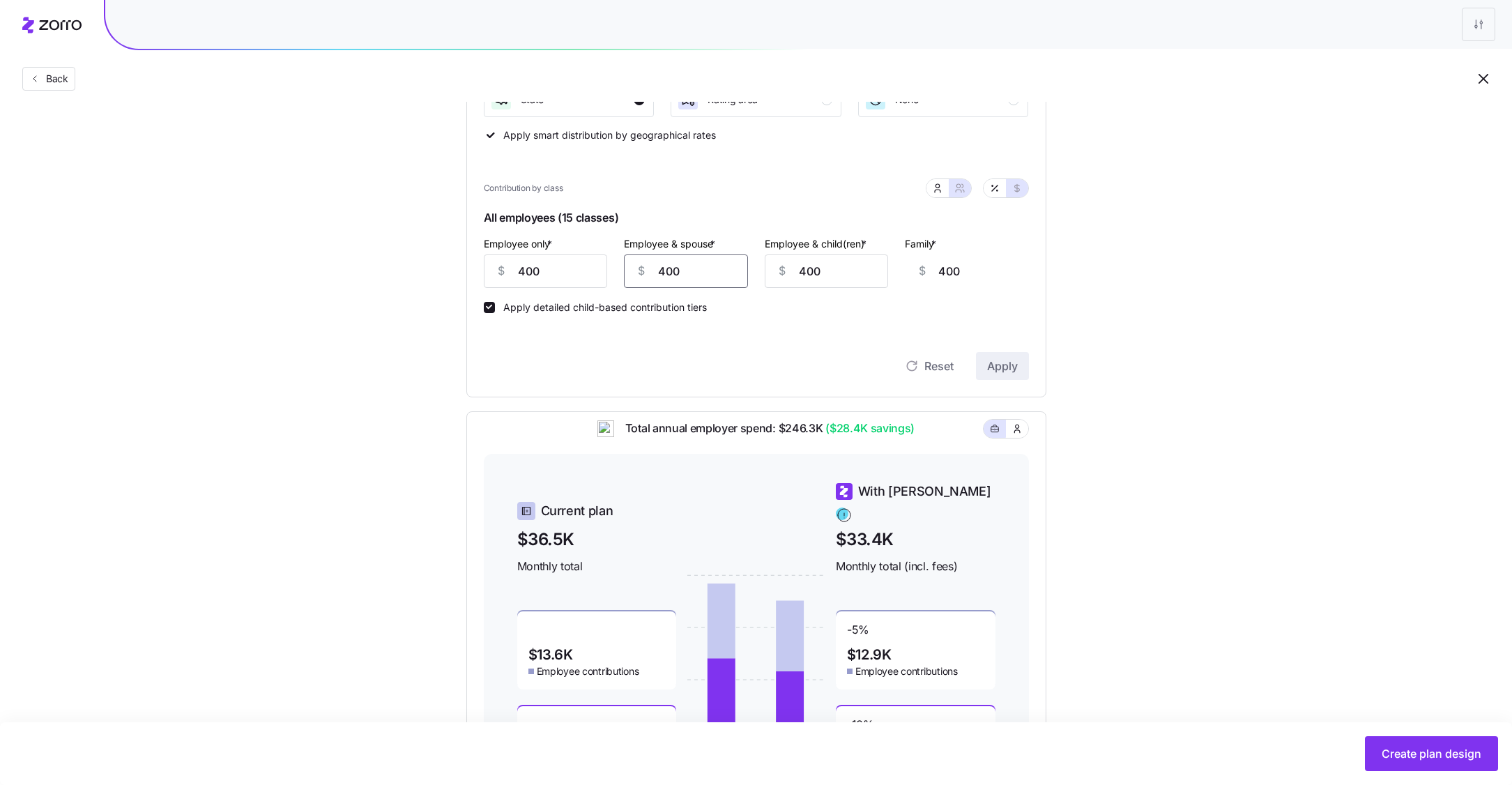
click at [663, 266] on input "400" at bounding box center [686, 271] width 124 height 33
click at [934, 191] on icon "button" at bounding box center [937, 190] width 6 height 3
type input "0"
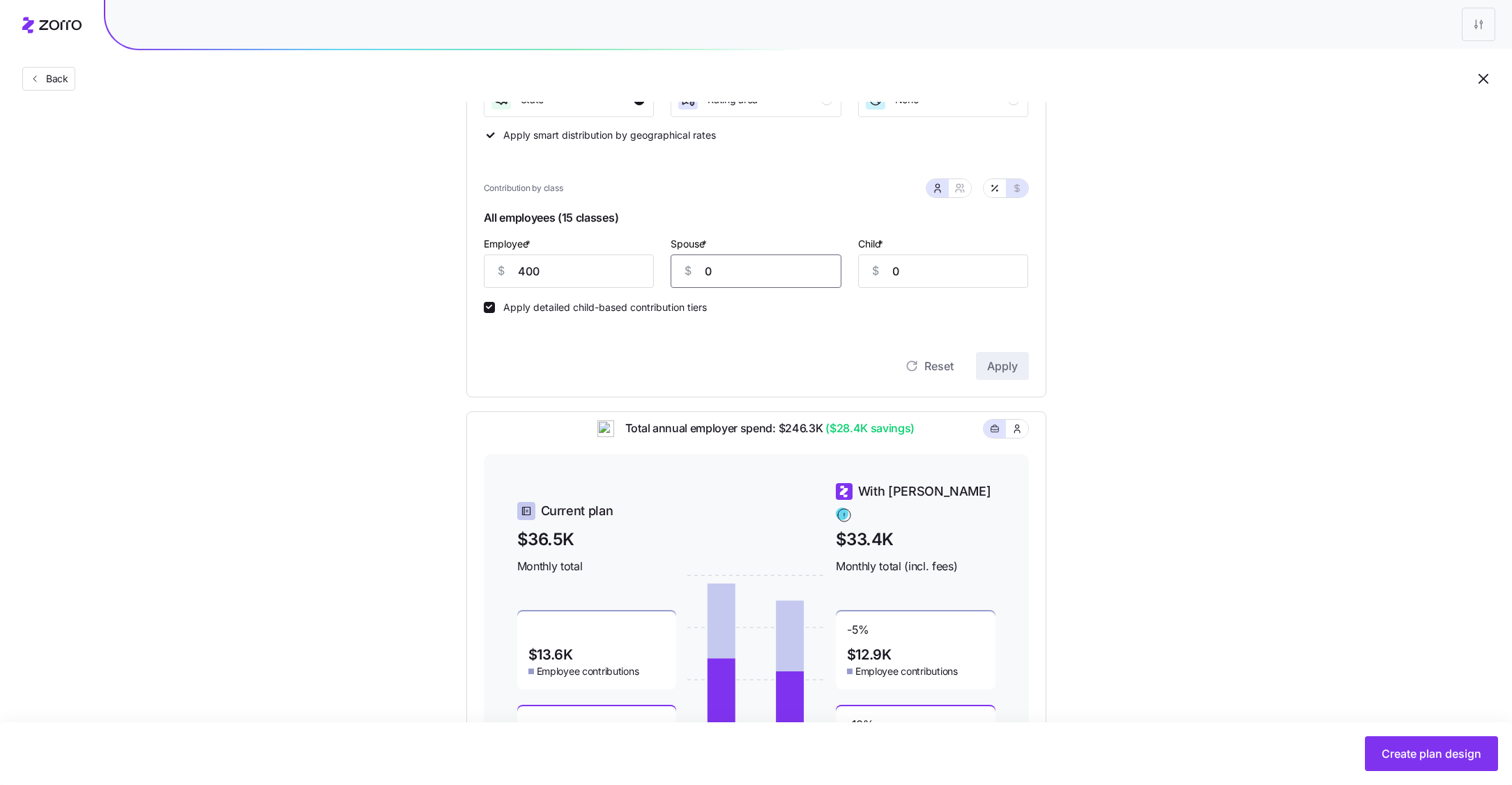
click at [735, 276] on input "0" at bounding box center [756, 271] width 171 height 33
type input "200"
click at [965, 263] on input "0" at bounding box center [943, 271] width 171 height 33
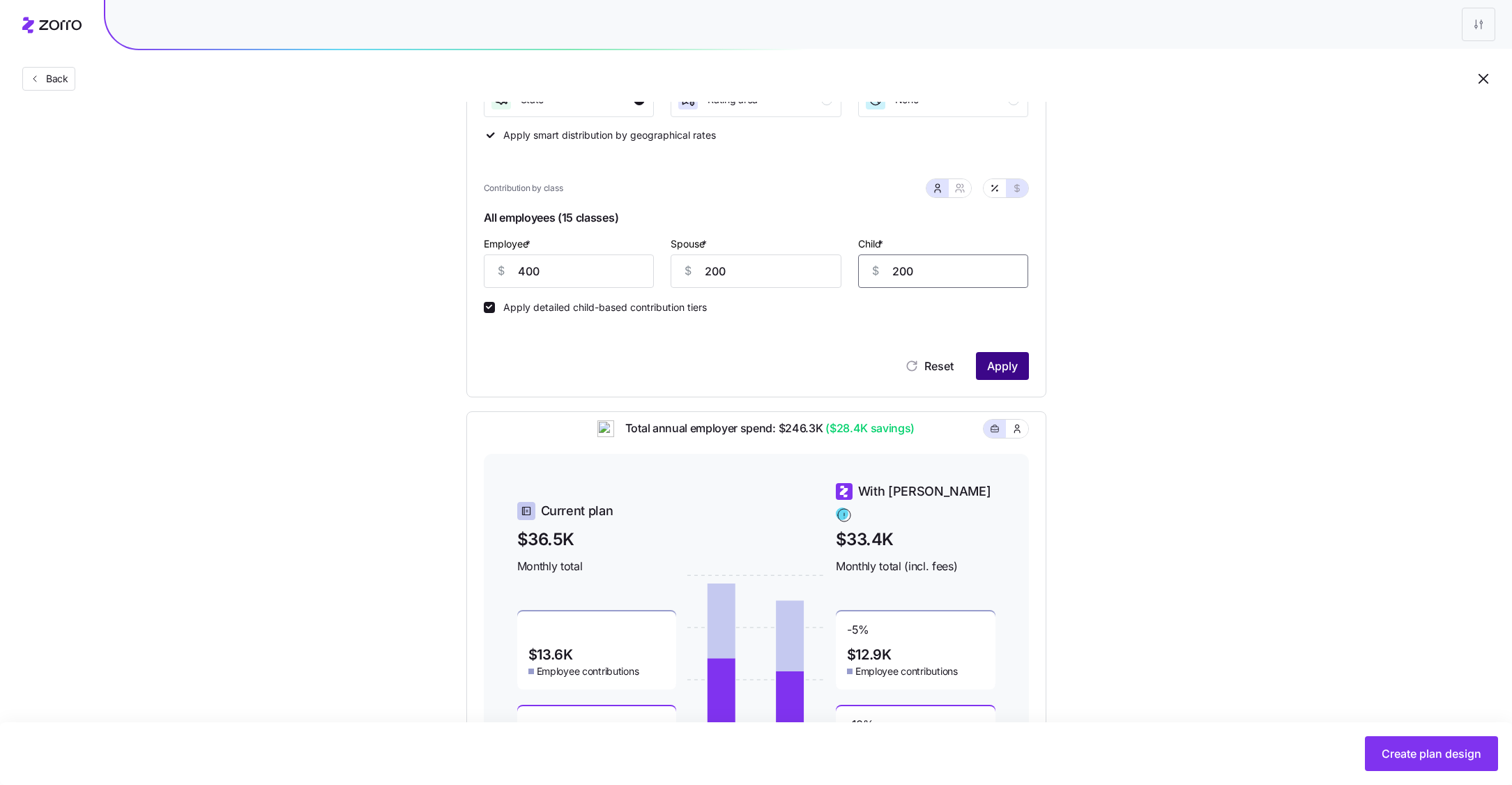
type input "200"
click at [994, 365] on span "Apply" at bounding box center [1002, 365] width 30 height 17
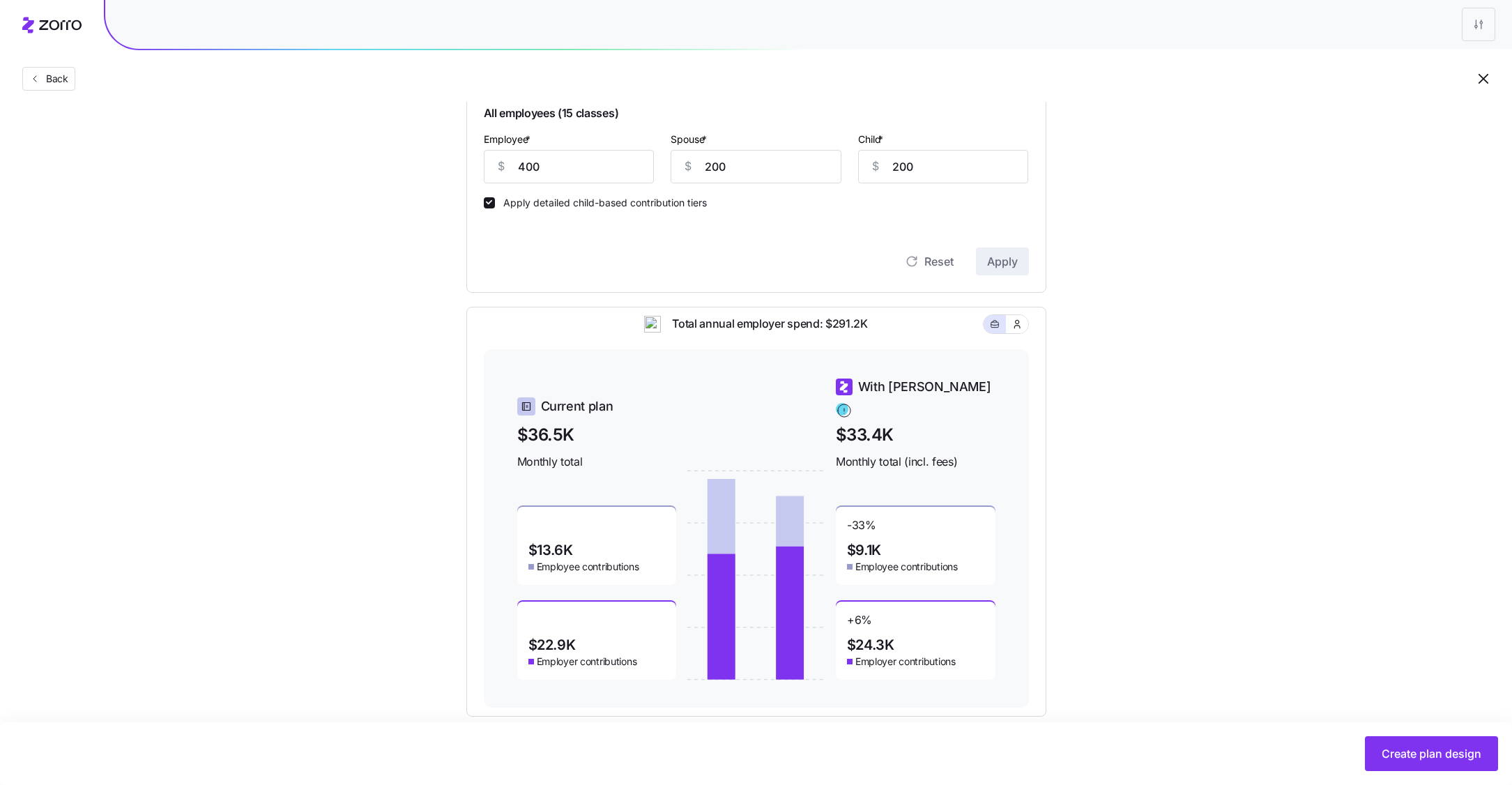
scroll to position [379, 0]
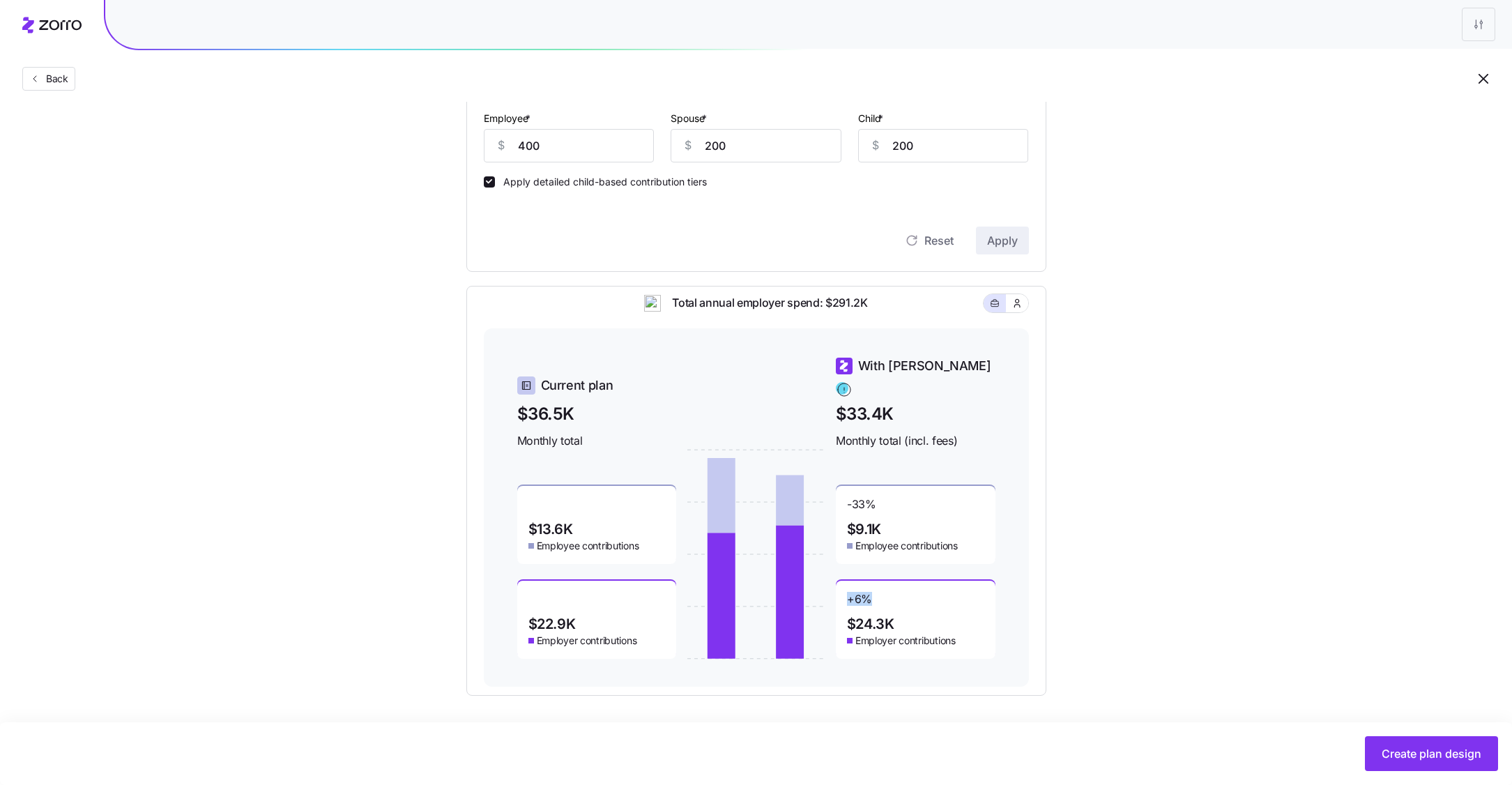
drag, startPoint x: 872, startPoint y: 588, endPoint x: 849, endPoint y: 588, distance: 23.0
click at [849, 588] on div "+ 6 % $24.3K Employer contributions" at bounding box center [915, 620] width 160 height 78
click at [900, 596] on div "+ 6 % $24.3K Employer contributions" at bounding box center [915, 620] width 160 height 78
drag, startPoint x: 884, startPoint y: 499, endPoint x: 849, endPoint y: 497, distance: 35.1
click at [849, 497] on div "-33 % $9.1K Employee contributions" at bounding box center [915, 525] width 160 height 78
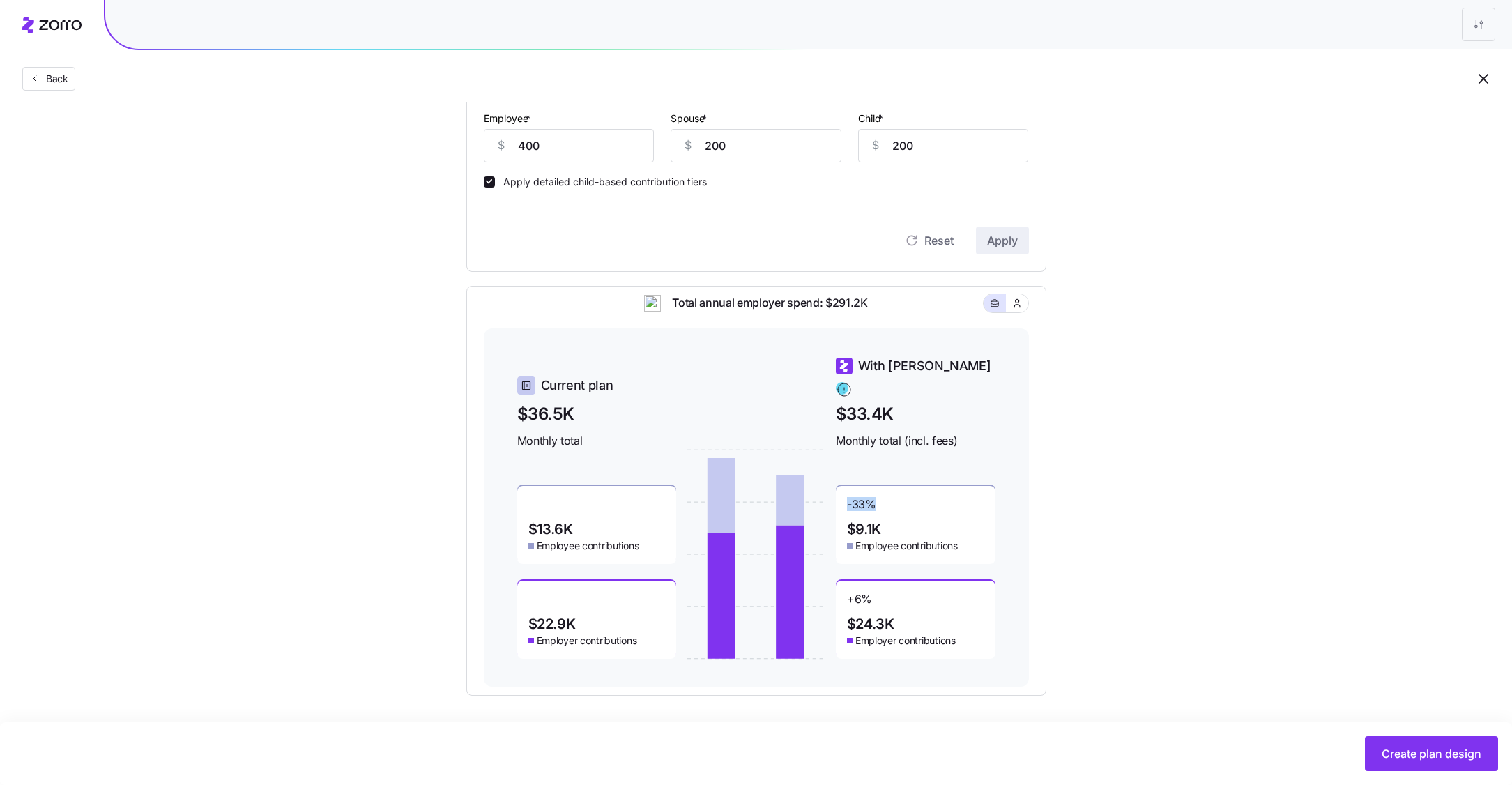
click at [897, 497] on div "-33 % $9.1K Employee contributions" at bounding box center [915, 525] width 160 height 78
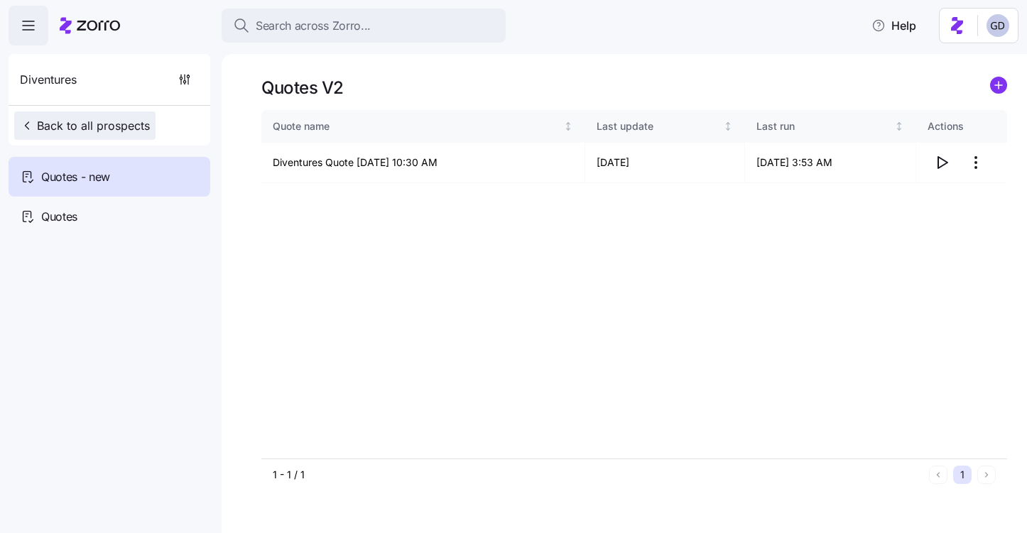
click at [58, 129] on span "Back to all prospects" at bounding box center [85, 125] width 130 height 17
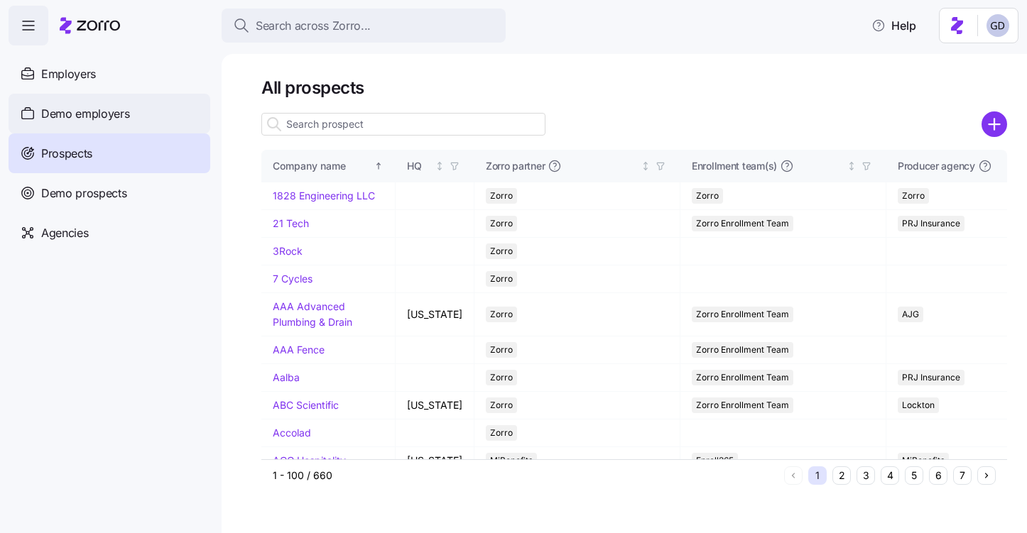
click at [94, 121] on span "Demo employers" at bounding box center [85, 114] width 89 height 18
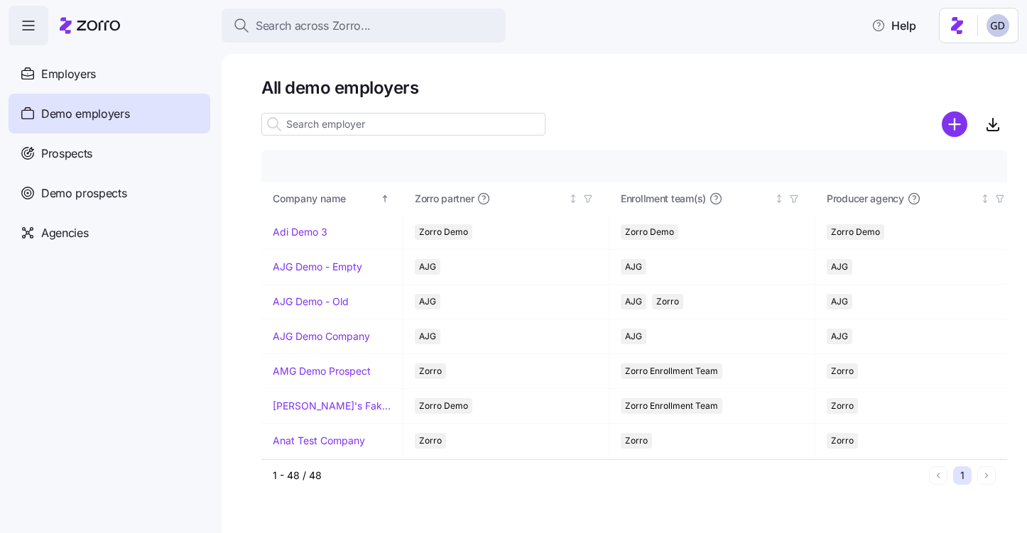
click at [408, 122] on input at bounding box center [403, 124] width 284 height 23
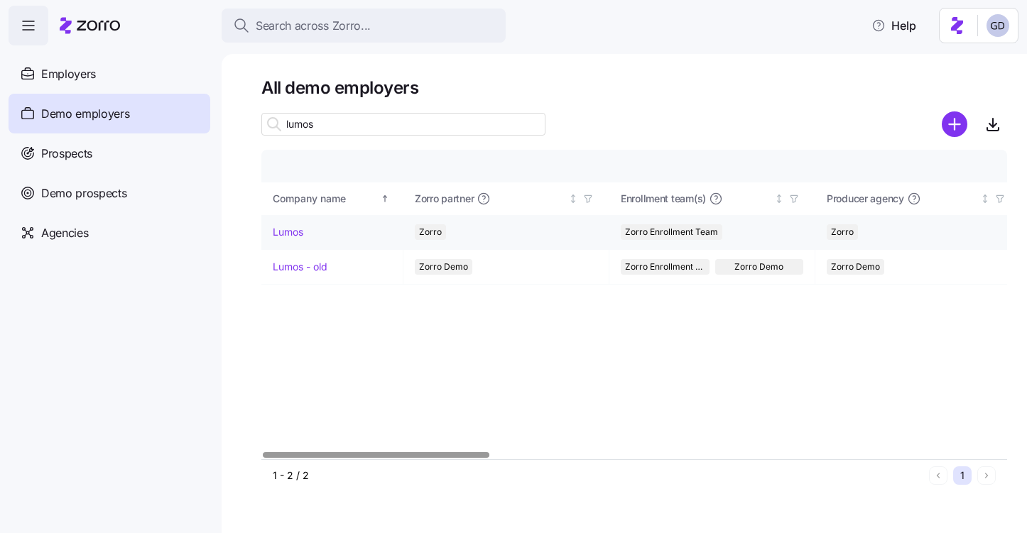
type input "lumos"
click at [283, 227] on link "Lumos" at bounding box center [288, 232] width 31 height 14
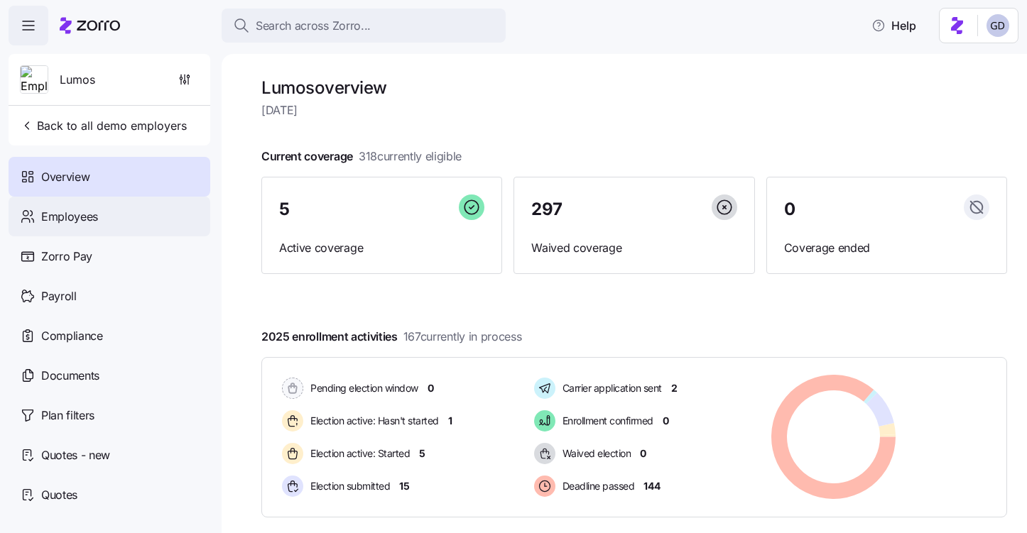
click at [87, 228] on div "Employees" at bounding box center [110, 217] width 202 height 40
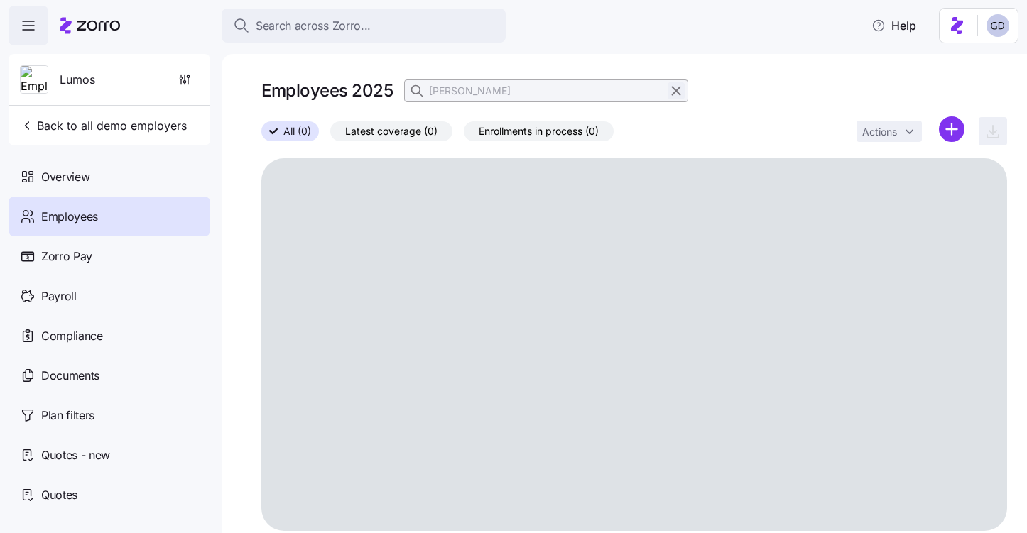
click at [675, 93] on icon "button" at bounding box center [676, 90] width 16 height 17
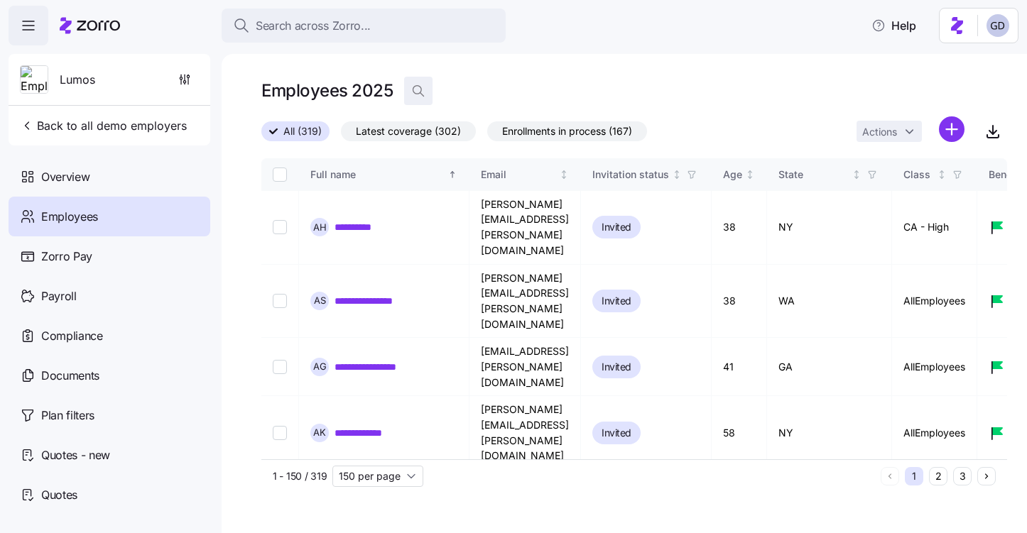
click at [425, 92] on span "button" at bounding box center [418, 90] width 27 height 27
click at [505, 97] on input at bounding box center [546, 91] width 284 height 23
type input "B"
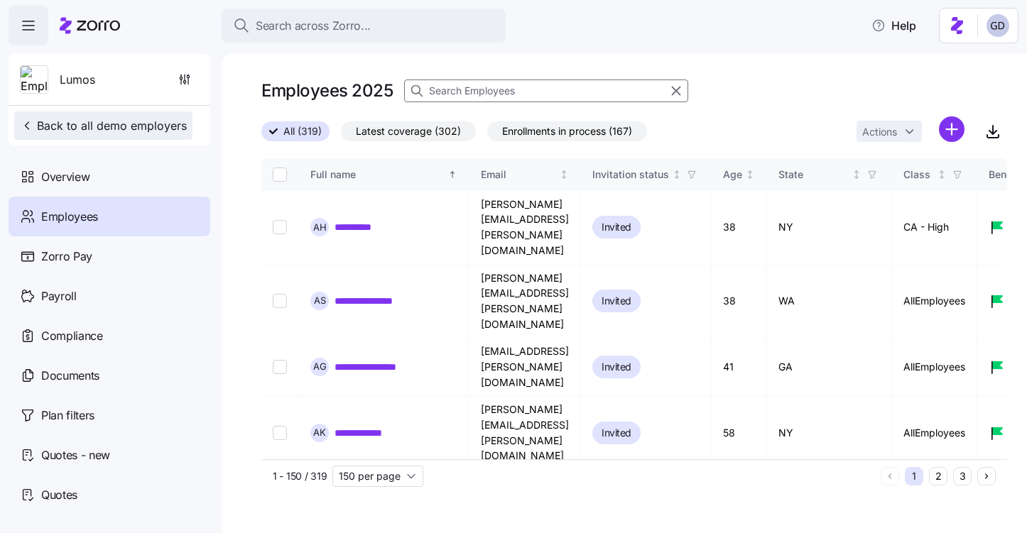
click at [96, 123] on span "Back to all demo employers" at bounding box center [103, 125] width 167 height 17
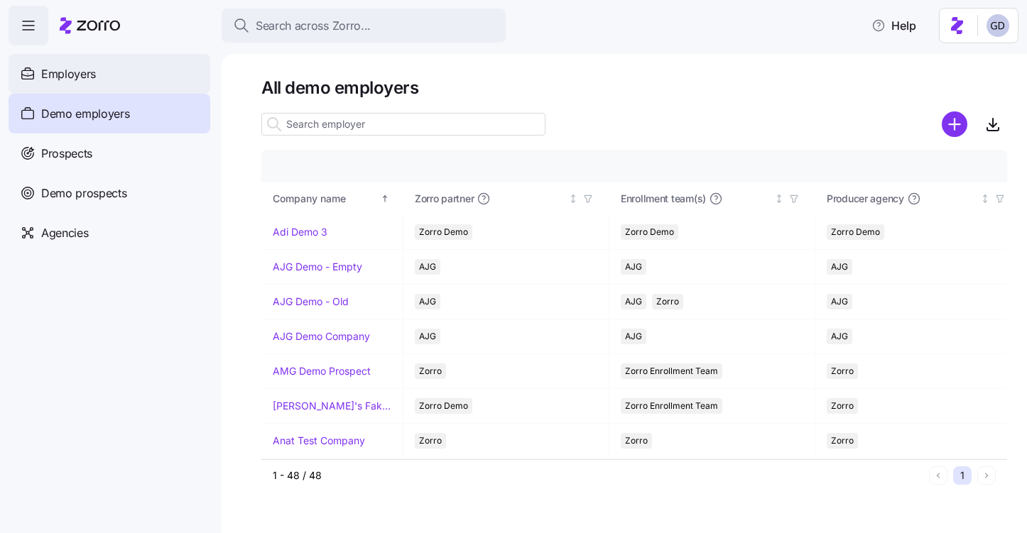
click at [49, 65] on span "Employers" at bounding box center [68, 74] width 55 height 18
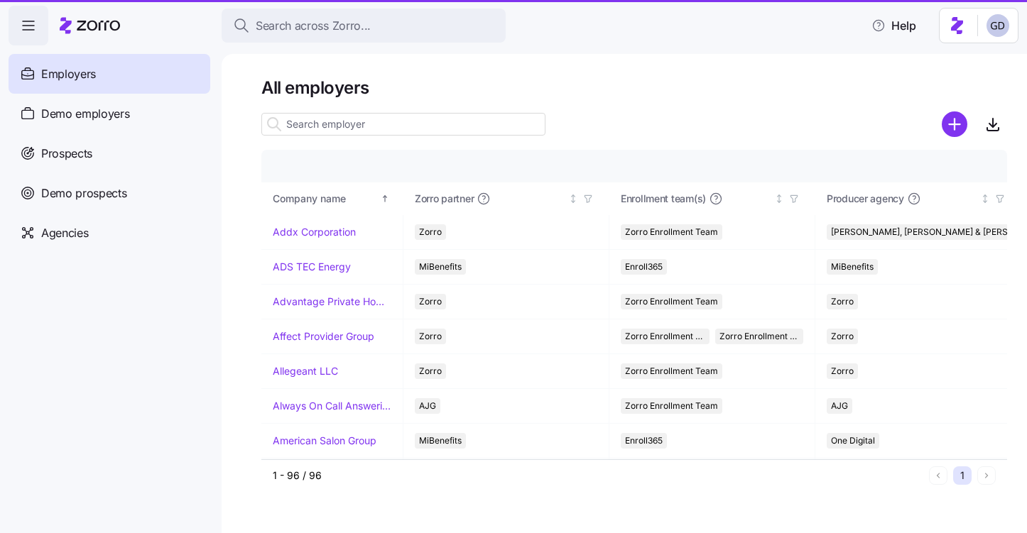
click at [342, 123] on input at bounding box center [403, 124] width 284 height 23
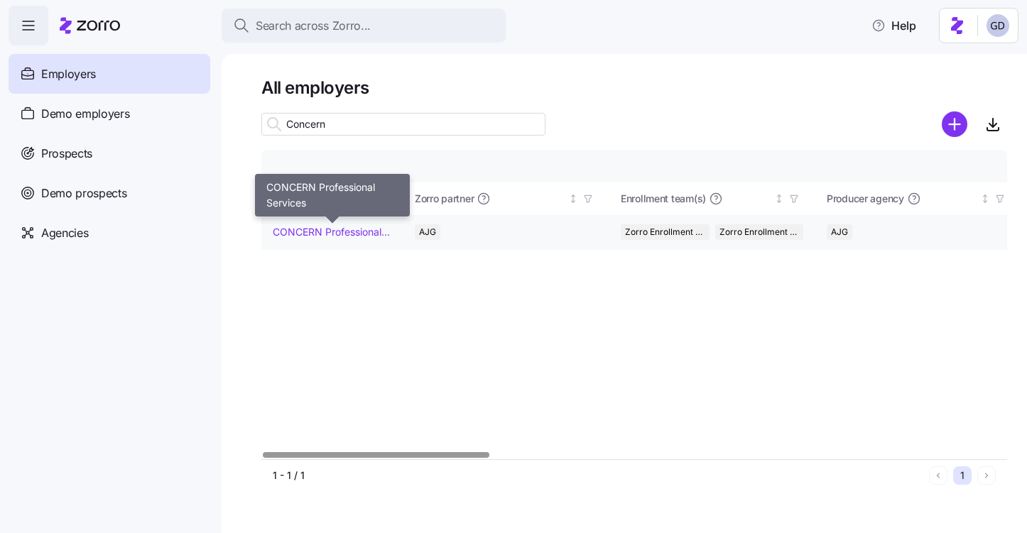
type input "Concern"
click at [317, 232] on link "CONCERN Professional Services" at bounding box center [332, 232] width 119 height 14
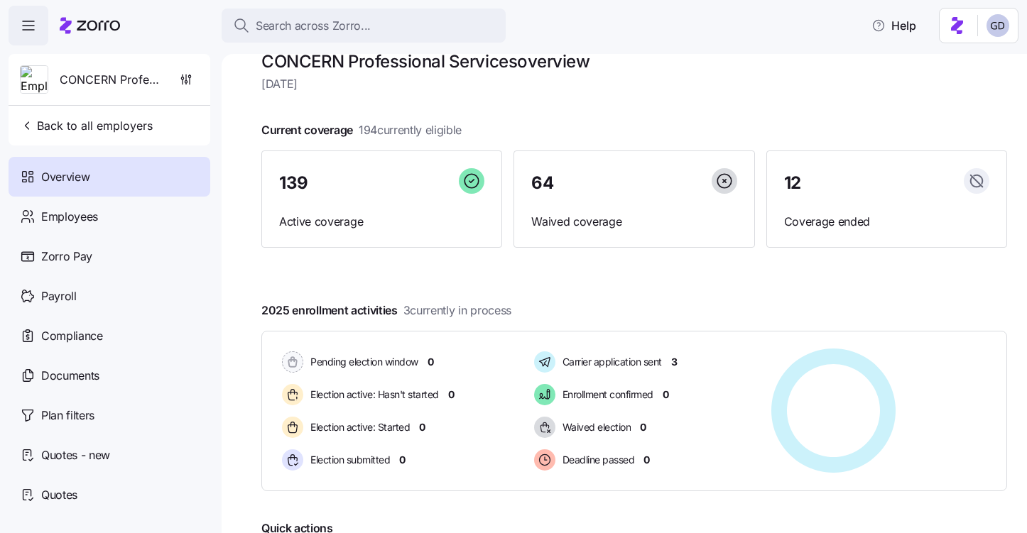
scroll to position [31, 0]
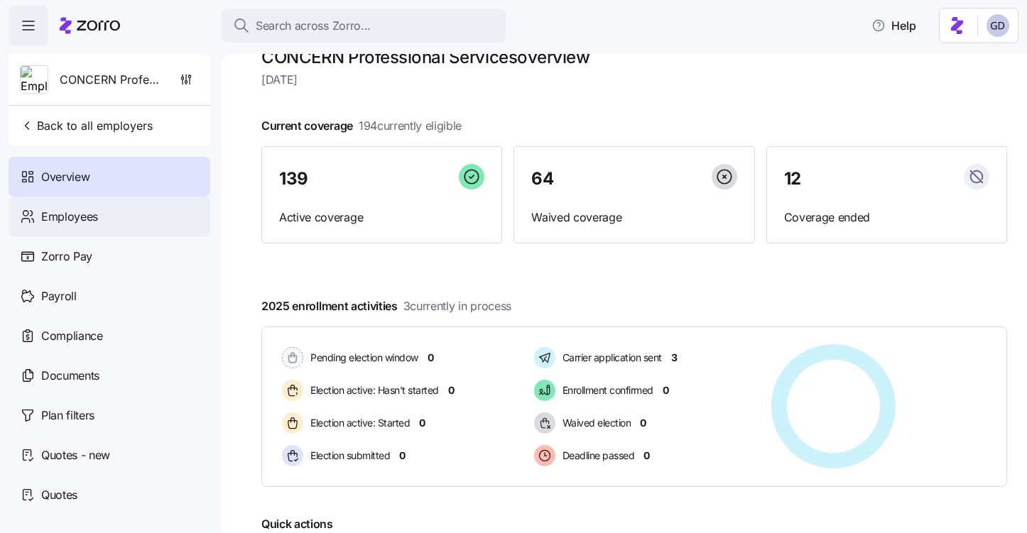
click at [119, 224] on div "Employees" at bounding box center [110, 217] width 202 height 40
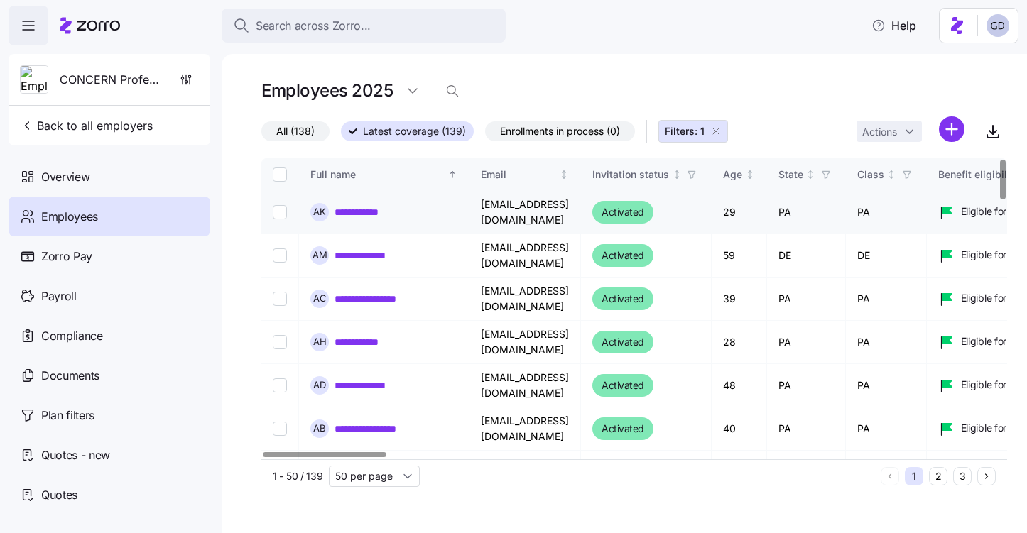
click at [378, 212] on link "**********" at bounding box center [366, 212] width 63 height 14
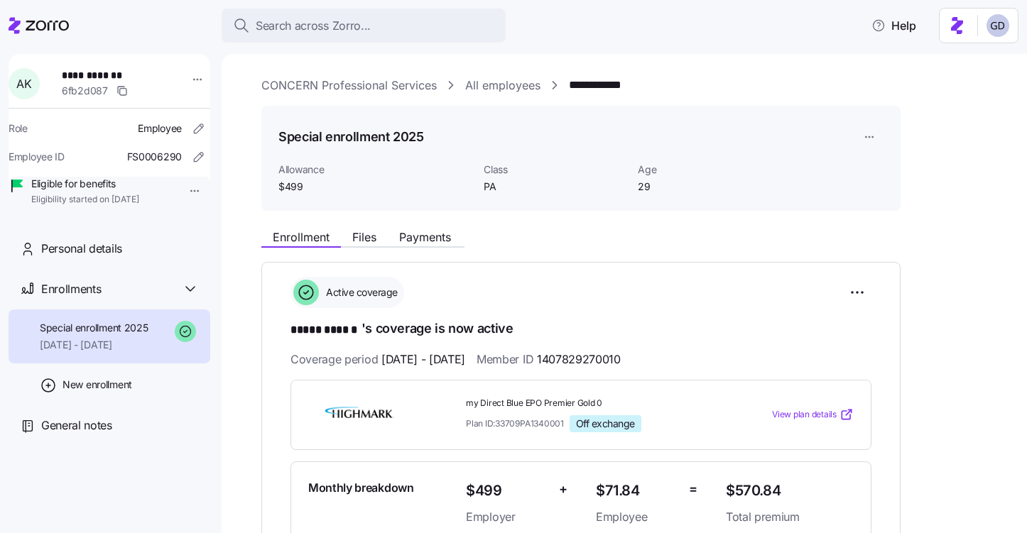
click at [496, 89] on link "All employees" at bounding box center [502, 86] width 75 height 18
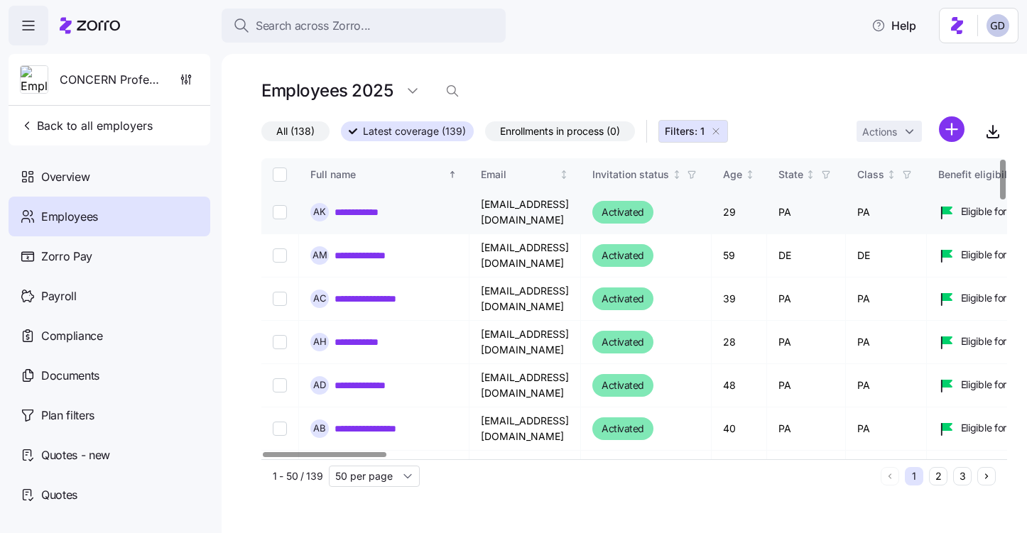
click at [369, 217] on link "**********" at bounding box center [366, 212] width 63 height 14
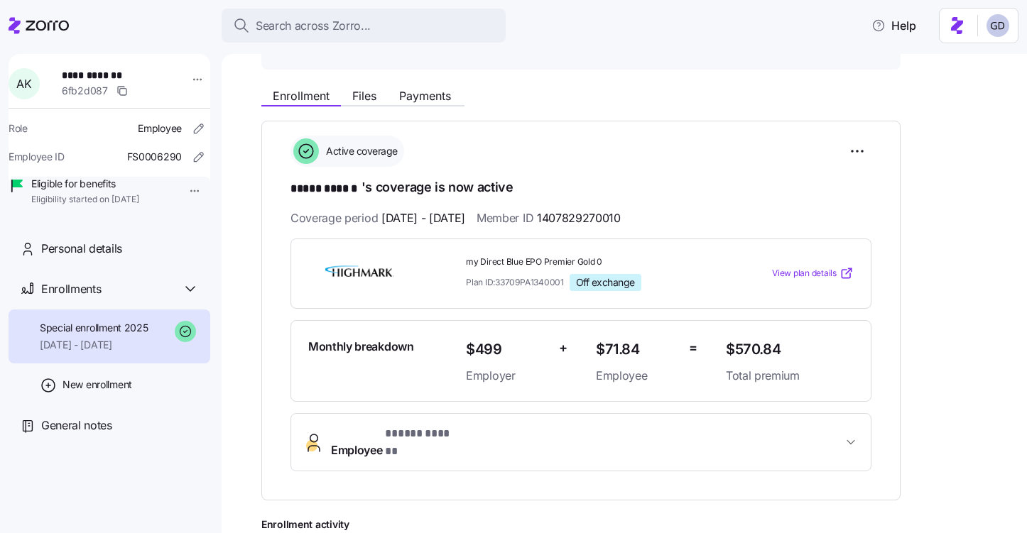
scroll to position [151, 0]
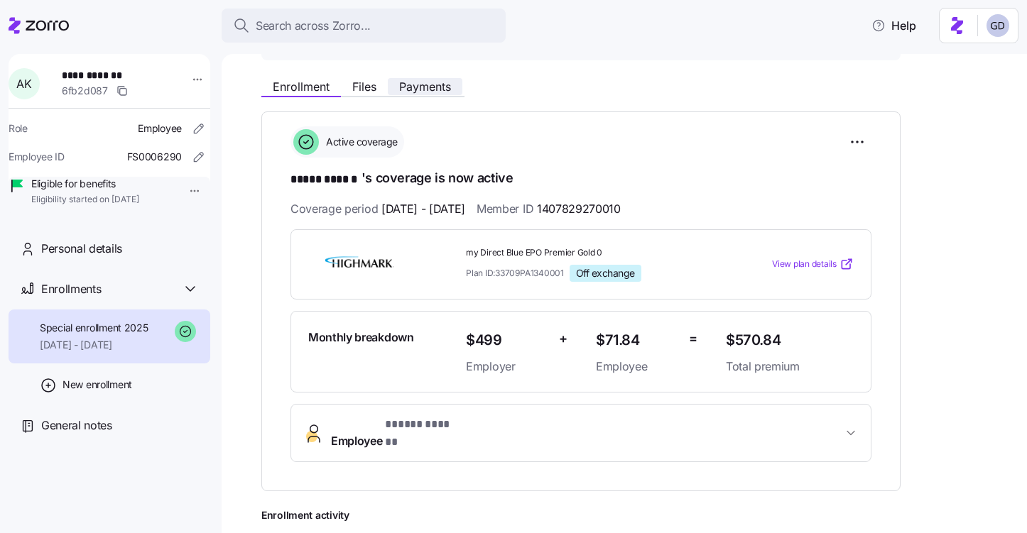
click at [430, 89] on span "Payments" at bounding box center [425, 86] width 52 height 11
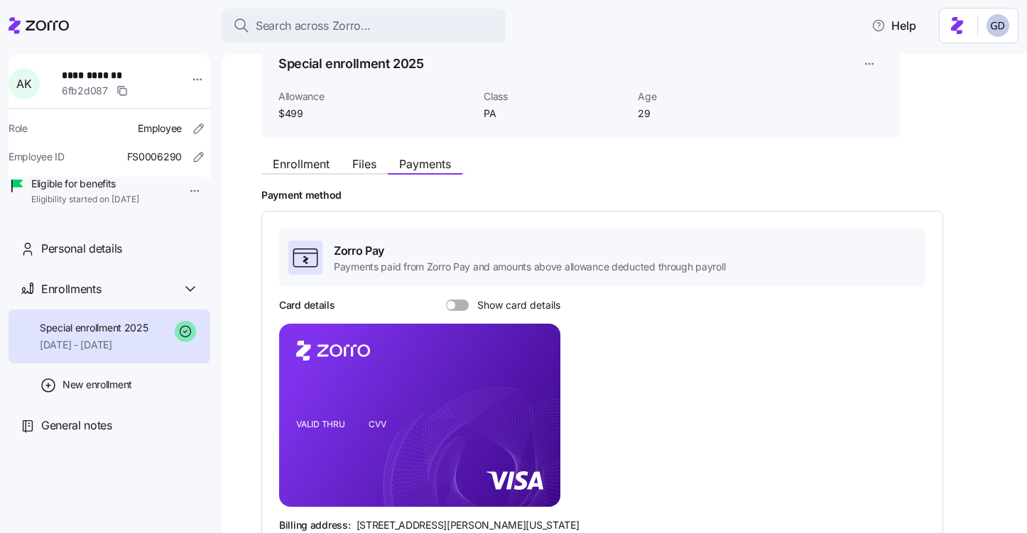
scroll to position [68, 0]
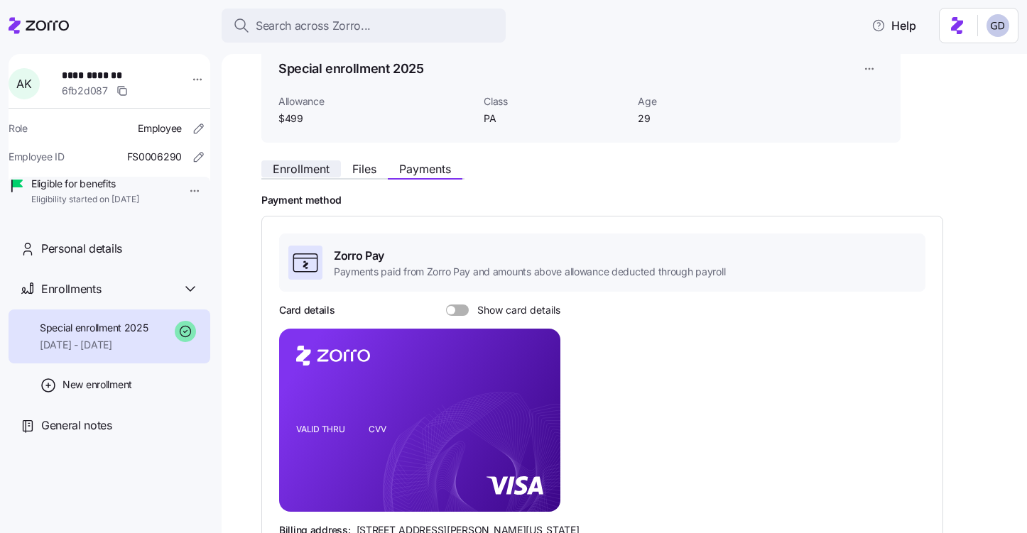
click at [298, 168] on span "Enrollment" at bounding box center [301, 168] width 57 height 11
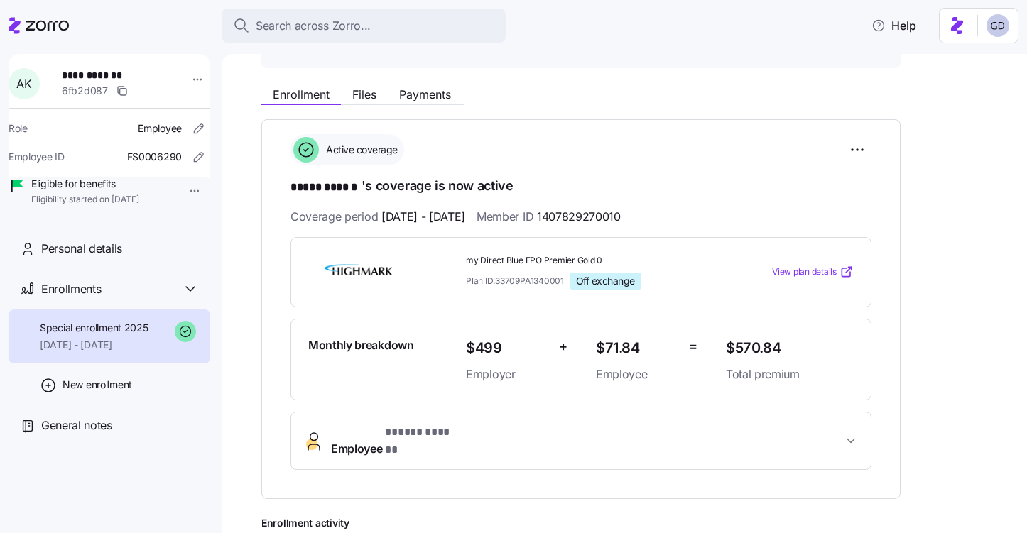
scroll to position [141, 0]
click at [796, 273] on span "View plan details" at bounding box center [804, 273] width 65 height 13
click at [307, 92] on span "Enrollment" at bounding box center [301, 95] width 57 height 11
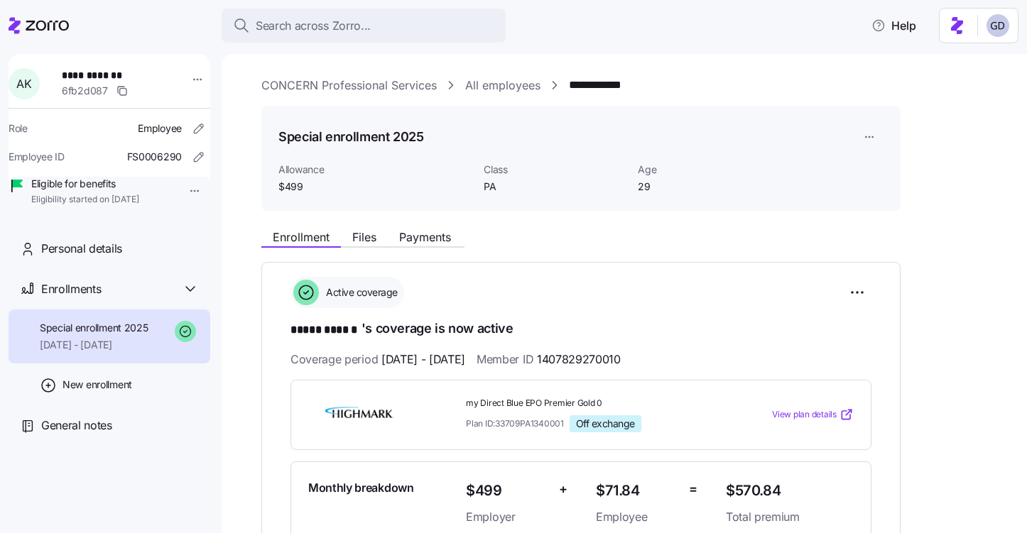
click at [401, 85] on link "CONCERN Professional Services" at bounding box center [348, 86] width 175 height 18
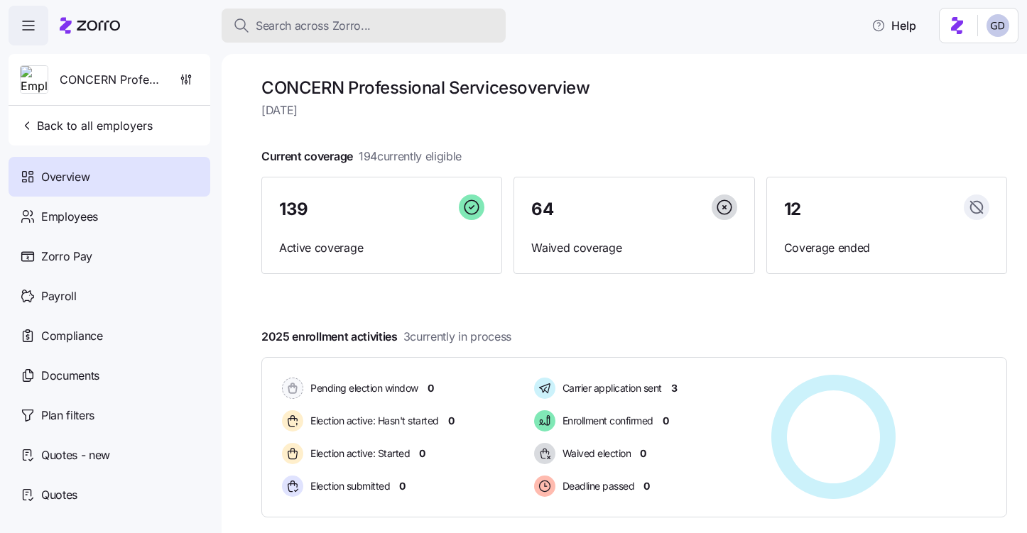
click at [339, 27] on span "Search across Zorro..." at bounding box center [313, 26] width 115 height 18
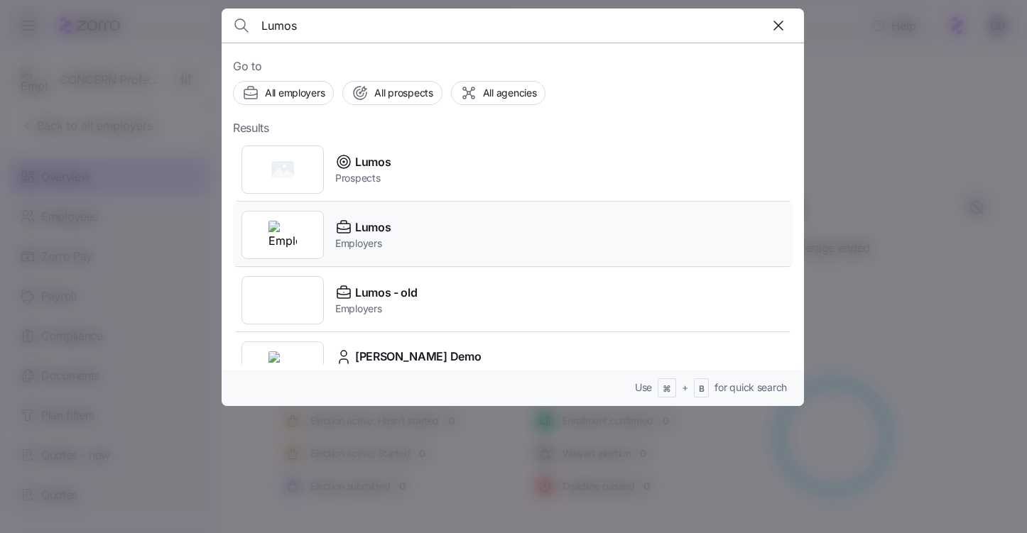
type input "Lumos"
click at [370, 226] on span "Lumos" at bounding box center [373, 228] width 36 height 18
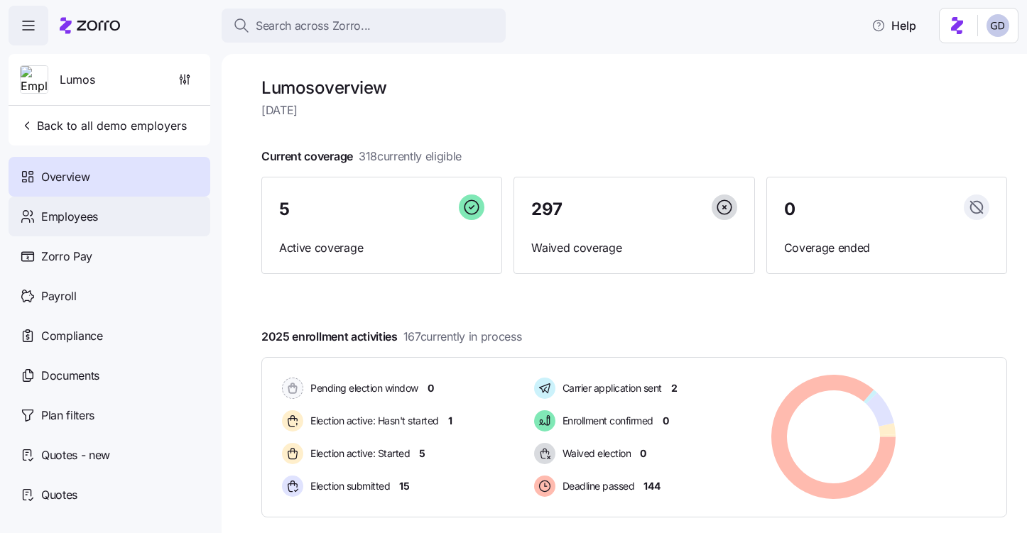
click at [79, 222] on span "Employees" at bounding box center [69, 217] width 57 height 18
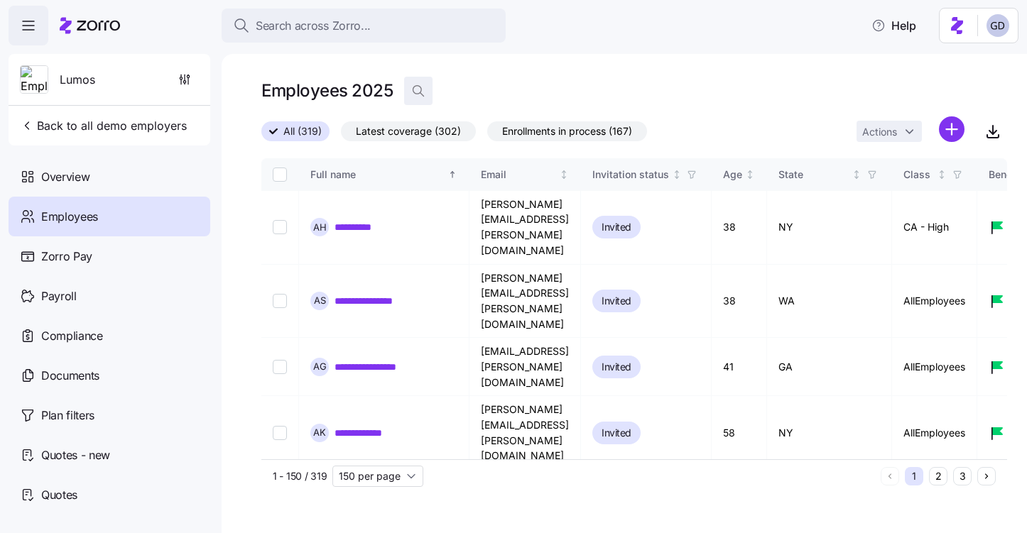
click at [417, 97] on icon "button" at bounding box center [418, 91] width 14 height 14
click at [581, 94] on input at bounding box center [546, 91] width 284 height 23
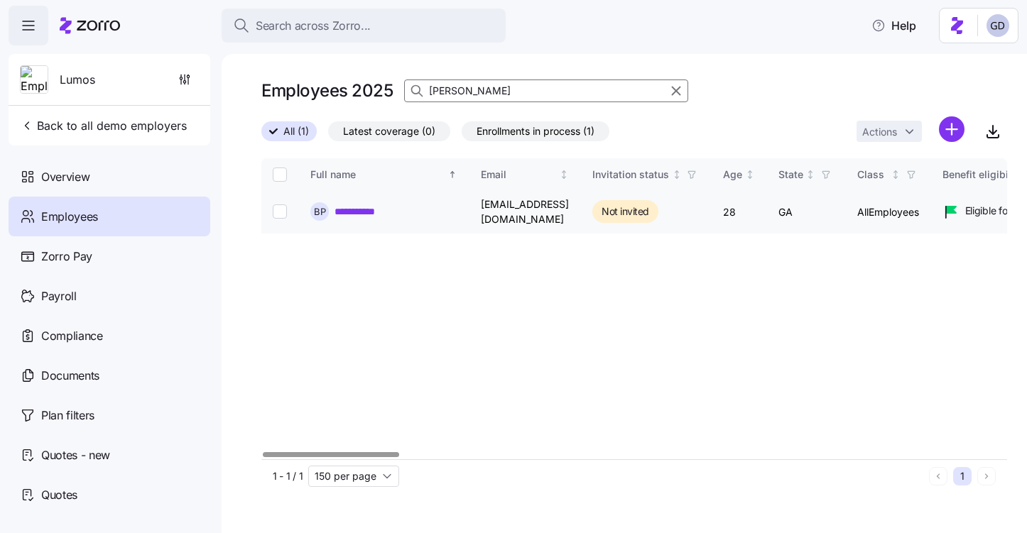
type input "brock"
click at [378, 206] on link "**********" at bounding box center [364, 212] width 58 height 14
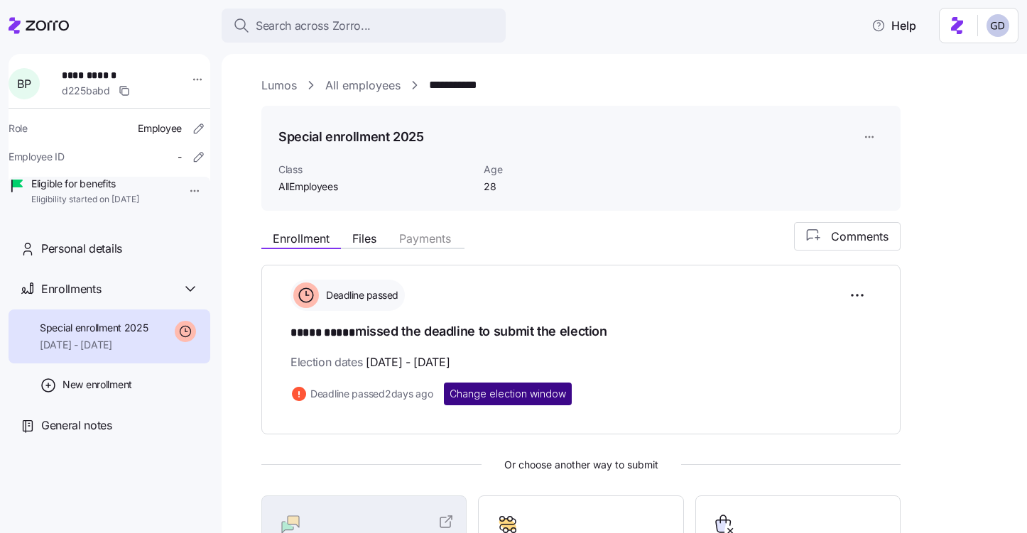
click at [546, 396] on span "Change election window" at bounding box center [508, 394] width 116 height 14
type input "October 1, 2025"
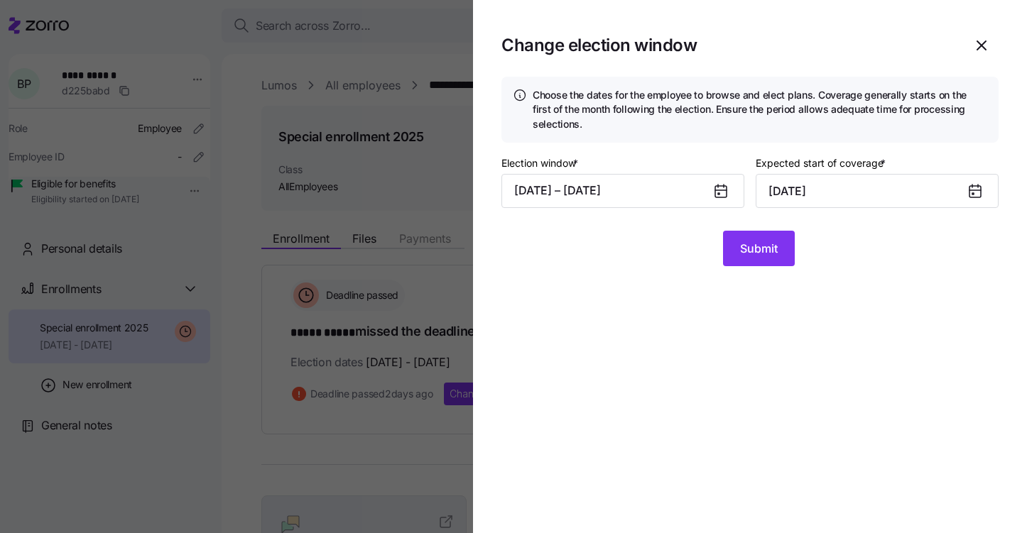
click at [721, 189] on icon at bounding box center [720, 191] width 11 height 11
click at [702, 189] on button "09/01/2025 – 09/14/2025" at bounding box center [622, 191] width 243 height 34
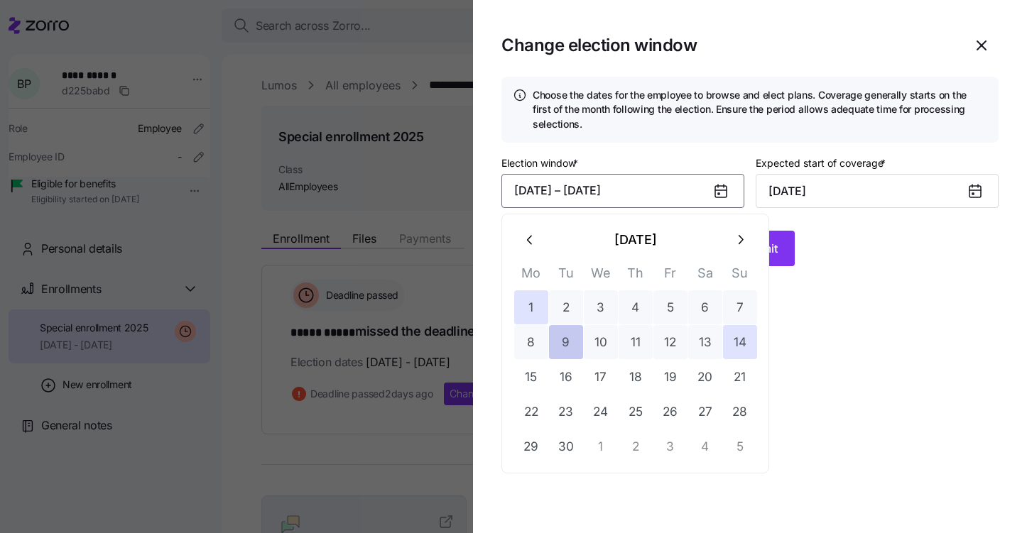
click at [560, 347] on button "9" at bounding box center [566, 342] width 34 height 34
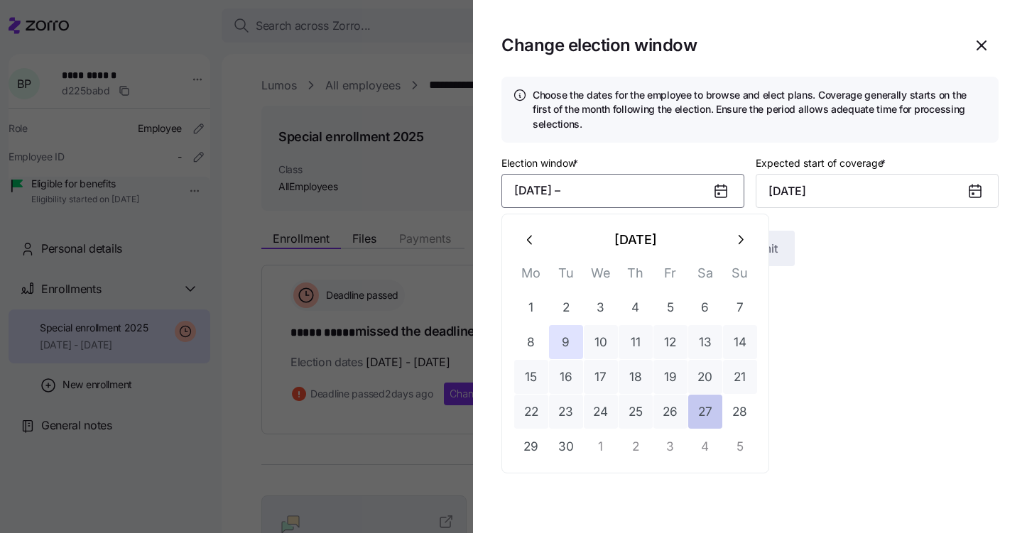
click at [708, 422] on button "27" at bounding box center [705, 412] width 34 height 34
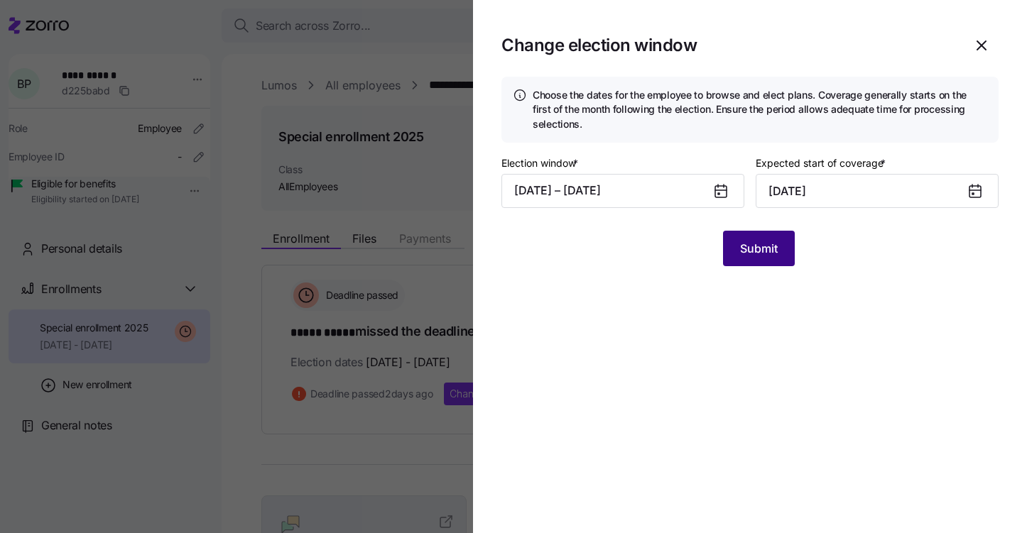
click at [746, 256] on span "Submit" at bounding box center [759, 248] width 38 height 17
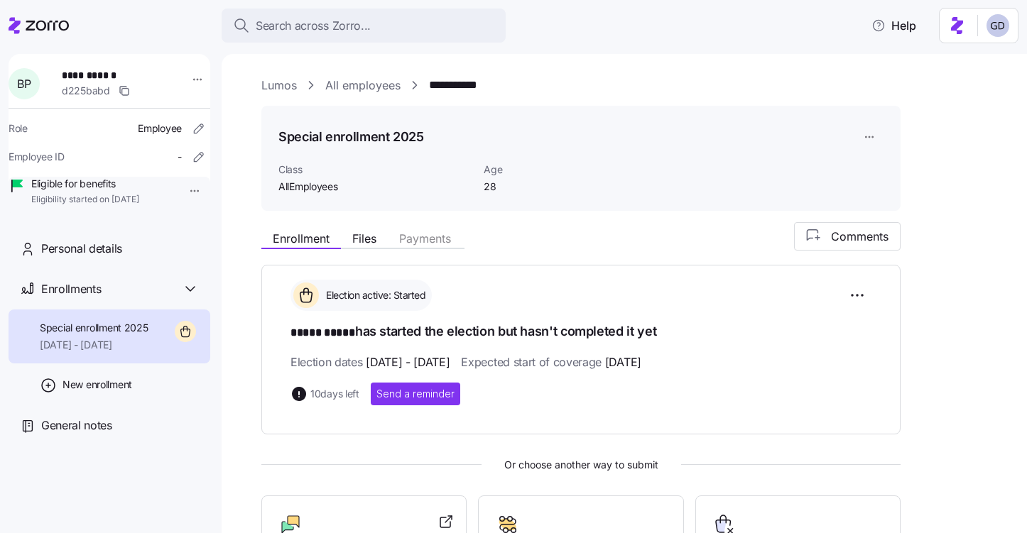
click at [675, 262] on div "Enrollment Files Payments Comments Election active: Started ***** ***** has sta…" at bounding box center [634, 441] width 746 height 439
click at [649, 166] on div "Class AllEmployees Age 28" at bounding box center [581, 178] width 616 height 43
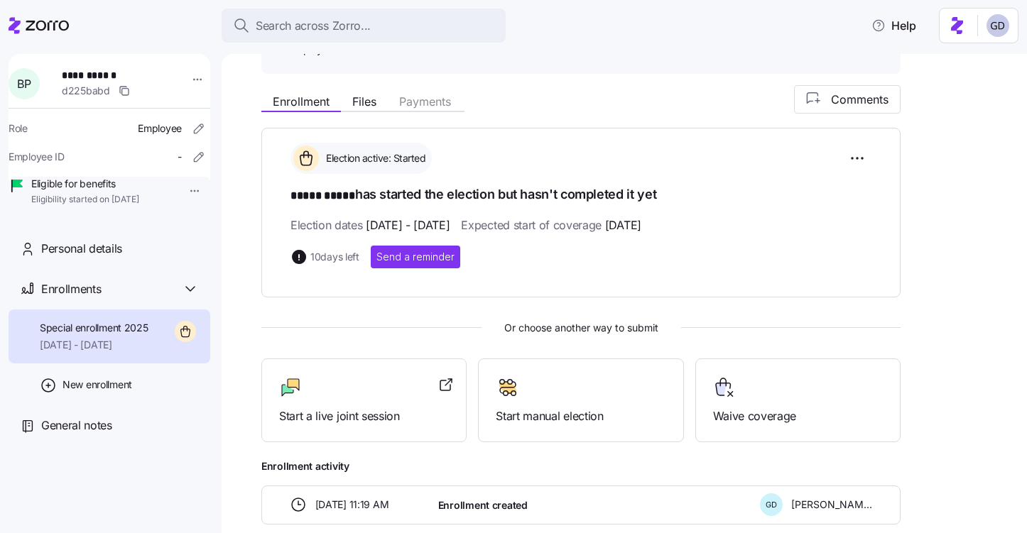
scroll to position [138, 0]
drag, startPoint x: 659, startPoint y: 326, endPoint x: 425, endPoint y: 326, distance: 234.4
click at [425, 326] on span "Or choose another way to submit" at bounding box center [580, 328] width 639 height 16
click at [371, 398] on div "Start a live joint session" at bounding box center [364, 400] width 170 height 49
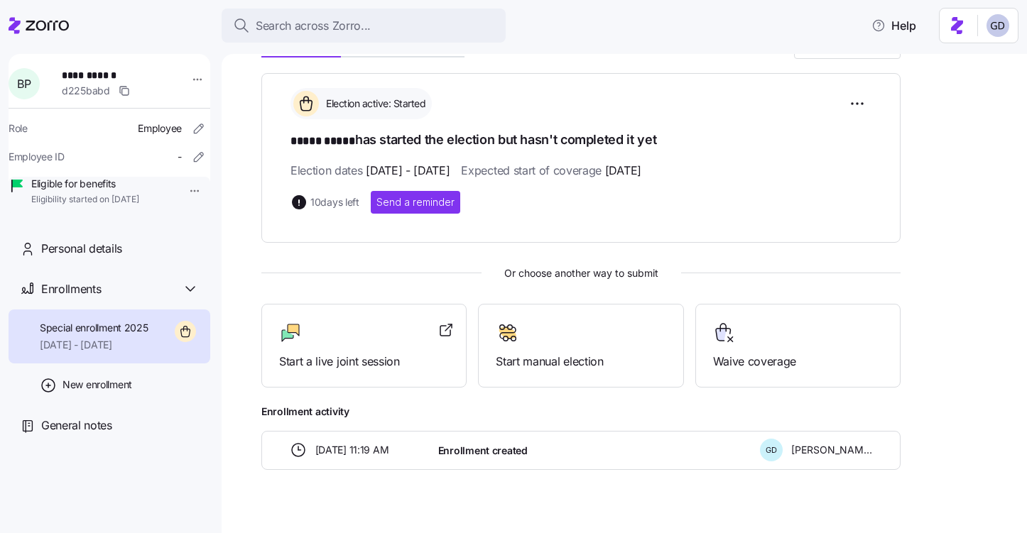
scroll to position [146, 0]
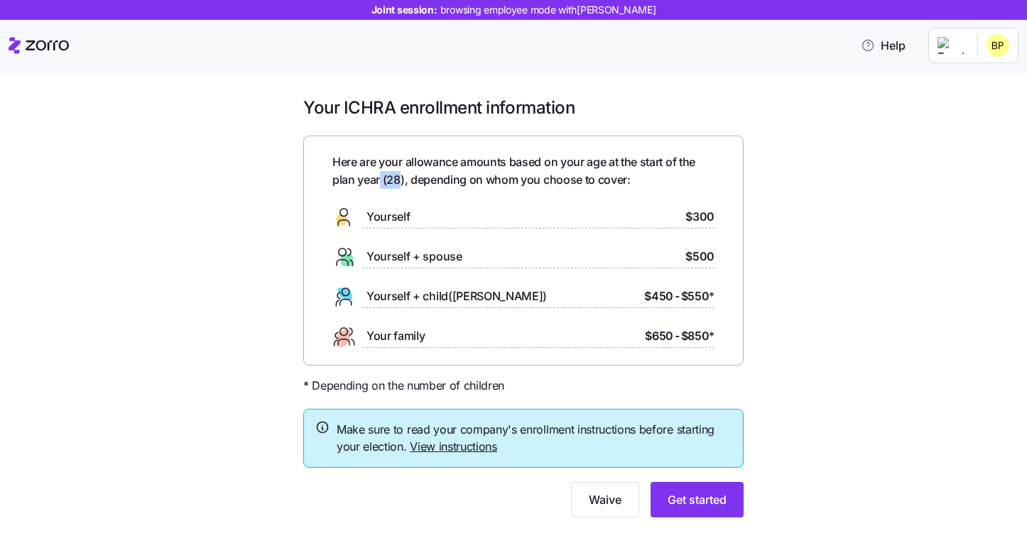
drag, startPoint x: 401, startPoint y: 181, endPoint x: 381, endPoint y: 181, distance: 19.9
click at [381, 181] on span "Here are your allowance amounts based on your age at the start of the plan year…" at bounding box center [523, 171] width 382 height 36
click at [534, 206] on div "Yourself $300" at bounding box center [523, 217] width 382 height 23
click at [692, 495] on span "Get started" at bounding box center [697, 499] width 59 height 17
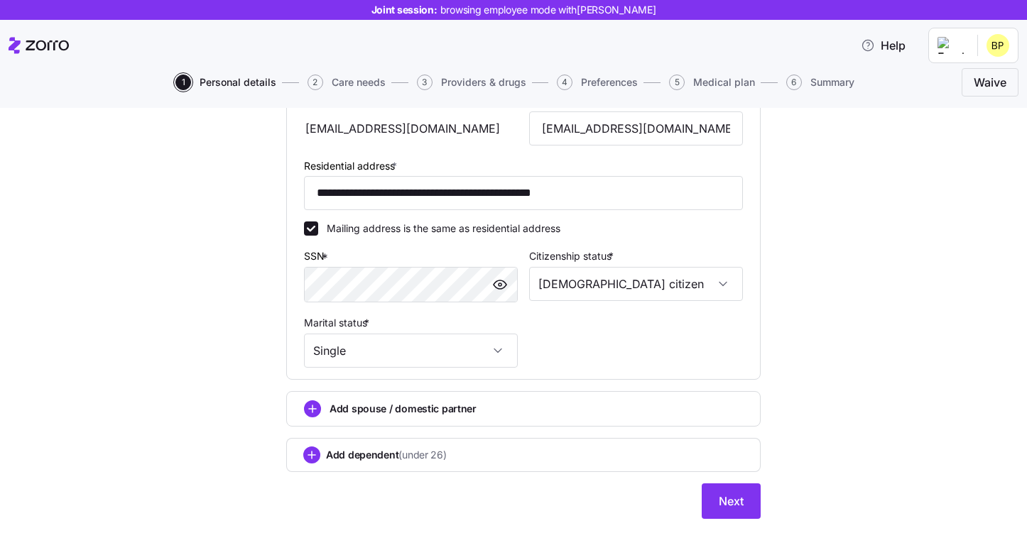
scroll to position [357, 0]
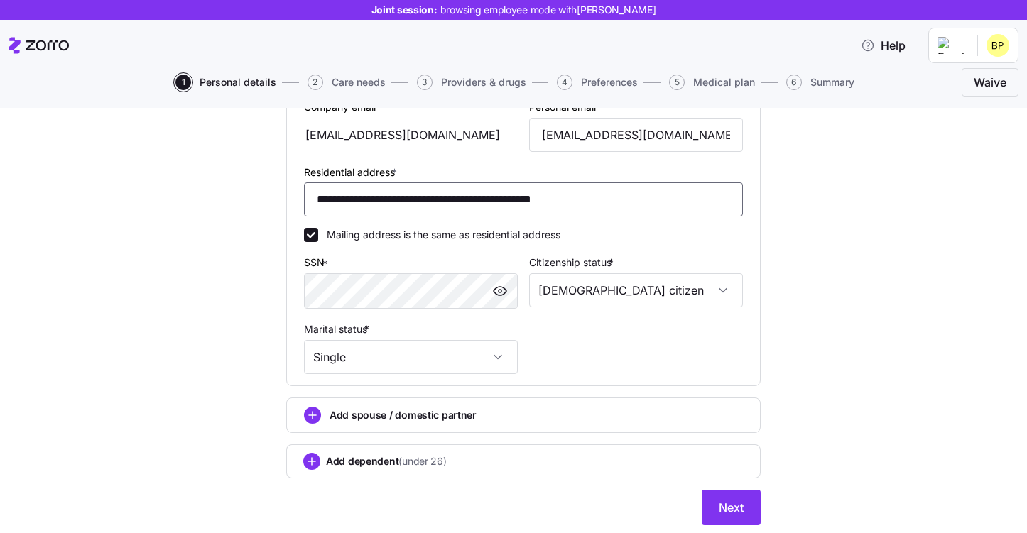
click at [576, 199] on input "**********" at bounding box center [523, 200] width 439 height 34
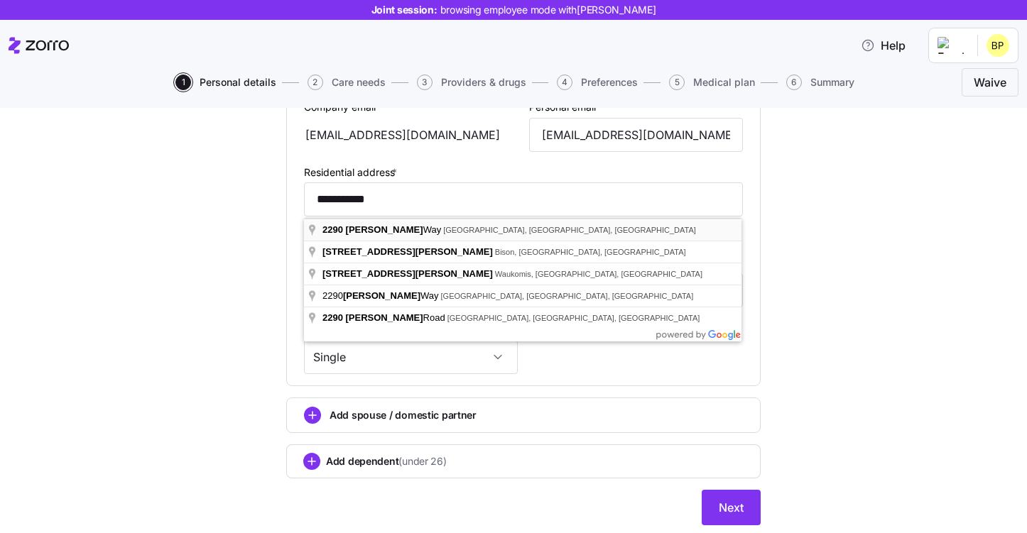
type input "**********"
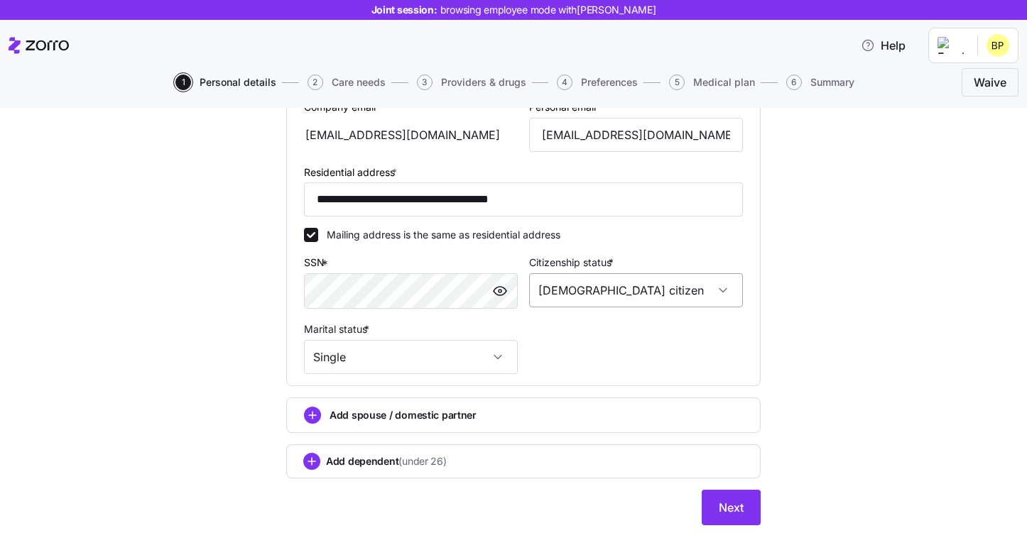
scroll to position [403, 0]
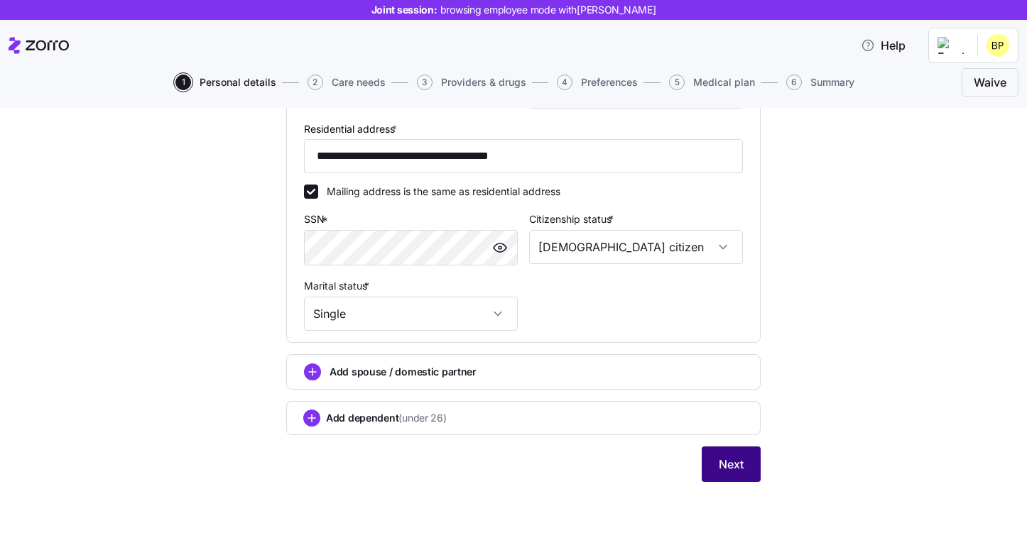
click at [729, 457] on span "Next" at bounding box center [731, 464] width 25 height 17
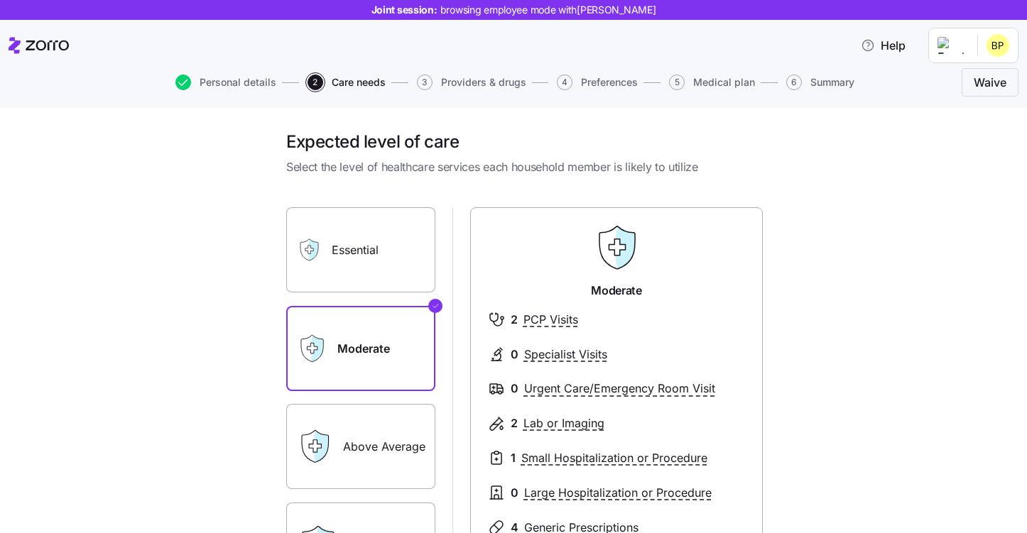
click at [350, 271] on label "Essential" at bounding box center [360, 249] width 149 height 85
click at [0, 0] on input "Essential" at bounding box center [0, 0] width 0 height 0
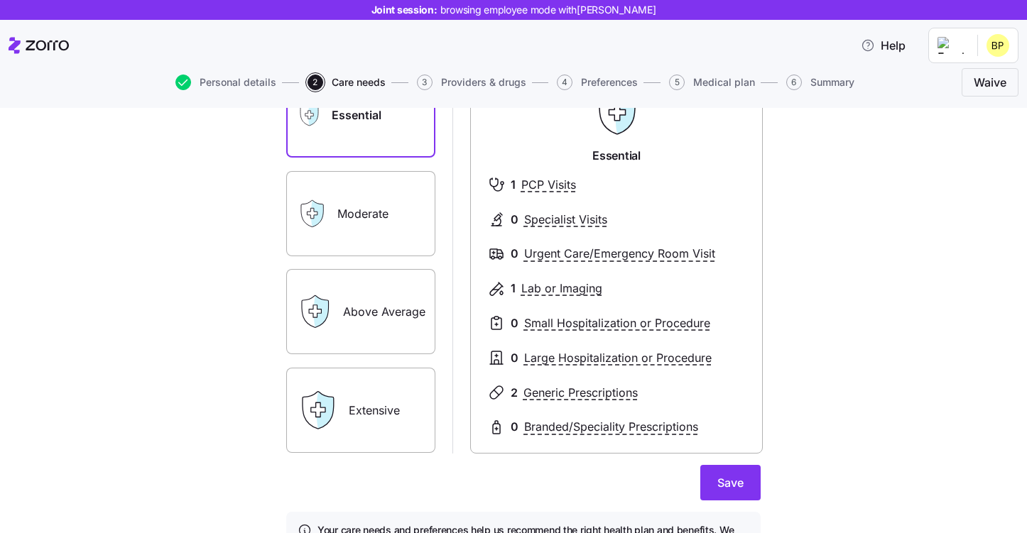
scroll to position [136, 0]
click at [387, 330] on label "Above Average" at bounding box center [360, 310] width 149 height 85
click at [0, 0] on input "Above Average" at bounding box center [0, 0] width 0 height 0
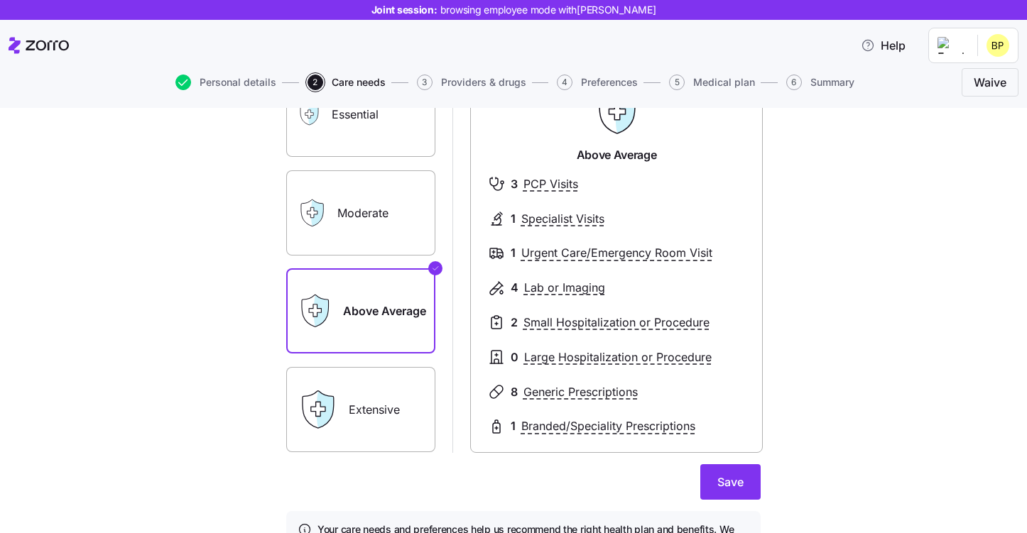
click at [380, 387] on label "Extensive" at bounding box center [360, 409] width 149 height 85
click at [0, 0] on input "Extensive" at bounding box center [0, 0] width 0 height 0
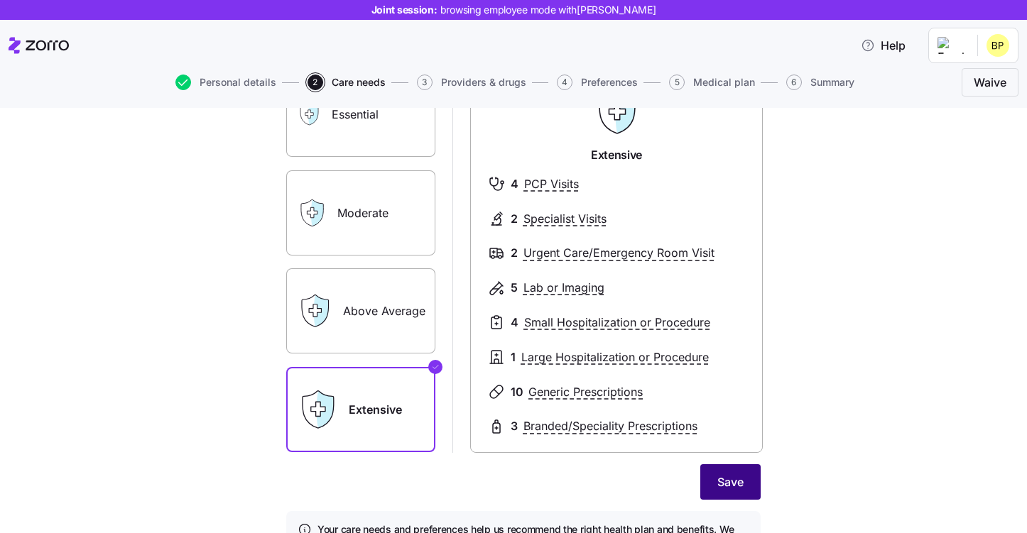
click at [740, 481] on span "Save" at bounding box center [730, 482] width 26 height 17
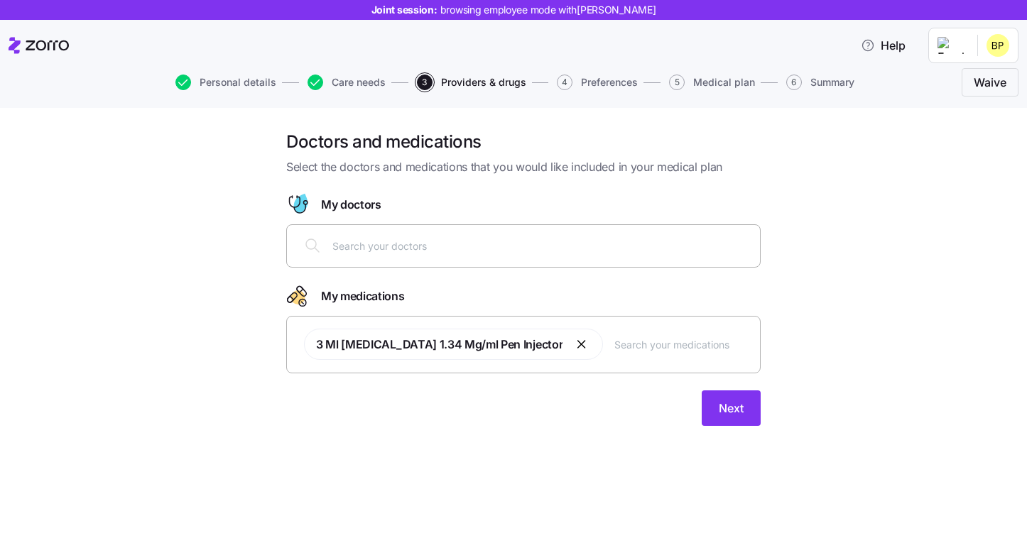
click at [350, 242] on input "text" at bounding box center [541, 246] width 419 height 16
type input "William Silverman"
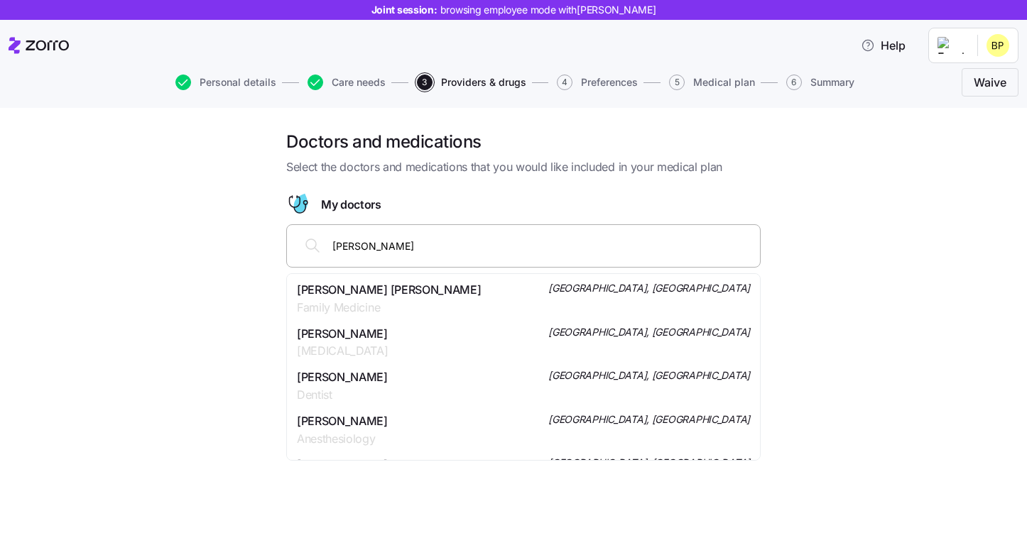
click at [361, 310] on span "Family Medicine" at bounding box center [389, 308] width 184 height 18
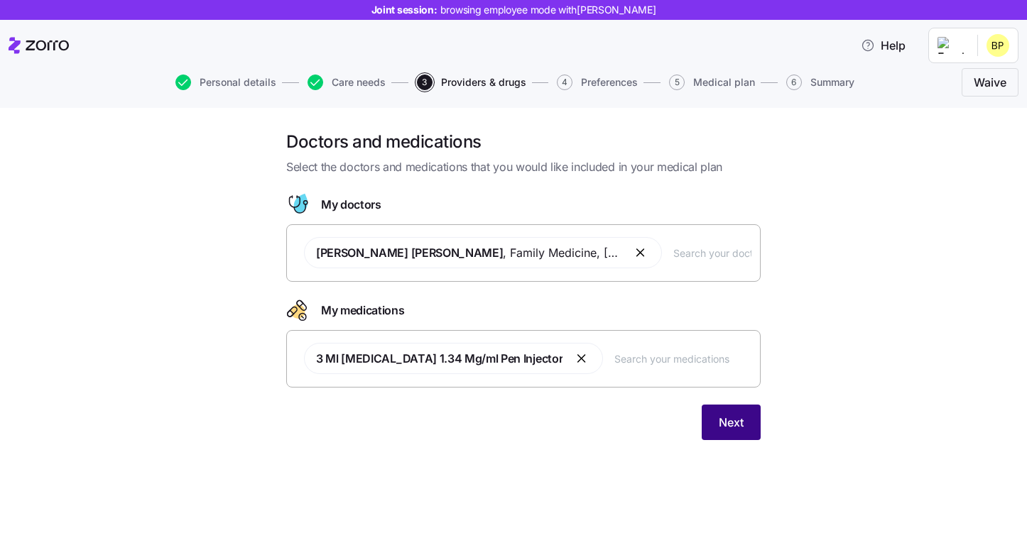
click at [734, 420] on span "Next" at bounding box center [731, 422] width 25 height 17
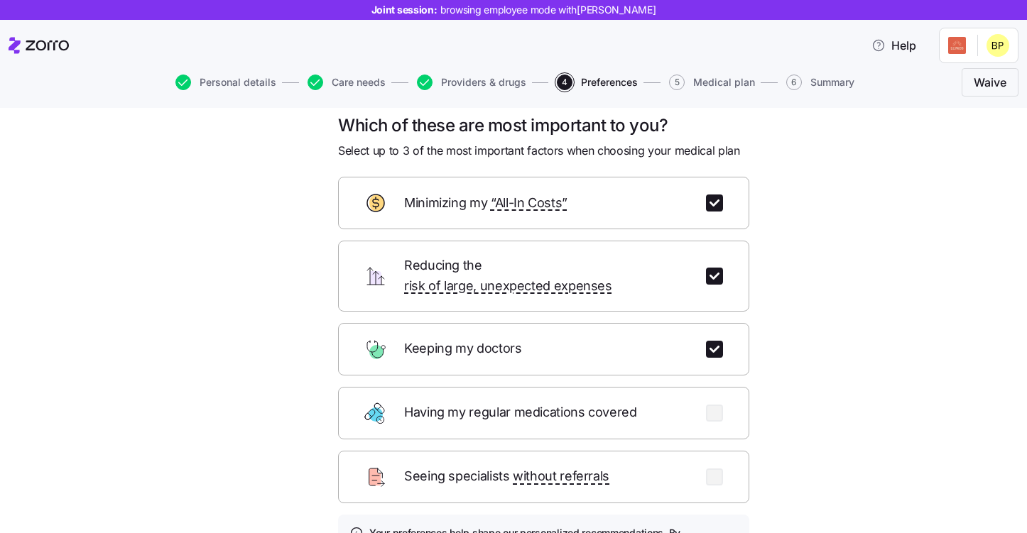
scroll to position [1, 0]
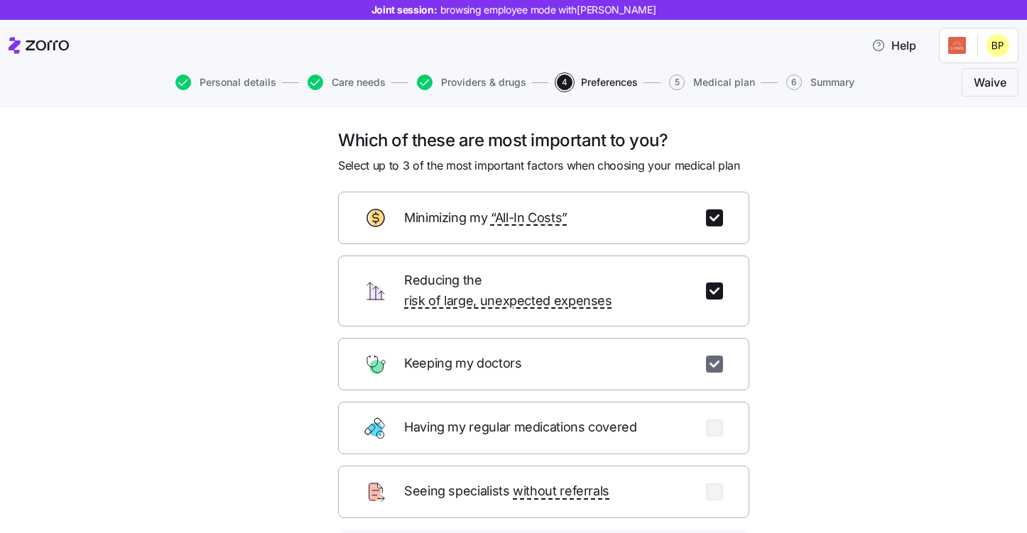
click at [711, 356] on input "checkbox" at bounding box center [714, 364] width 17 height 17
checkbox input "false"
click at [711, 288] on input "checkbox" at bounding box center [714, 291] width 17 height 17
checkbox input "false"
click at [711, 227] on div "Minimizing my “All-In Costs”" at bounding box center [543, 218] width 411 height 53
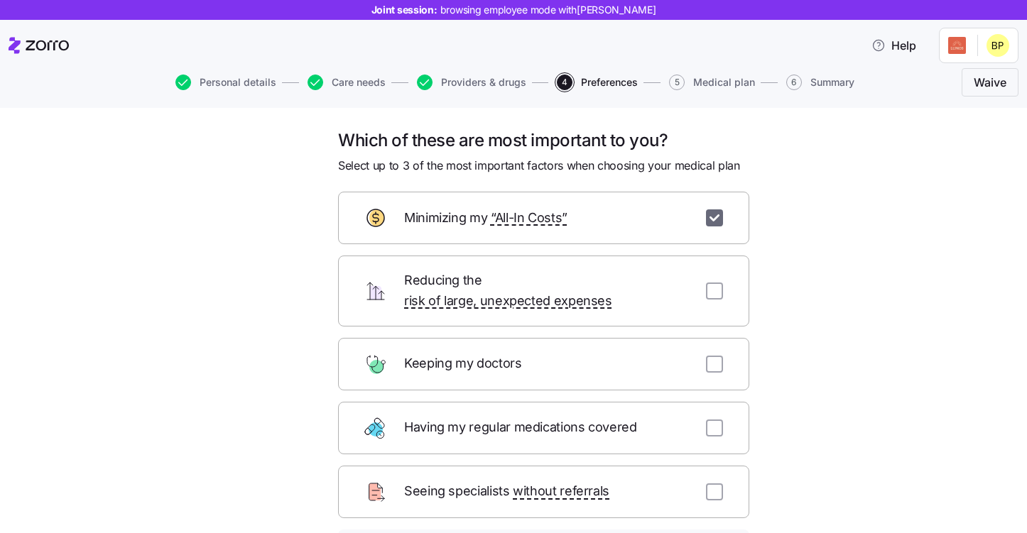
click at [712, 218] on input "checkbox" at bounding box center [714, 218] width 17 height 17
checkbox input "false"
click at [711, 356] on input "checkbox" at bounding box center [714, 364] width 17 height 17
checkbox input "true"
click at [718, 420] on input "checkbox" at bounding box center [714, 428] width 17 height 17
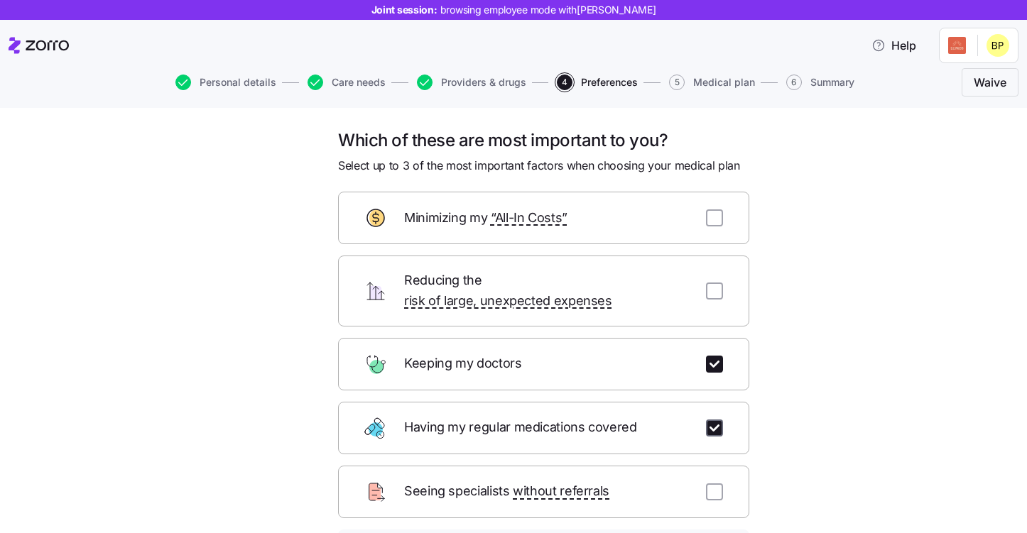
checkbox input "true"
click at [714, 484] on input "checkbox" at bounding box center [714, 492] width 17 height 17
checkbox input "true"
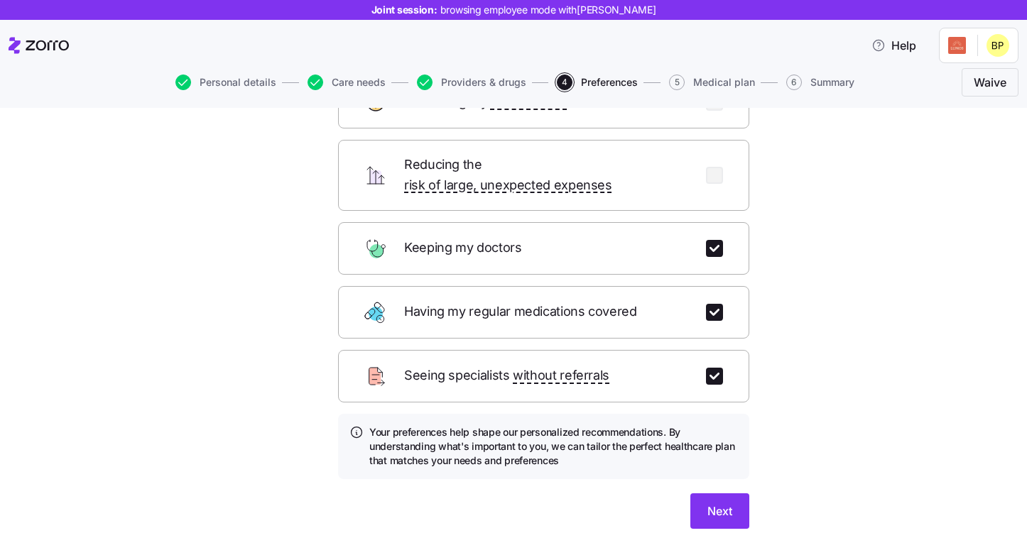
scroll to position [121, 0]
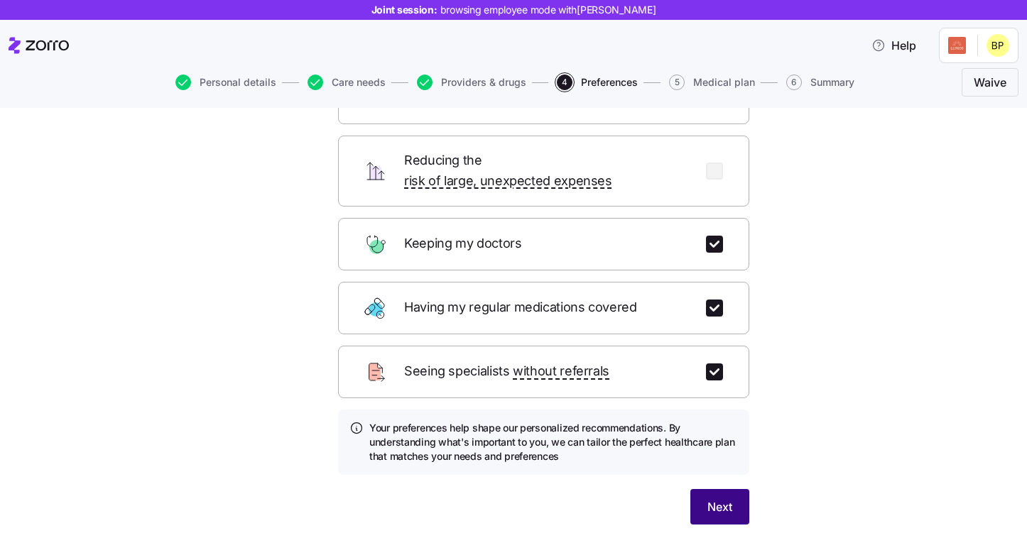
click at [734, 500] on button "Next" at bounding box center [719, 507] width 59 height 36
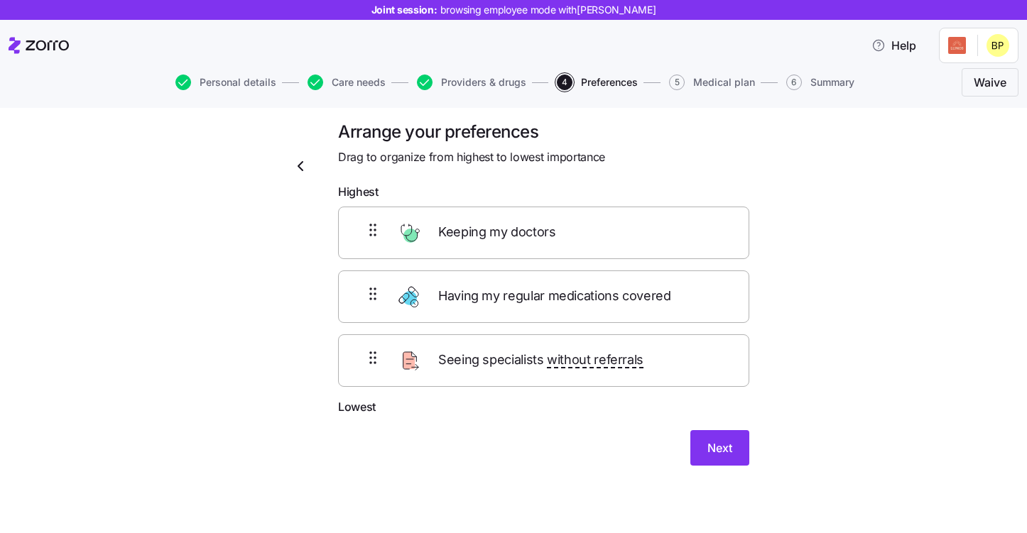
scroll to position [0, 0]
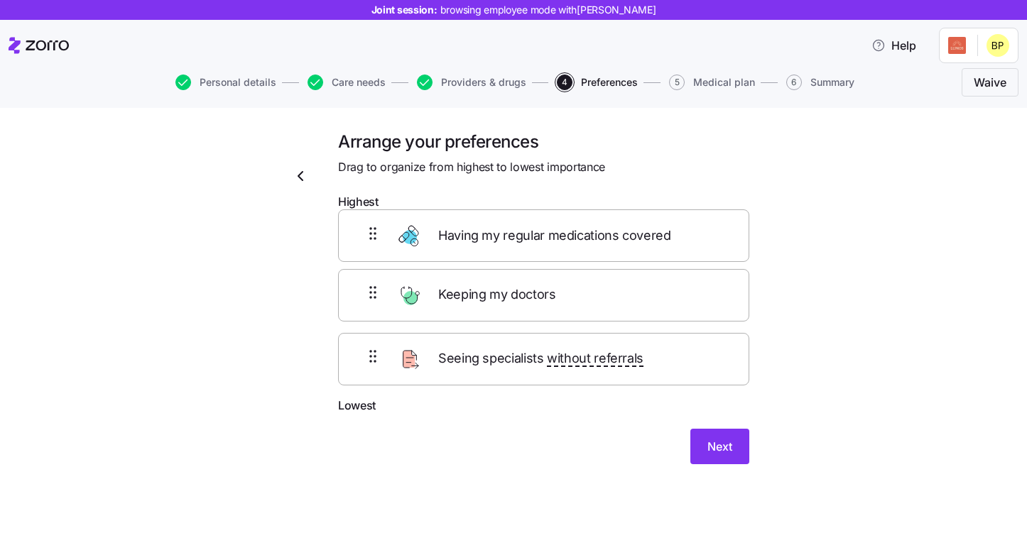
drag, startPoint x: 493, startPoint y: 299, endPoint x: 493, endPoint y: 229, distance: 70.3
click at [493, 229] on div "Keeping my doctors Having my regular medications covered Seeing specialists wit…" at bounding box center [543, 307] width 411 height 180
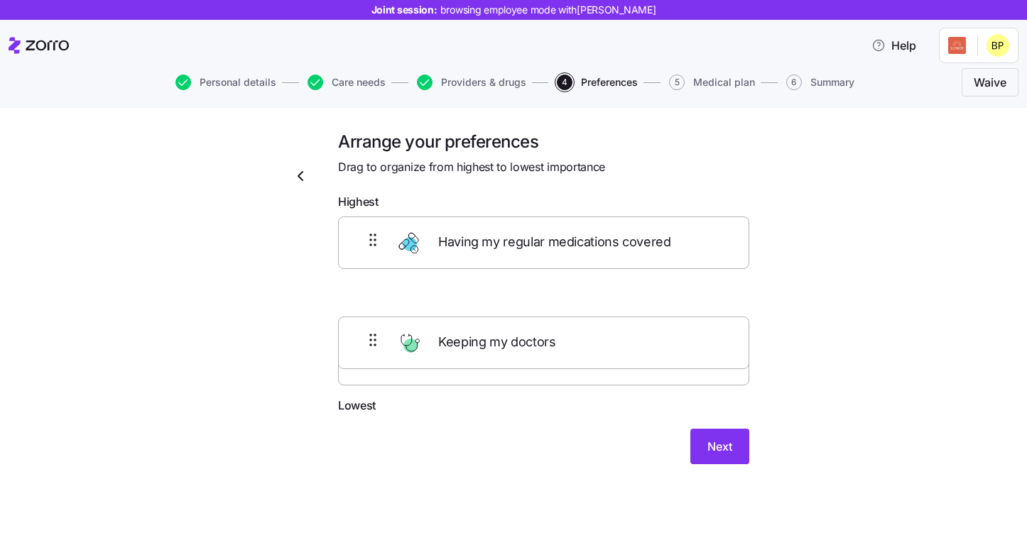
drag, startPoint x: 523, startPoint y: 313, endPoint x: 523, endPoint y: 357, distance: 44.0
click at [523, 357] on div "Having my regular medications covered Keeping my doctors Seeing specialists wit…" at bounding box center [543, 307] width 411 height 180
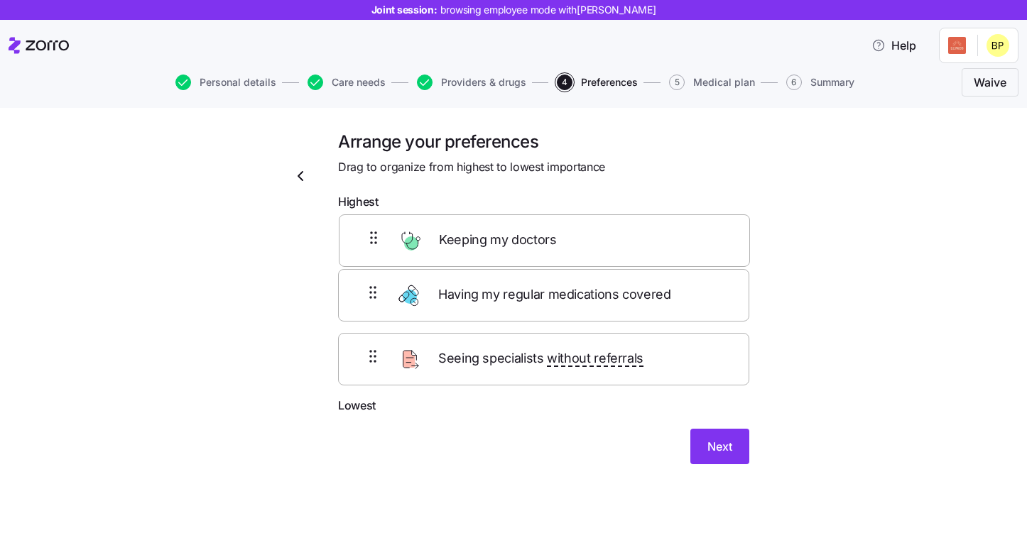
drag, startPoint x: 528, startPoint y: 376, endPoint x: 530, endPoint y: 227, distance: 149.2
click at [530, 229] on div "Having my regular medications covered Seeing specialists without referrals Keep…" at bounding box center [543, 307] width 411 height 180
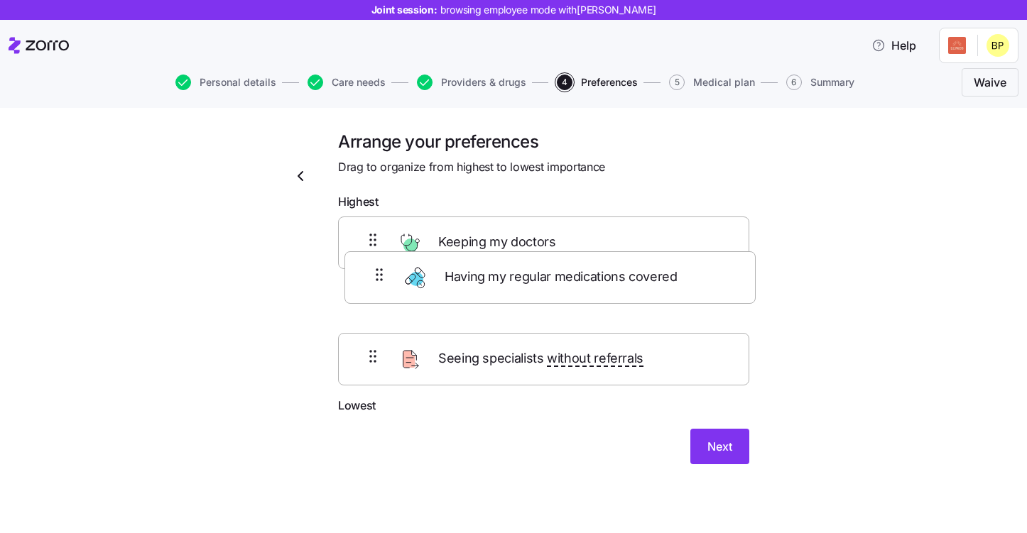
drag, startPoint x: 529, startPoint y: 384, endPoint x: 536, endPoint y: 286, distance: 98.2
click at [536, 286] on div "Keeping my doctors Seeing specialists without referrals Having my regular medic…" at bounding box center [543, 307] width 411 height 180
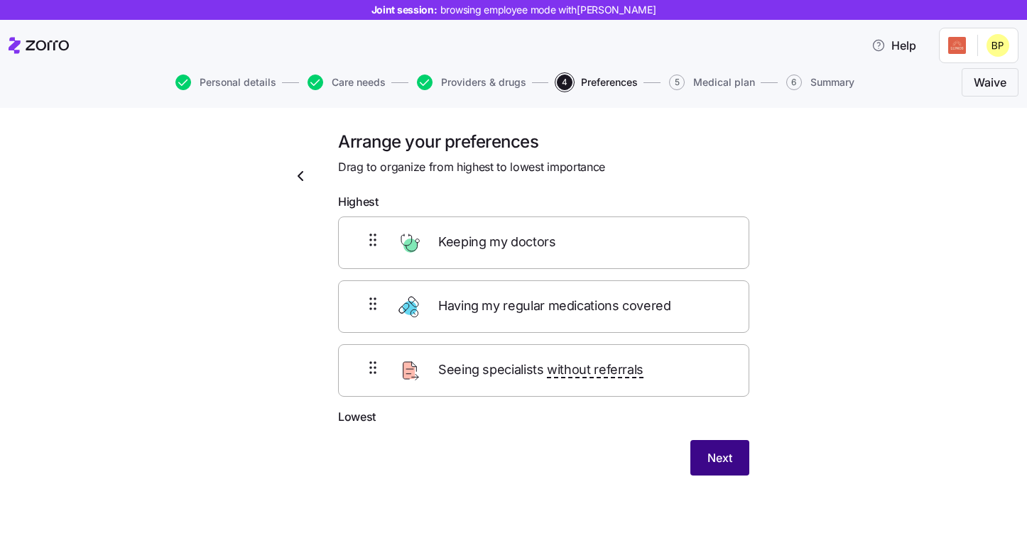
click at [707, 457] on span "Next" at bounding box center [719, 458] width 25 height 17
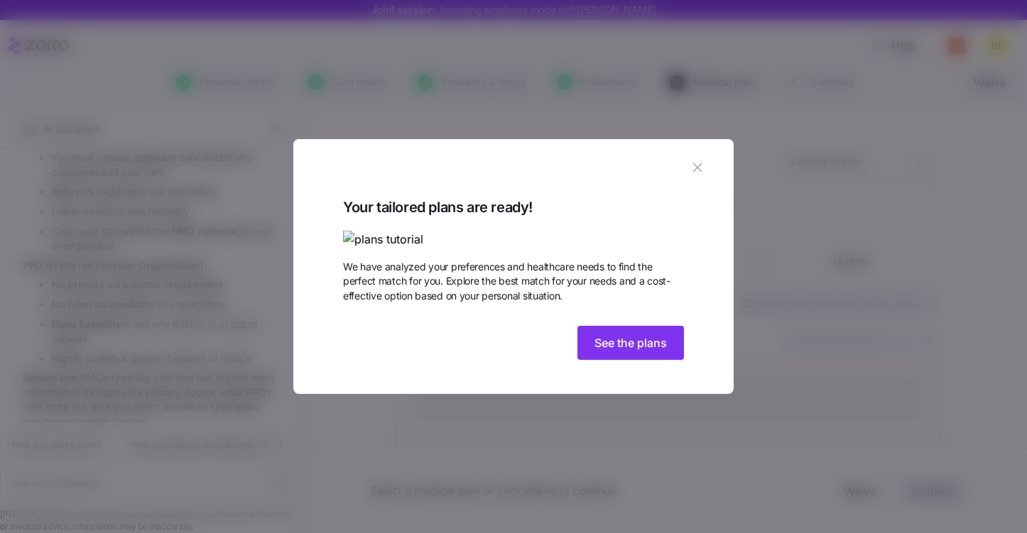
scroll to position [1386, 0]
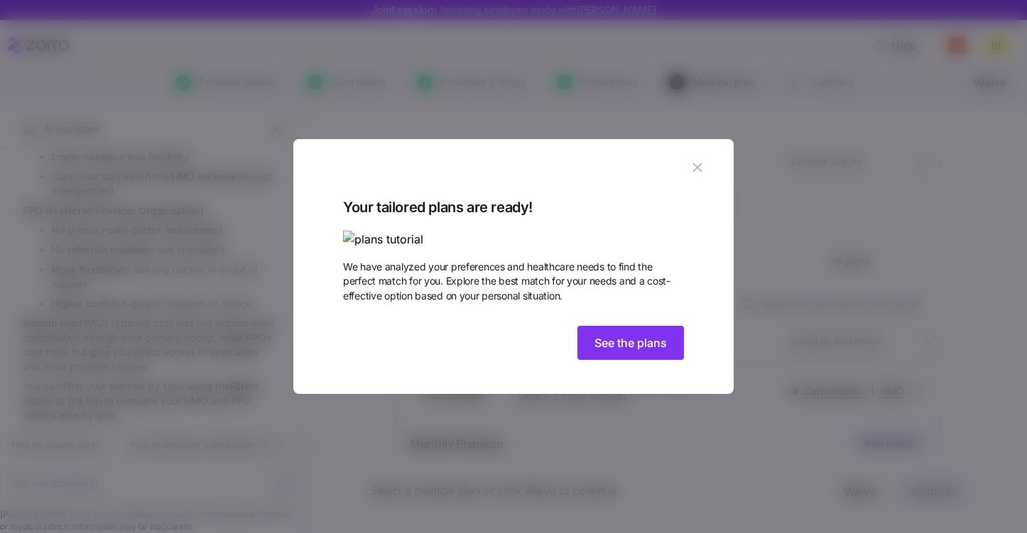
click at [625, 366] on div "Your tailored plans are ready! We have analyzed your preferences and healthcare…" at bounding box center [513, 281] width 341 height 170
click at [625, 352] on span "See the plans" at bounding box center [630, 343] width 72 height 17
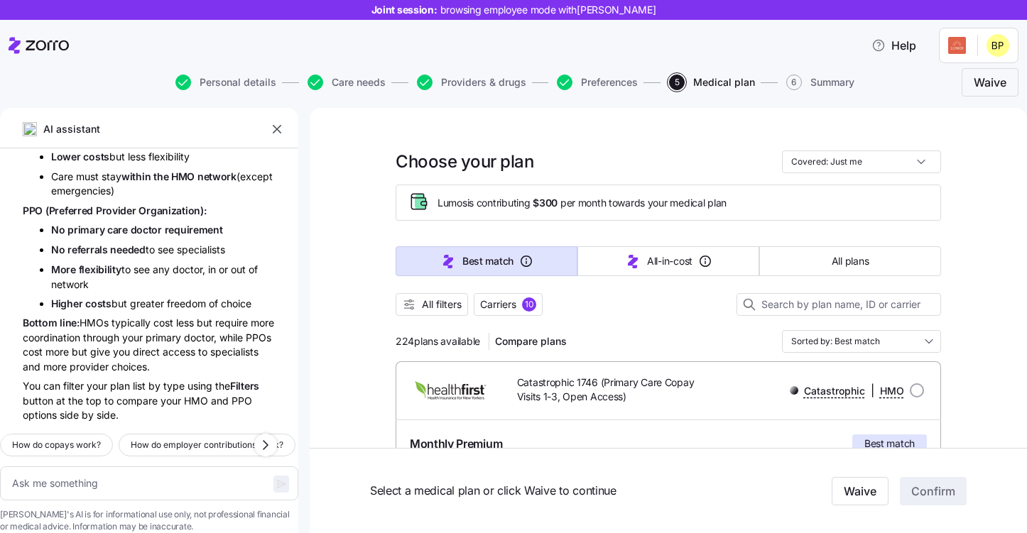
drag, startPoint x: 438, startPoint y: 202, endPoint x: 567, endPoint y: 194, distance: 128.8
click at [567, 194] on div "Lumos is contributing $300 per month towards your medical plan" at bounding box center [668, 202] width 521 height 23
click at [658, 321] on div at bounding box center [668, 323] width 545 height 14
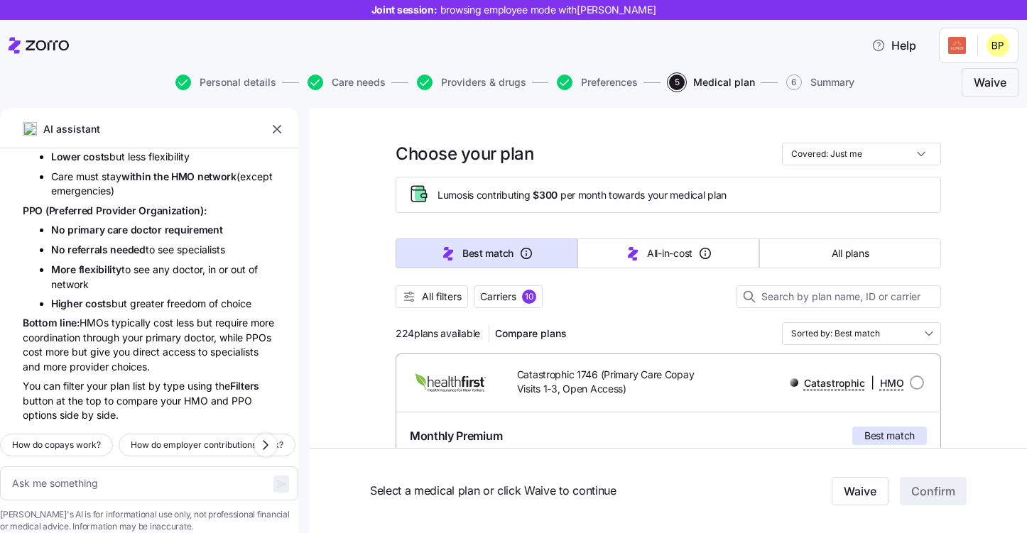
scroll to position [0, 0]
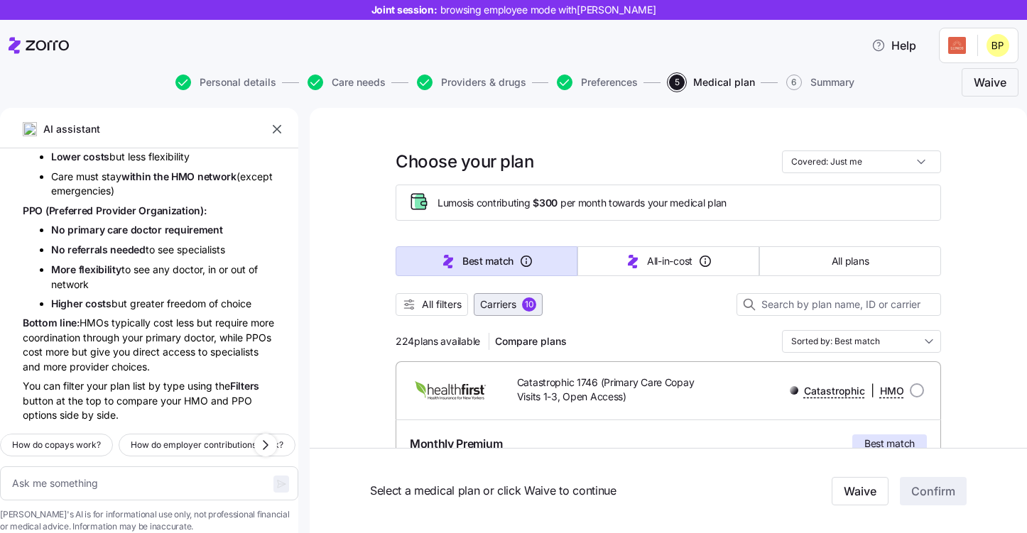
click at [521, 310] on span "Carriers 10" at bounding box center [508, 305] width 56 height 14
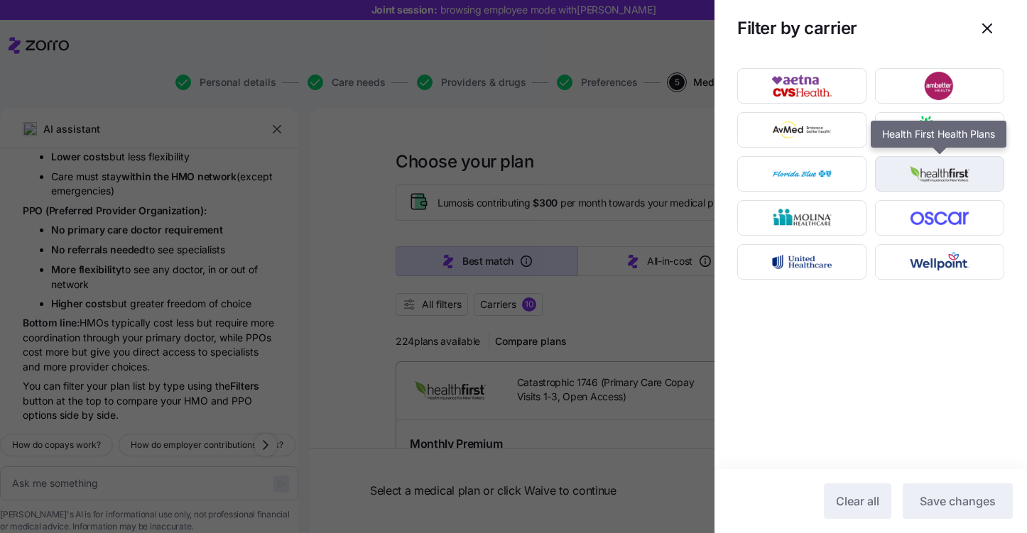
click at [964, 186] on img "button" at bounding box center [940, 174] width 104 height 28
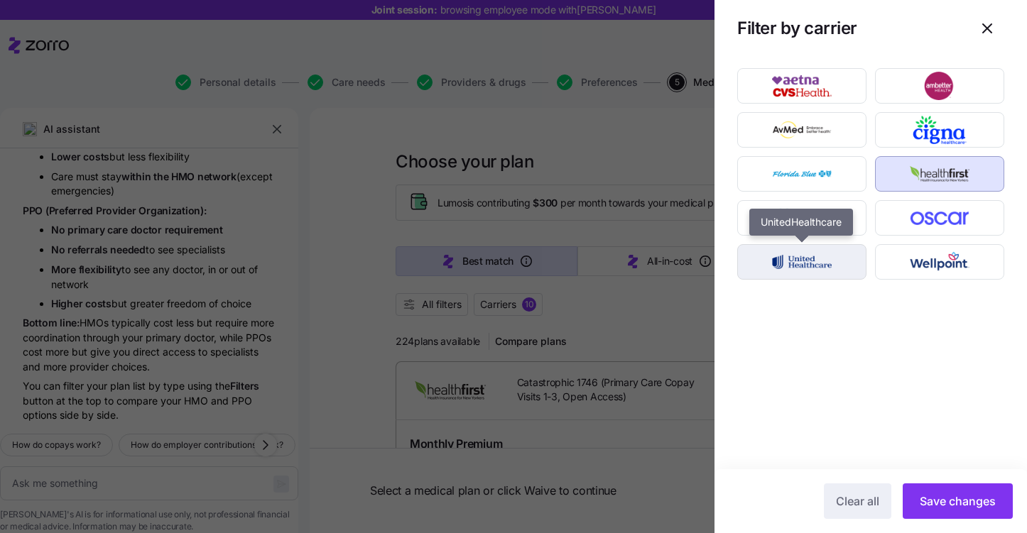
click at [808, 264] on img "button" at bounding box center [802, 262] width 104 height 28
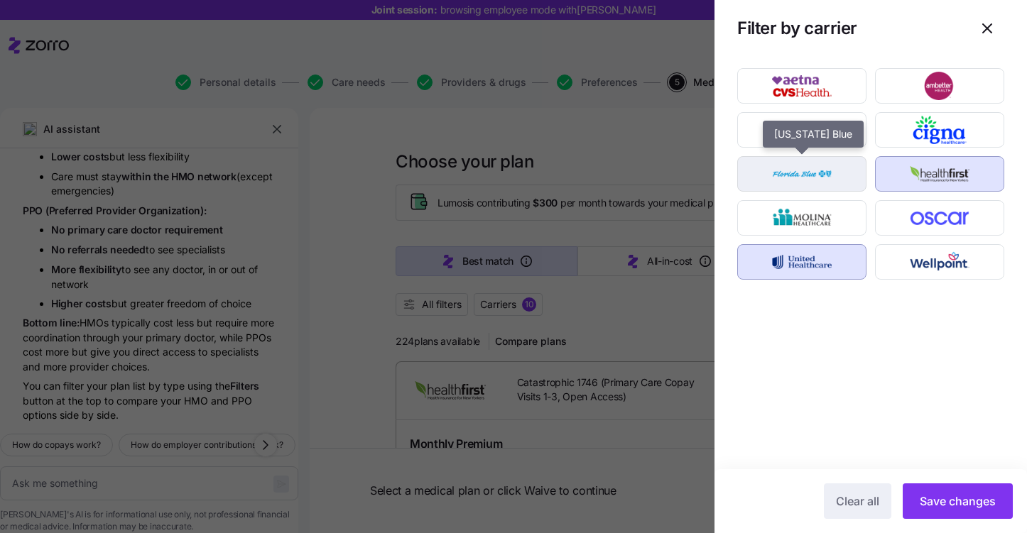
click at [816, 179] on img "button" at bounding box center [802, 174] width 104 height 28
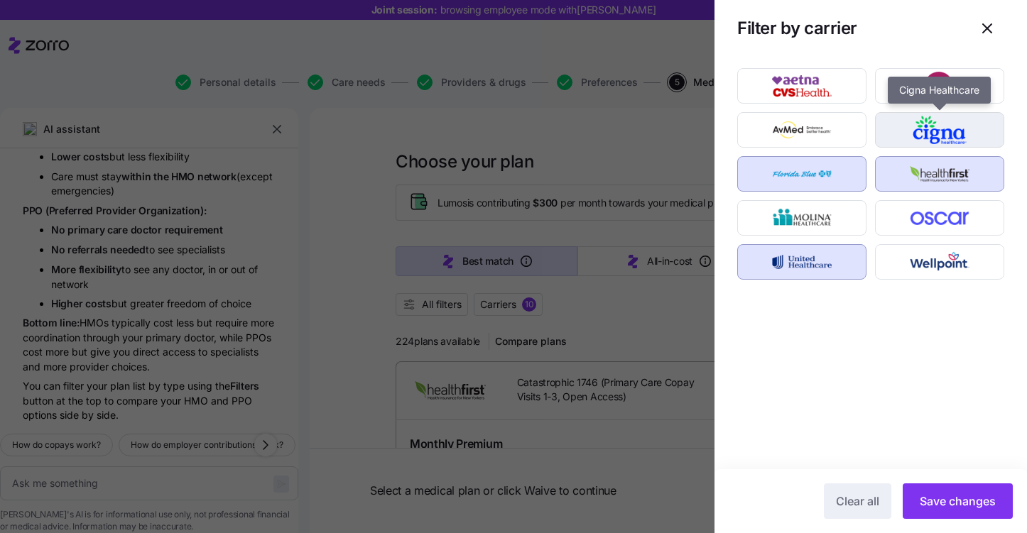
click at [943, 146] on div "button" at bounding box center [940, 130] width 128 height 34
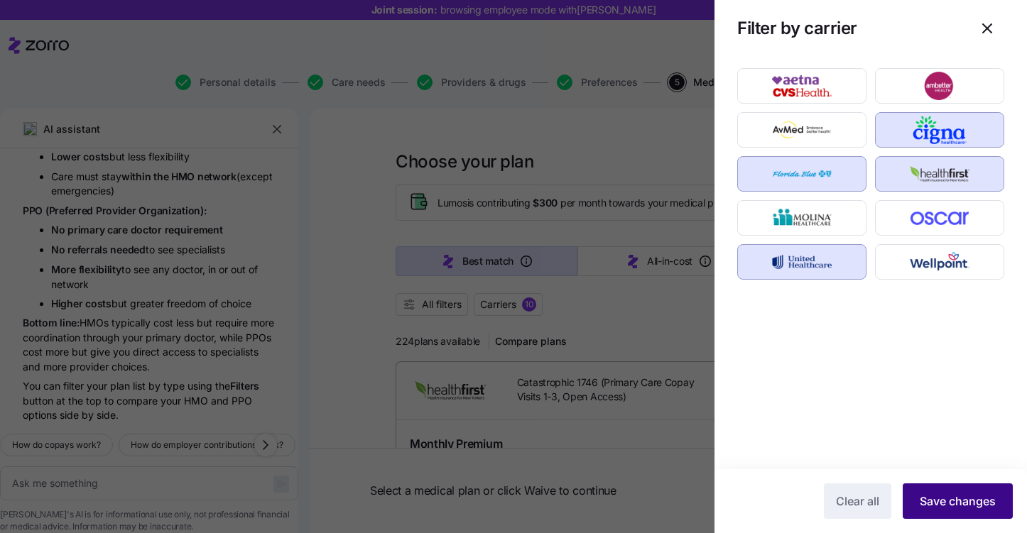
click at [962, 500] on span "Save changes" at bounding box center [958, 501] width 76 height 17
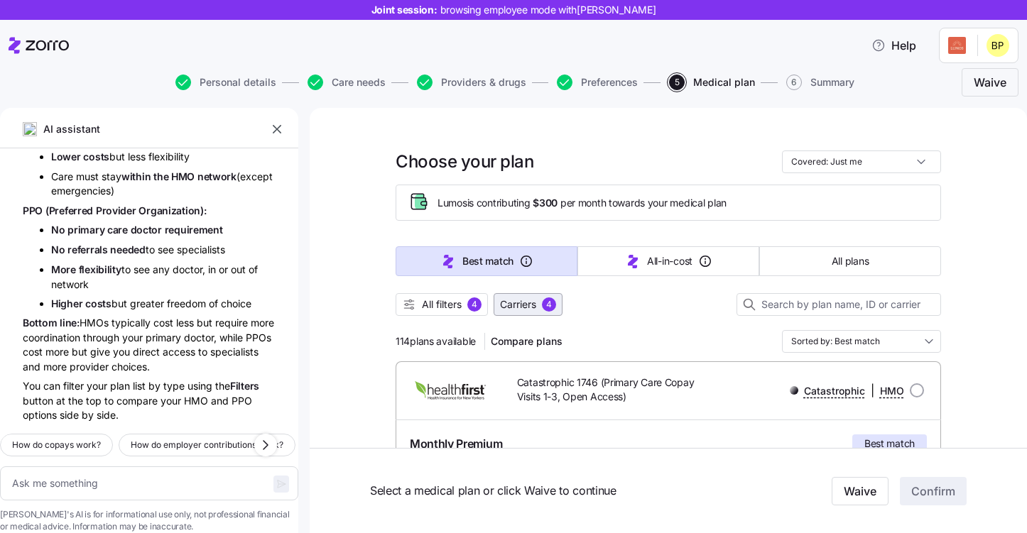
click at [509, 299] on span "Carriers" at bounding box center [518, 305] width 36 height 14
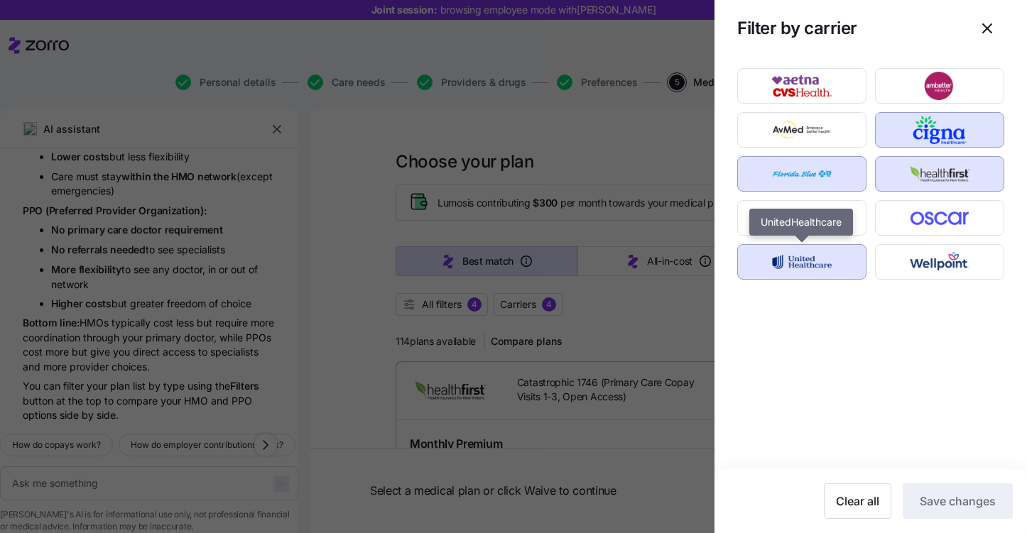
click at [799, 267] on img "button" at bounding box center [802, 262] width 104 height 28
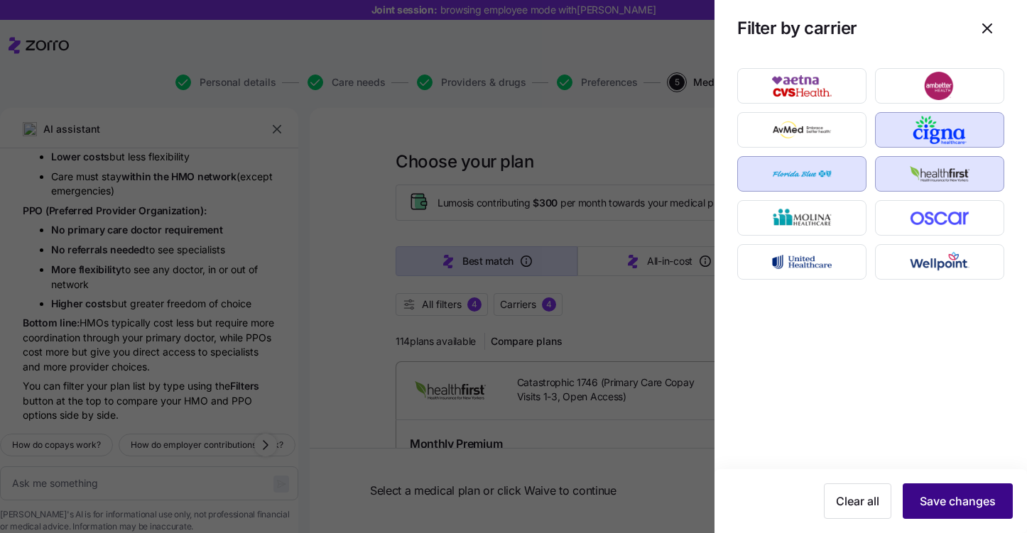
click at [940, 491] on button "Save changes" at bounding box center [958, 502] width 110 height 36
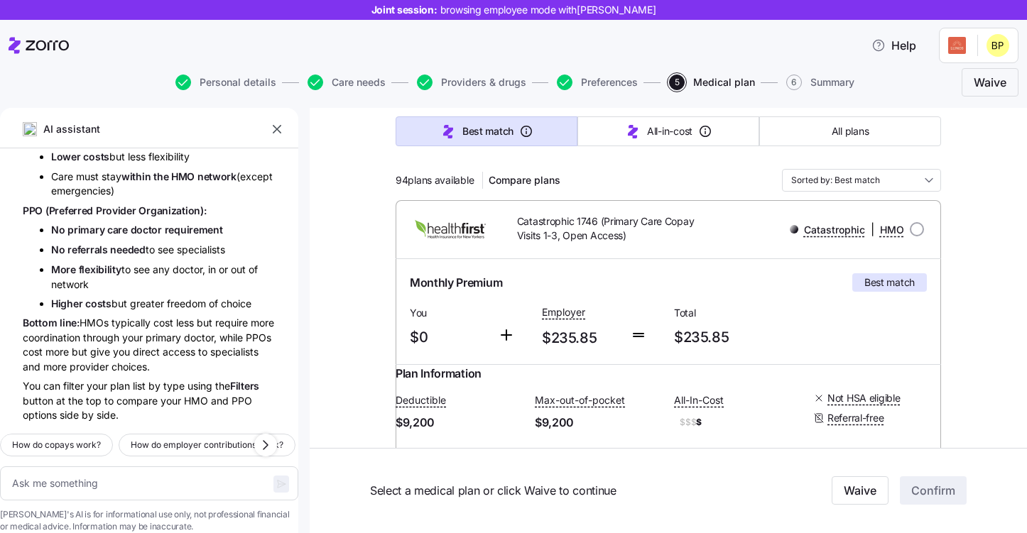
scroll to position [80, 0]
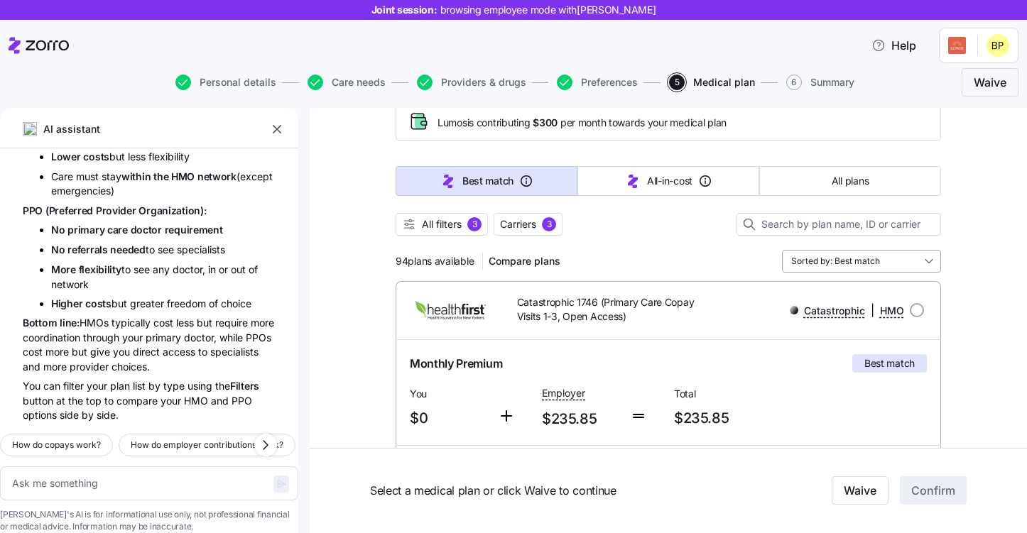
click at [891, 267] on input "Sorted by: Best match" at bounding box center [861, 261] width 159 height 23
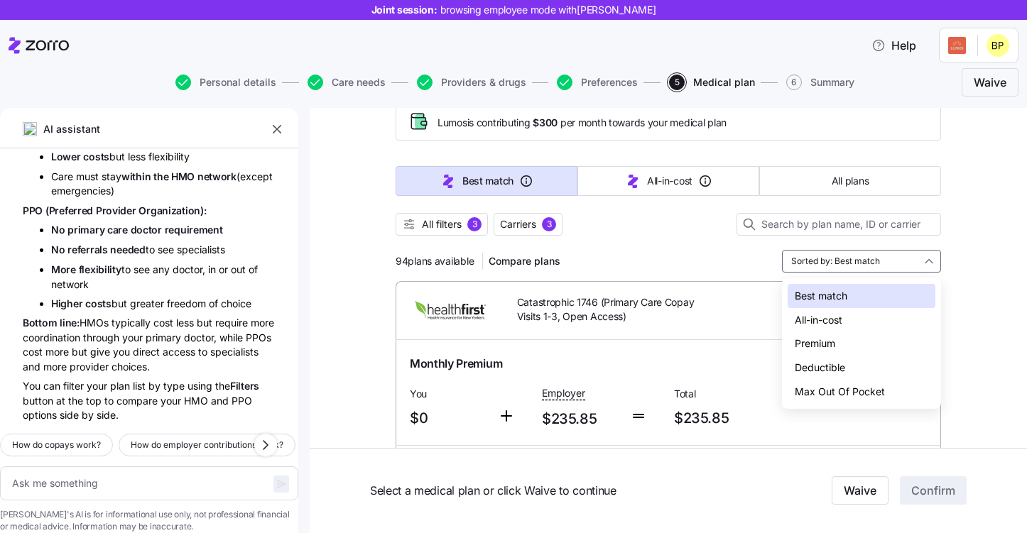
click at [841, 371] on div "Deductible" at bounding box center [862, 368] width 148 height 24
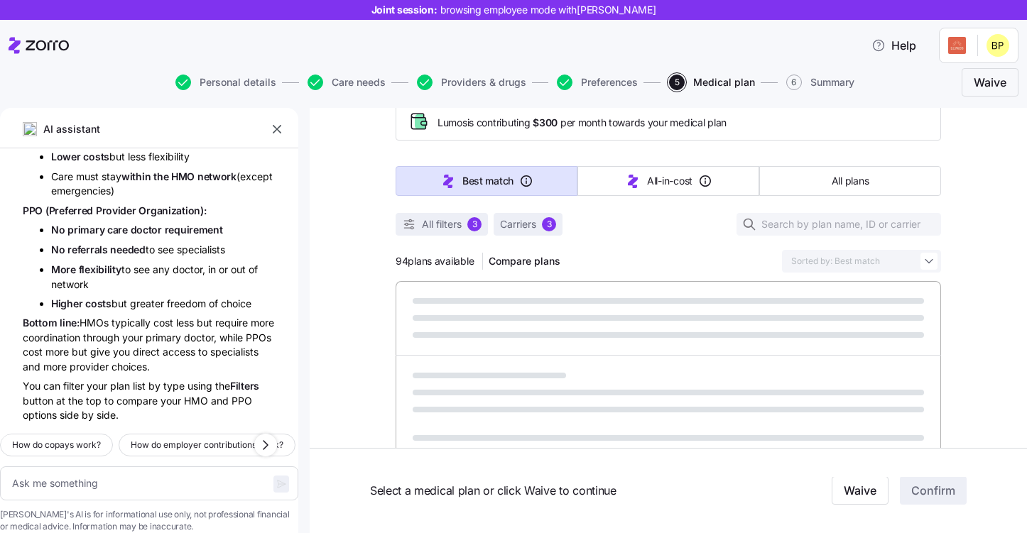
type textarea "x"
type input "Sorted by: Deductible"
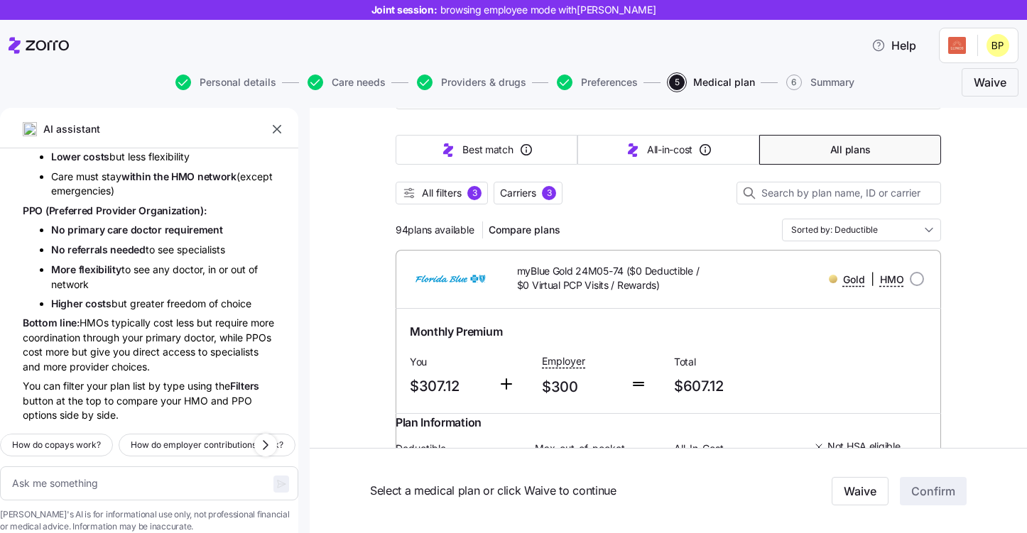
scroll to position [105, 0]
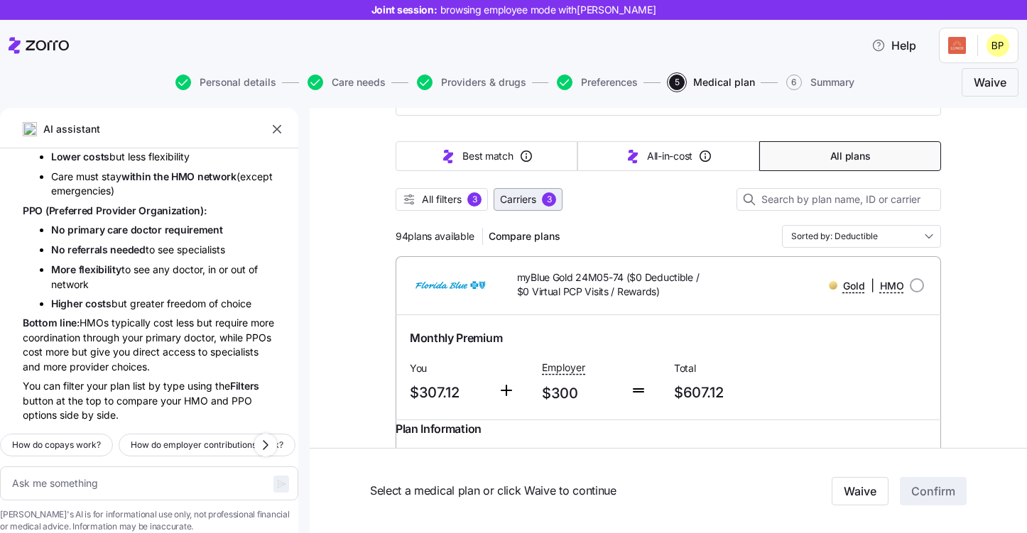
click at [531, 201] on span "Carriers" at bounding box center [518, 199] width 36 height 14
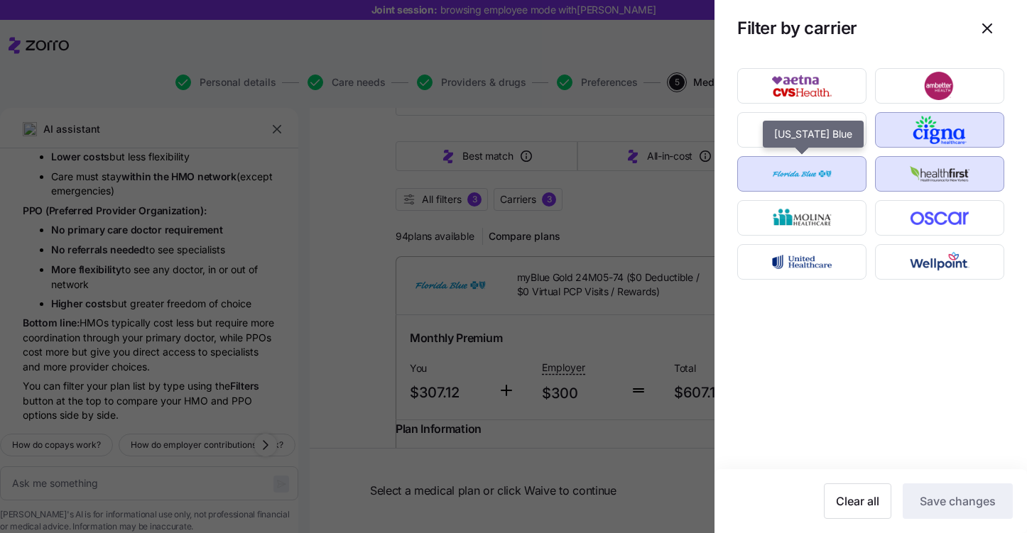
click at [768, 185] on img "button" at bounding box center [802, 174] width 104 height 28
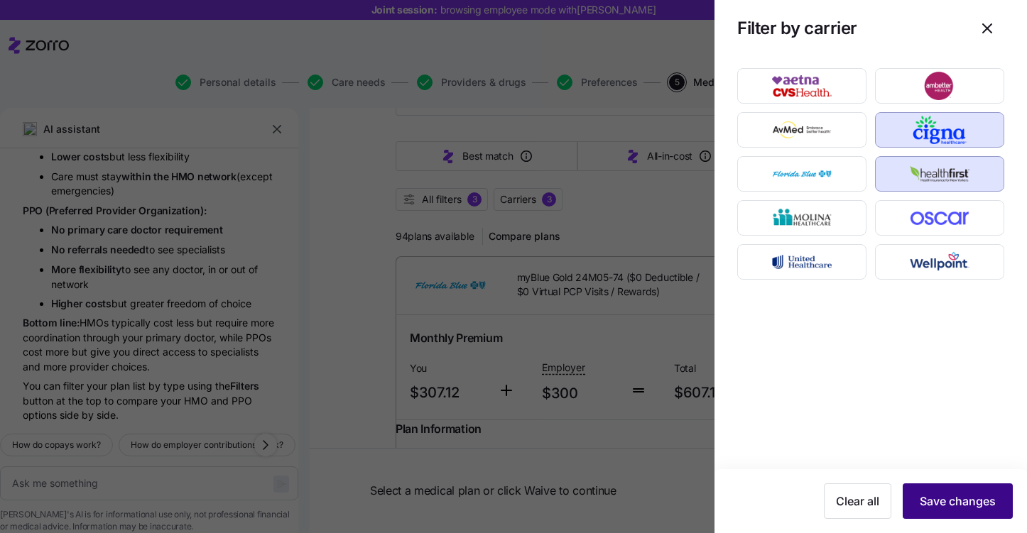
click at [976, 491] on button "Save changes" at bounding box center [958, 502] width 110 height 36
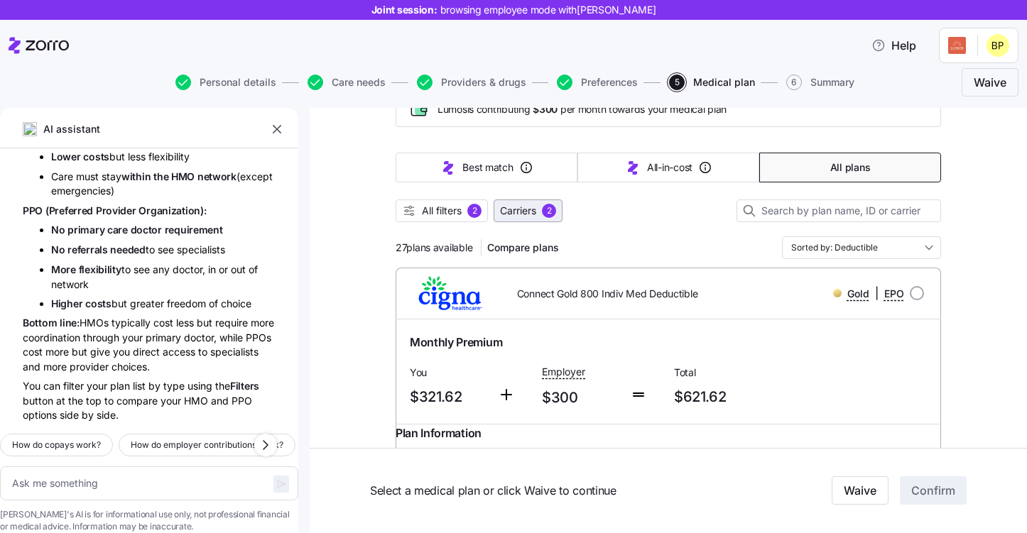
scroll to position [77, 0]
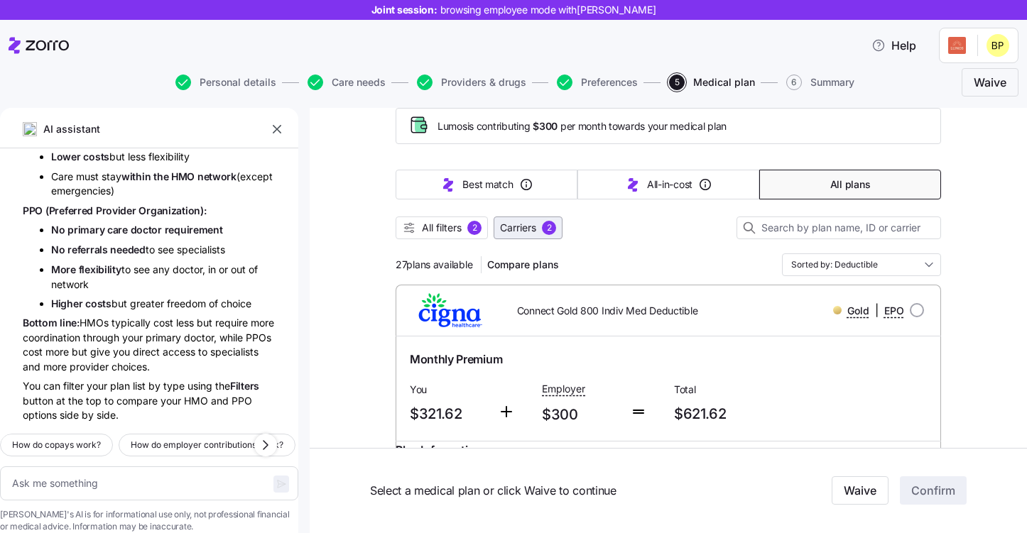
click at [533, 217] on button "Carriers 2" at bounding box center [528, 228] width 69 height 23
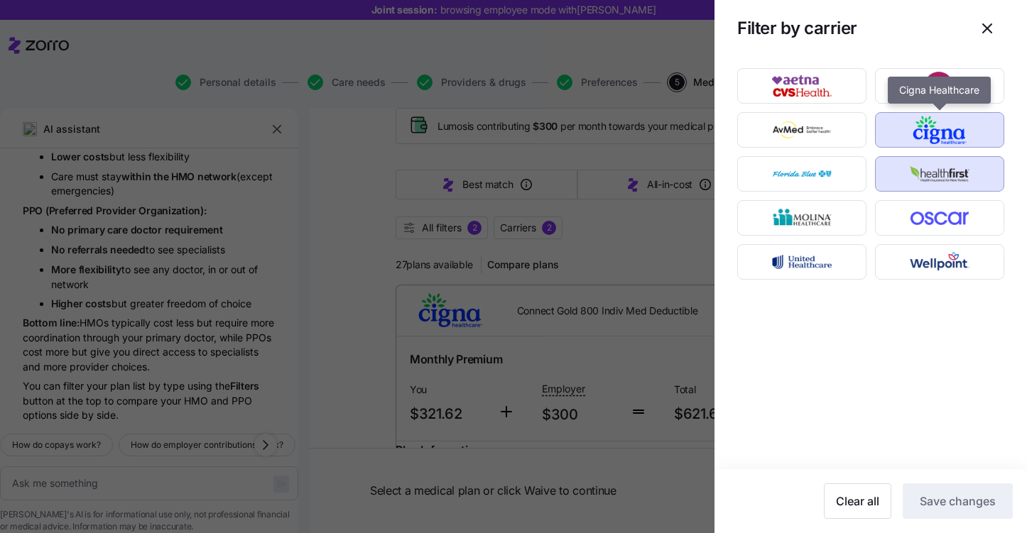
click at [944, 136] on img "button" at bounding box center [940, 130] width 104 height 28
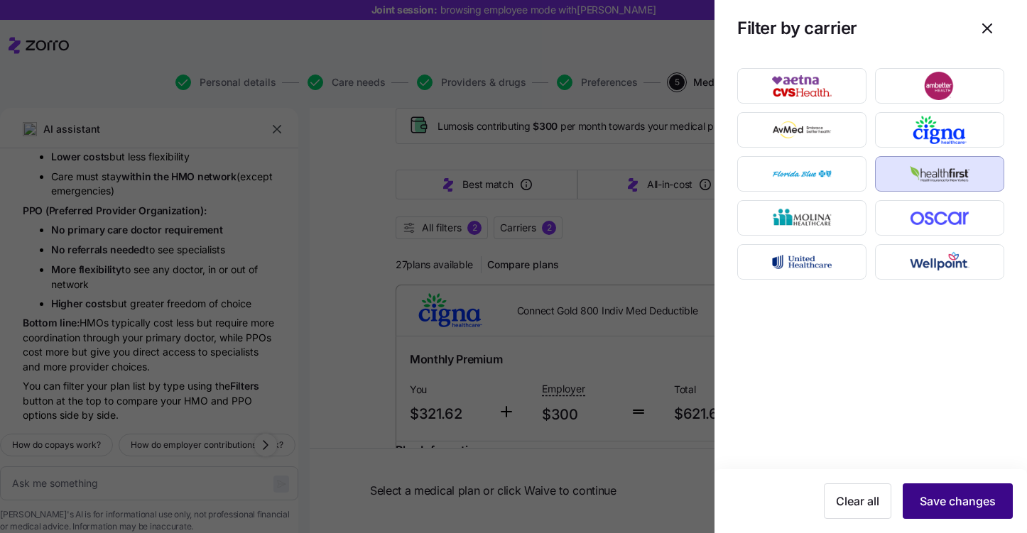
click at [947, 502] on span "Save changes" at bounding box center [958, 501] width 76 height 17
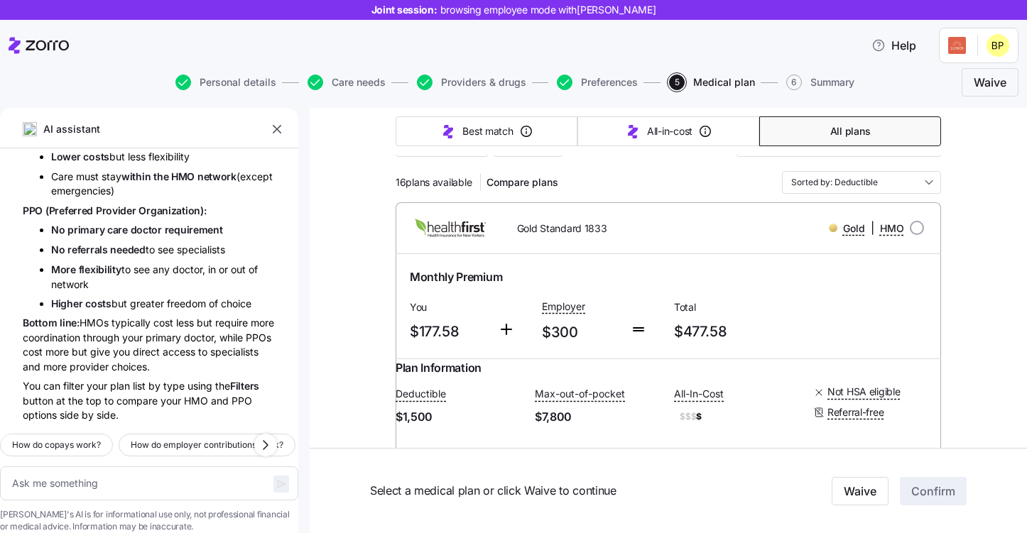
scroll to position [153, 0]
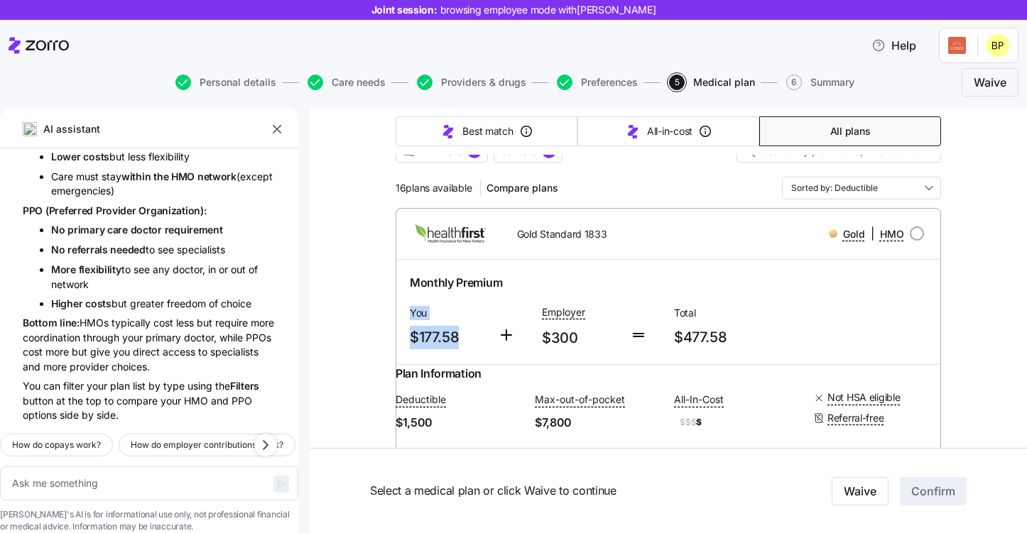
drag, startPoint x: 459, startPoint y: 334, endPoint x: 406, endPoint y: 306, distance: 59.4
click at [406, 306] on div "You $177.58" at bounding box center [448, 327] width 88 height 58
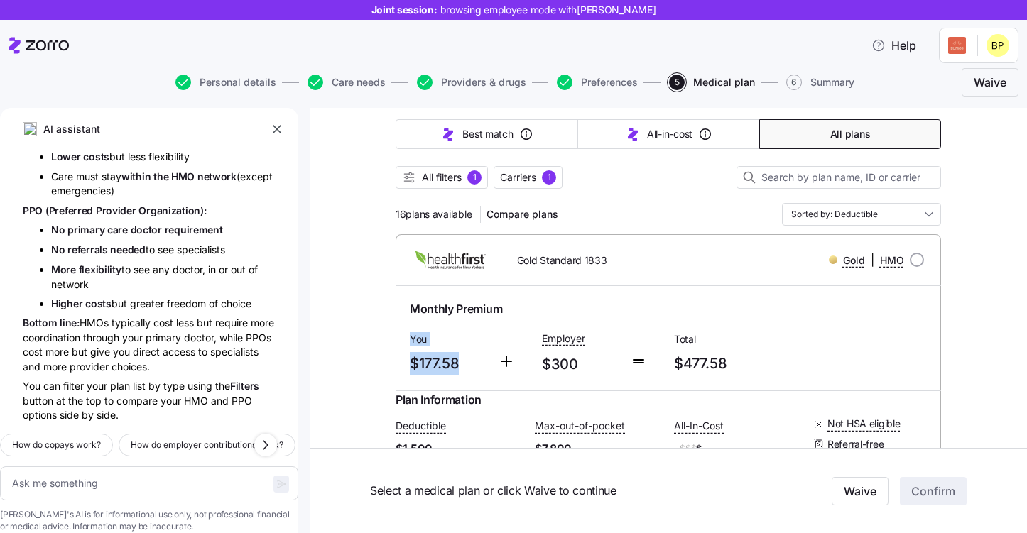
scroll to position [119, 0]
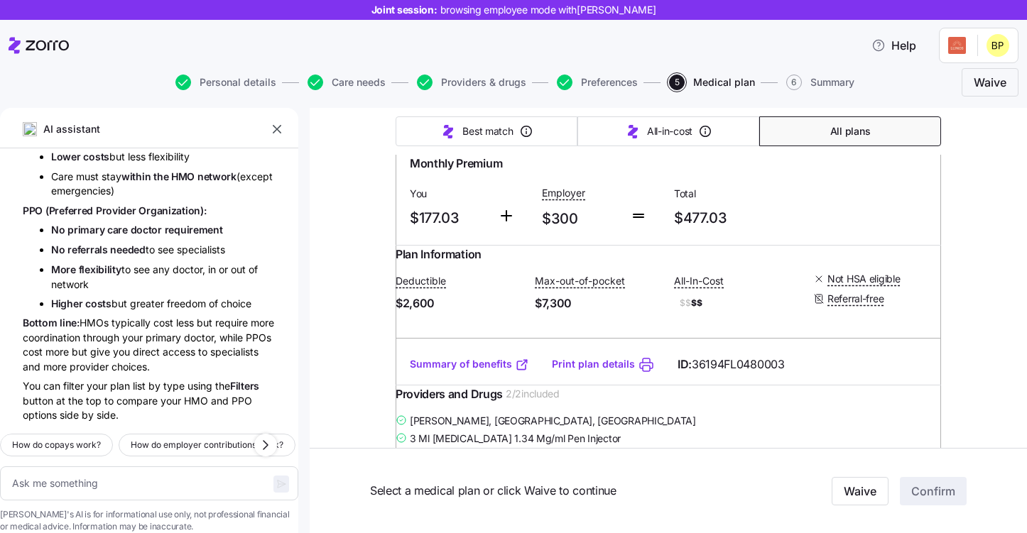
type textarea "x"
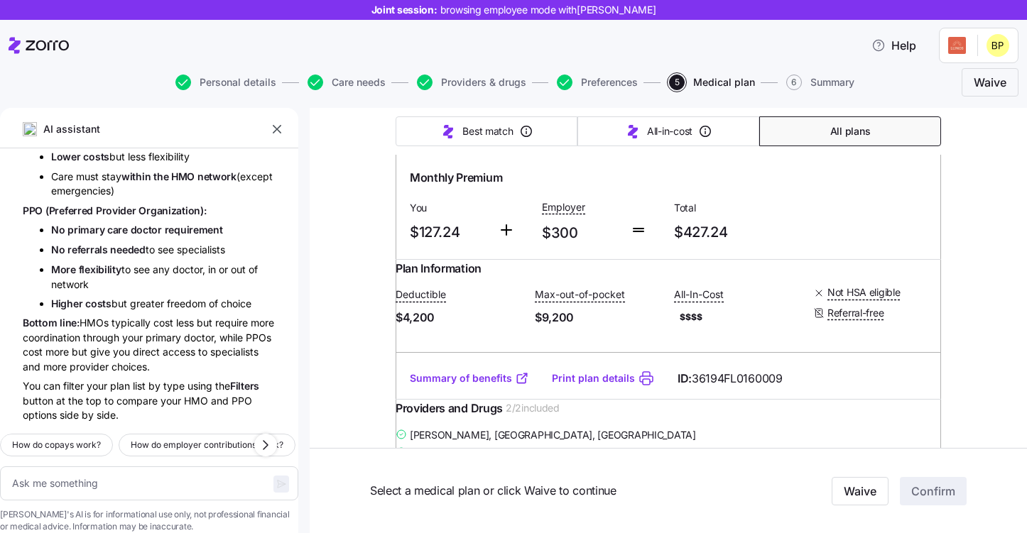
scroll to position [2576, 0]
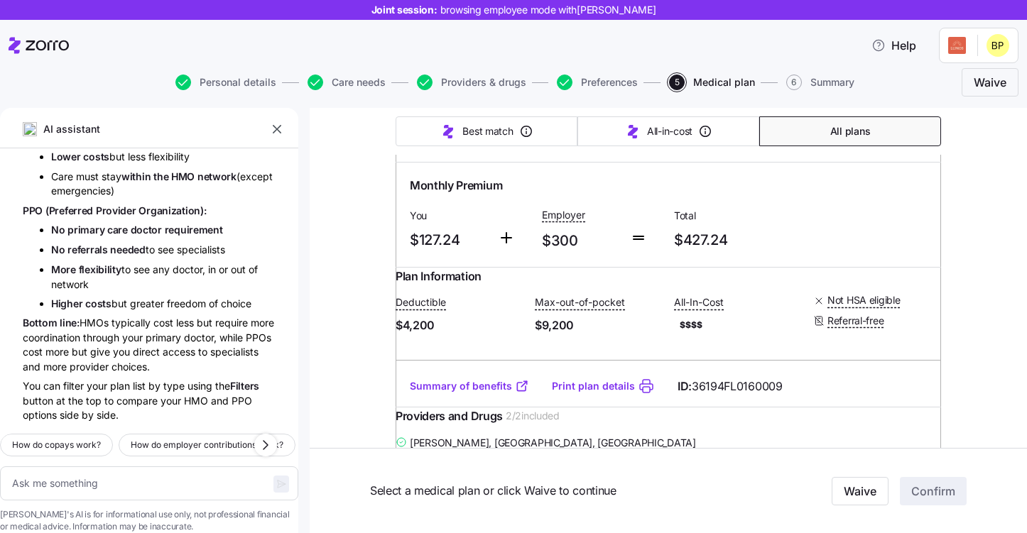
click at [916, 133] on div "Expanded Bronze | HMO" at bounding box center [821, 118] width 218 height 29
click at [916, 126] on input "radio" at bounding box center [917, 119] width 14 height 14
radio input "true"
type textarea "x"
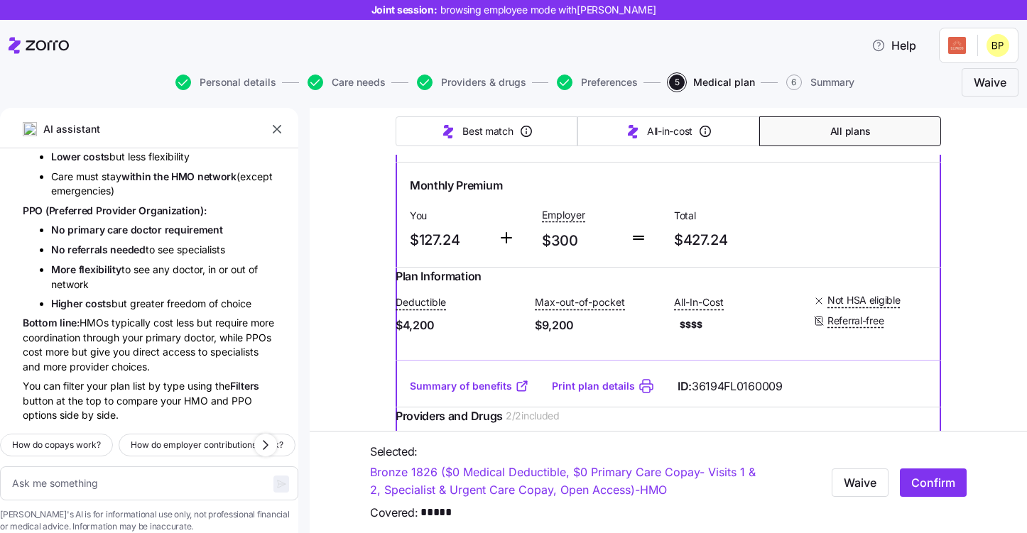
click at [909, 127] on div "Expanded Bronze | HMO" at bounding box center [820, 118] width 207 height 18
click at [904, 47] on span "Help" at bounding box center [893, 45] width 45 height 17
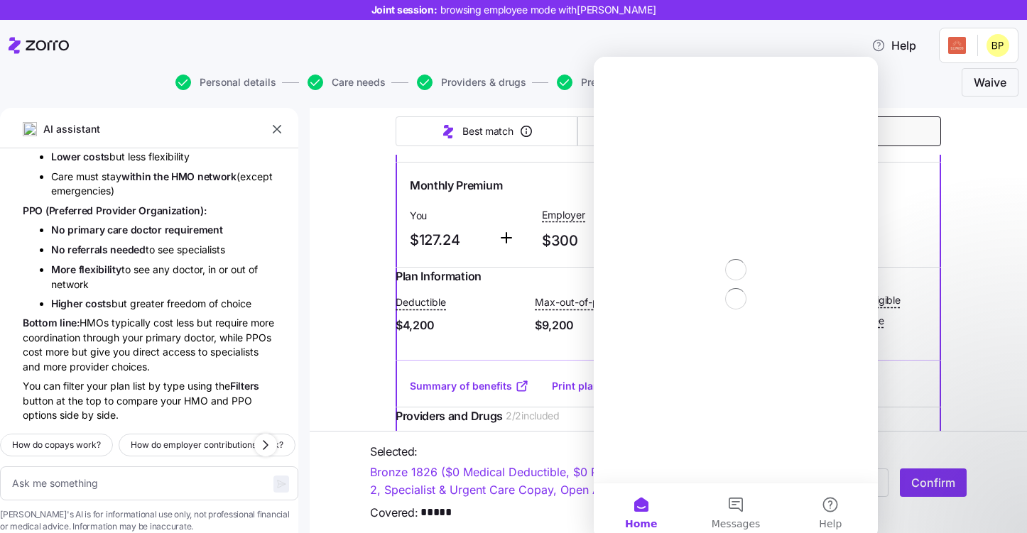
scroll to position [0, 0]
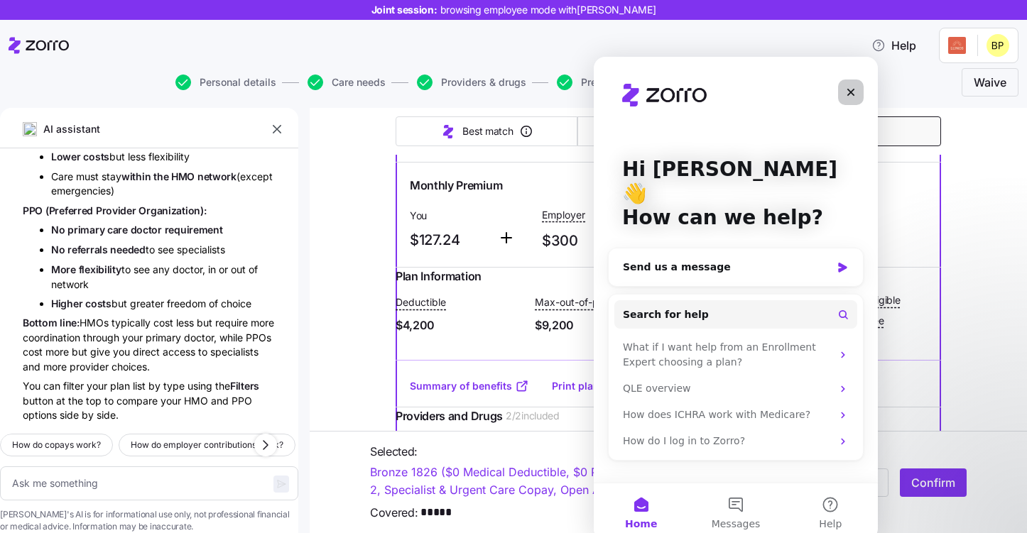
click at [844, 89] on div "Close" at bounding box center [851, 93] width 26 height 26
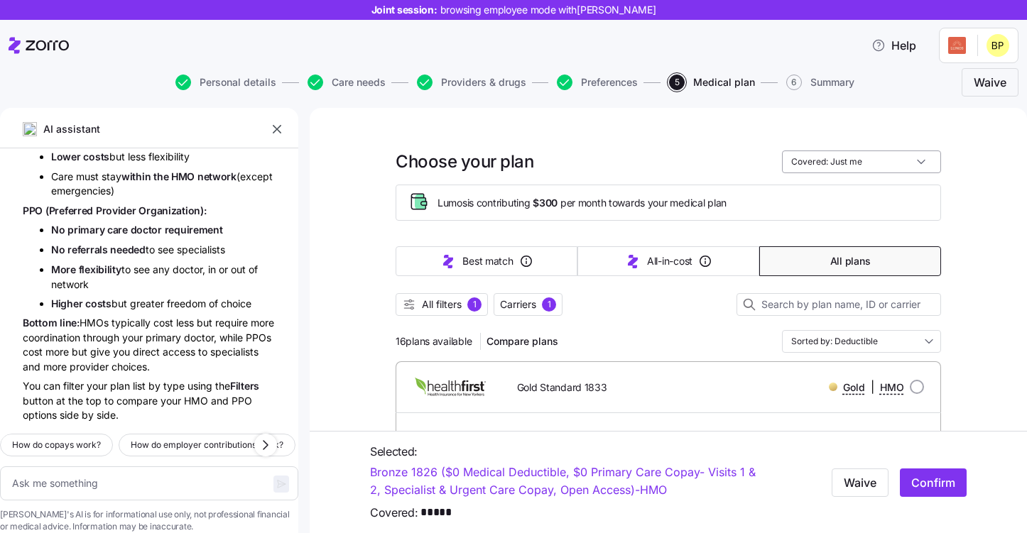
click at [886, 165] on input "Covered: Just me" at bounding box center [861, 162] width 159 height 23
click at [873, 166] on input "Covered: Just me" at bounding box center [861, 162] width 159 height 23
